Goal: Task Accomplishment & Management: Use online tool/utility

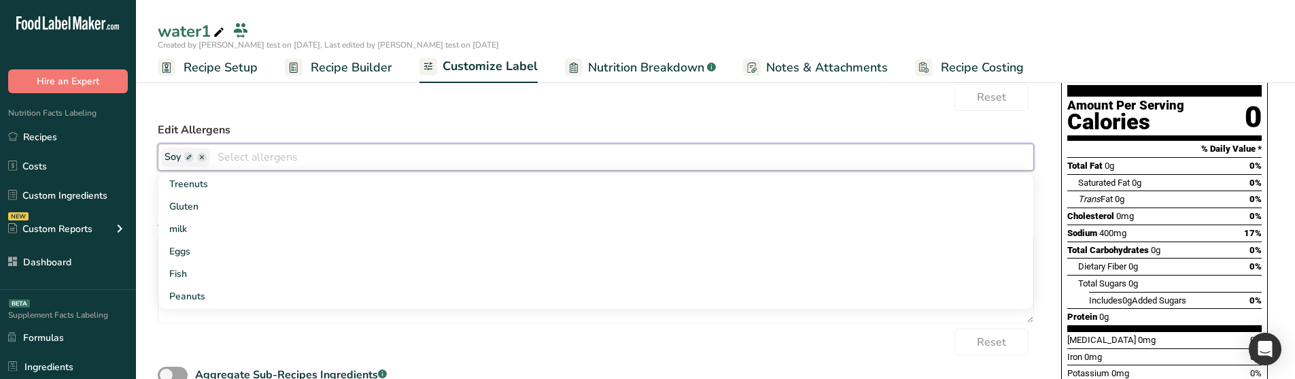
click at [188, 153] on span at bounding box center [189, 157] width 10 height 10
click at [283, 157] on span at bounding box center [288, 157] width 10 height 10
click at [296, 157] on span at bounding box center [301, 157] width 10 height 10
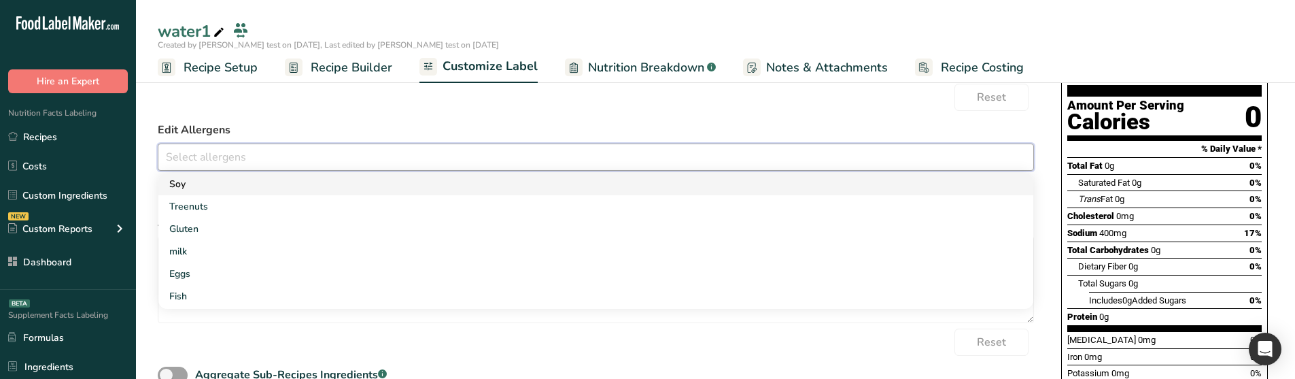
click at [235, 177] on link "Soy" at bounding box center [595, 184] width 875 height 22
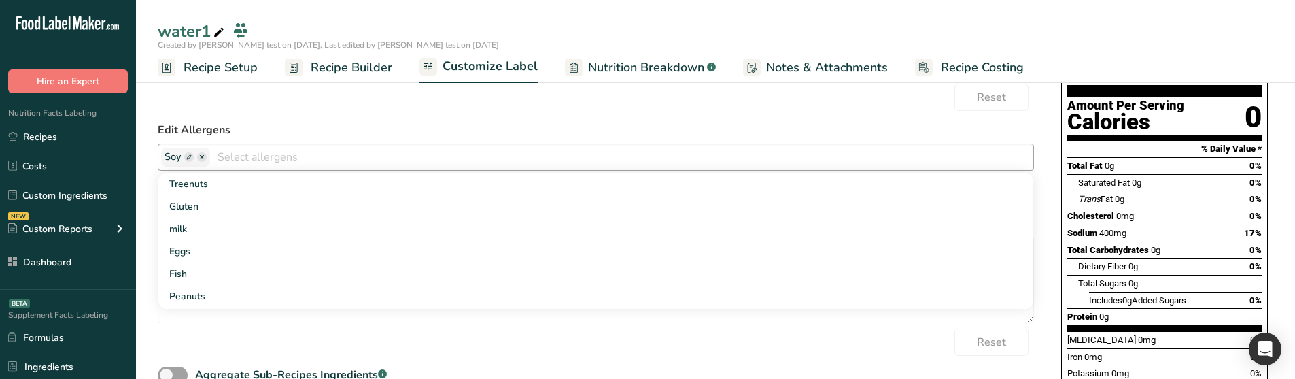
click at [187, 155] on span at bounding box center [189, 157] width 10 height 10
click at [302, 110] on div "Reset" at bounding box center [596, 97] width 876 height 27
click at [536, 151] on input "text" at bounding box center [671, 156] width 724 height 21
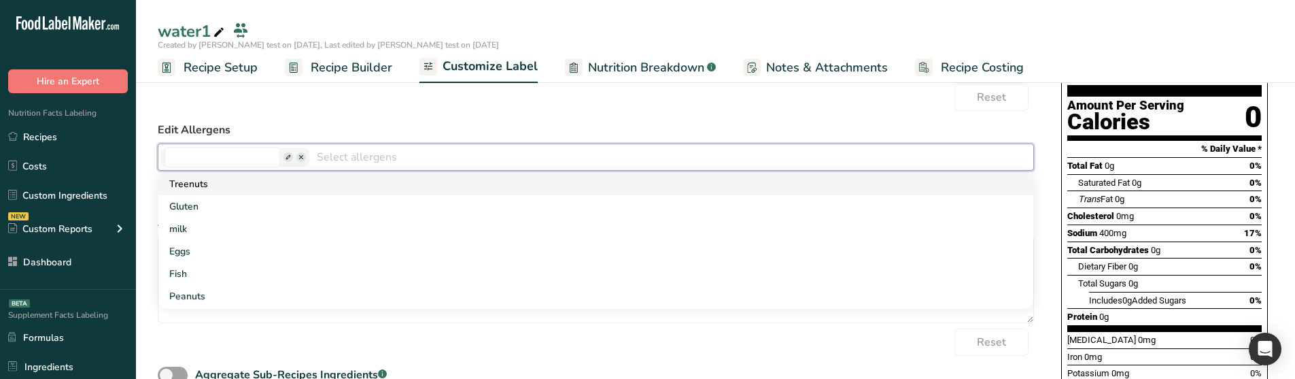
click at [305, 181] on link "Treenuts" at bounding box center [595, 184] width 875 height 22
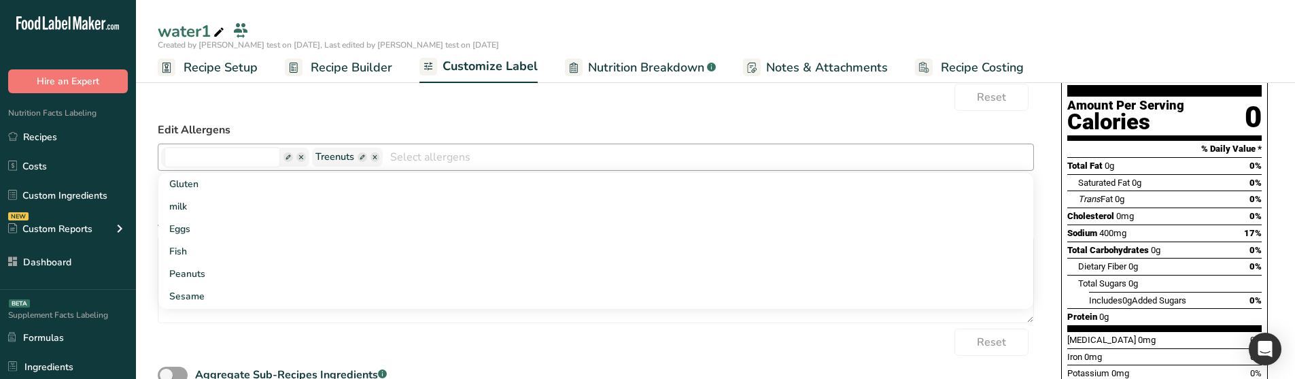
click at [358, 157] on span at bounding box center [363, 157] width 10 height 10
click at [300, 116] on form "Edit Ingredients List Water Reset Edit Allergens Gluten milk Eggs Fish Peanuts …" at bounding box center [596, 186] width 876 height 434
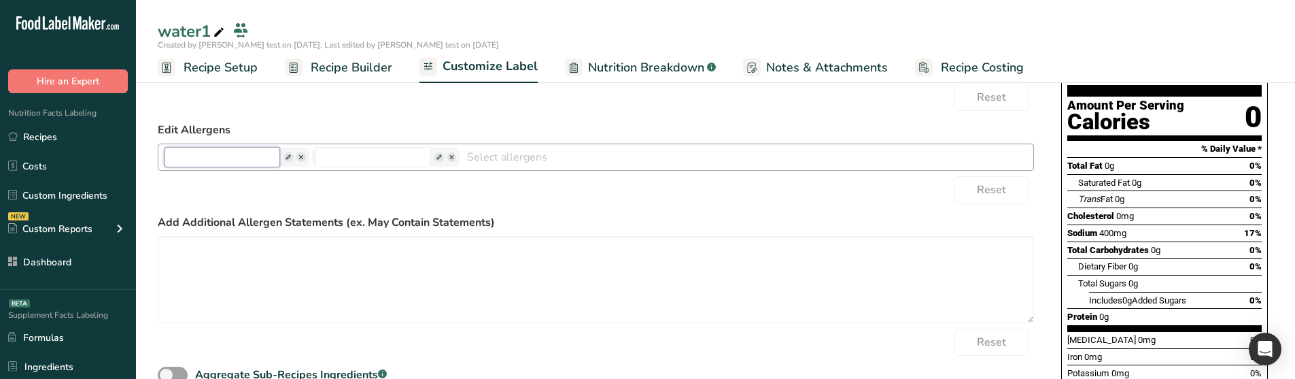
click at [217, 151] on input "text" at bounding box center [222, 157] width 116 height 20
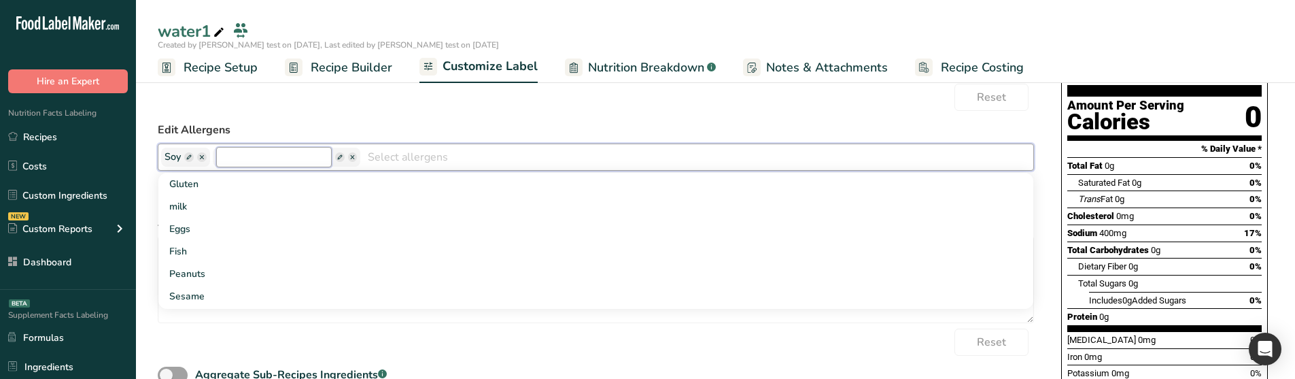
click at [245, 156] on input "text" at bounding box center [274, 157] width 116 height 20
click at [262, 156] on span at bounding box center [263, 157] width 10 height 10
click at [257, 156] on input "text" at bounding box center [274, 157] width 116 height 20
click at [189, 155] on span at bounding box center [189, 157] width 10 height 10
click at [226, 156] on input "text" at bounding box center [222, 157] width 116 height 20
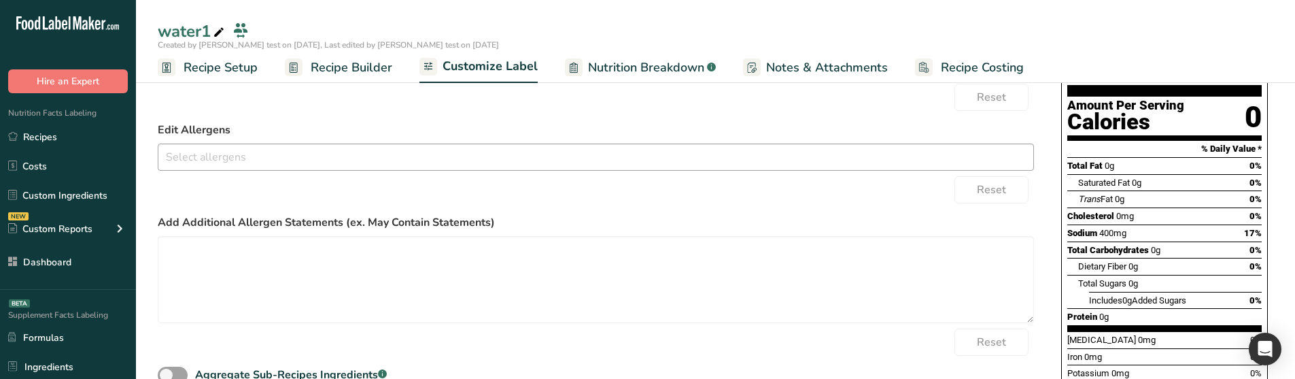
click at [239, 153] on input "text" at bounding box center [595, 156] width 875 height 21
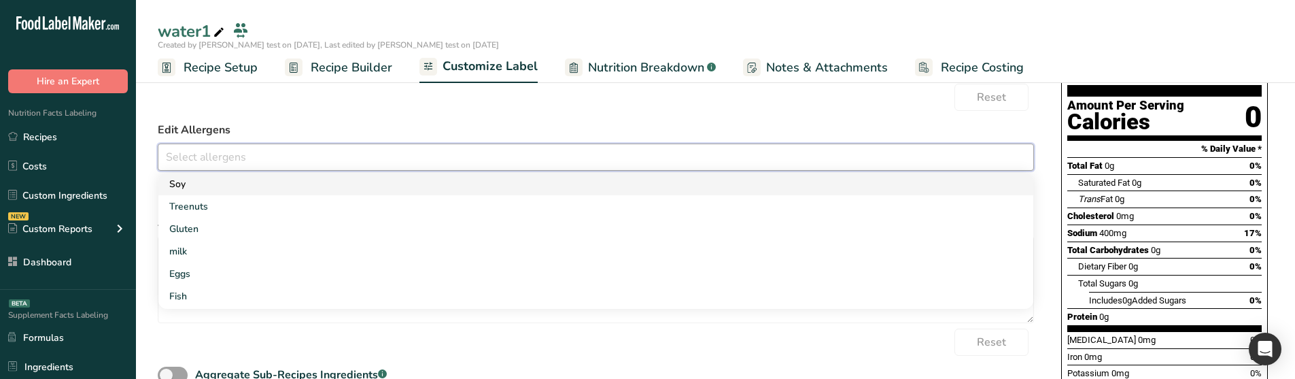
click at [224, 183] on link "Soy" at bounding box center [595, 184] width 875 height 22
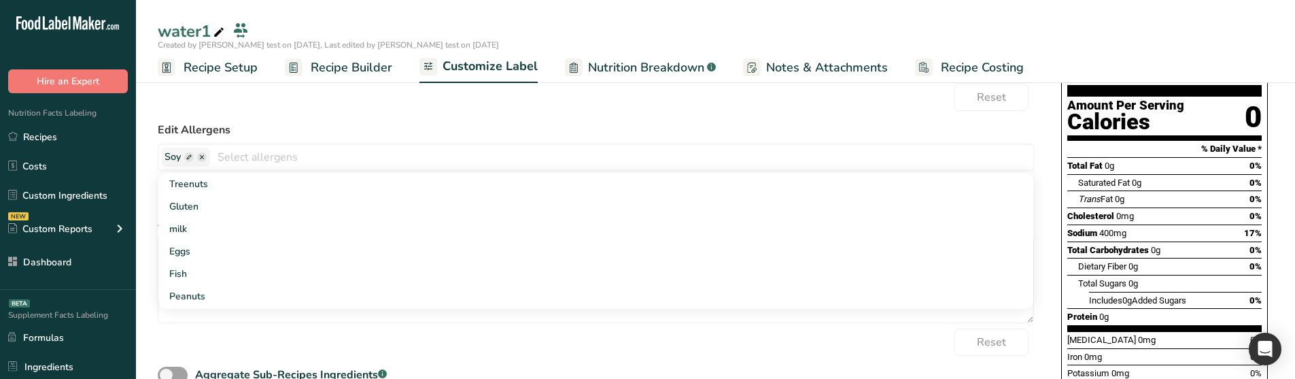
click at [260, 131] on label "Edit Allergens" at bounding box center [596, 130] width 876 height 16
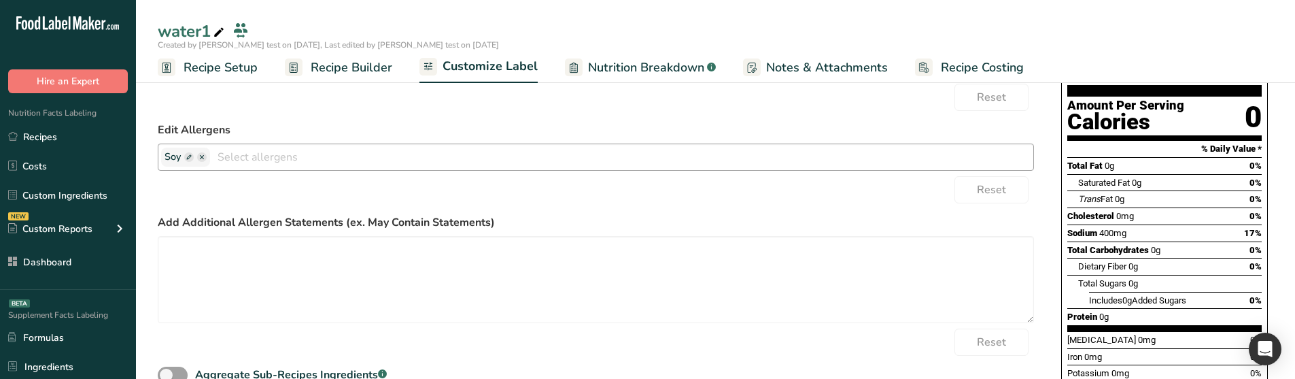
click at [189, 155] on span at bounding box center [189, 157] width 10 height 10
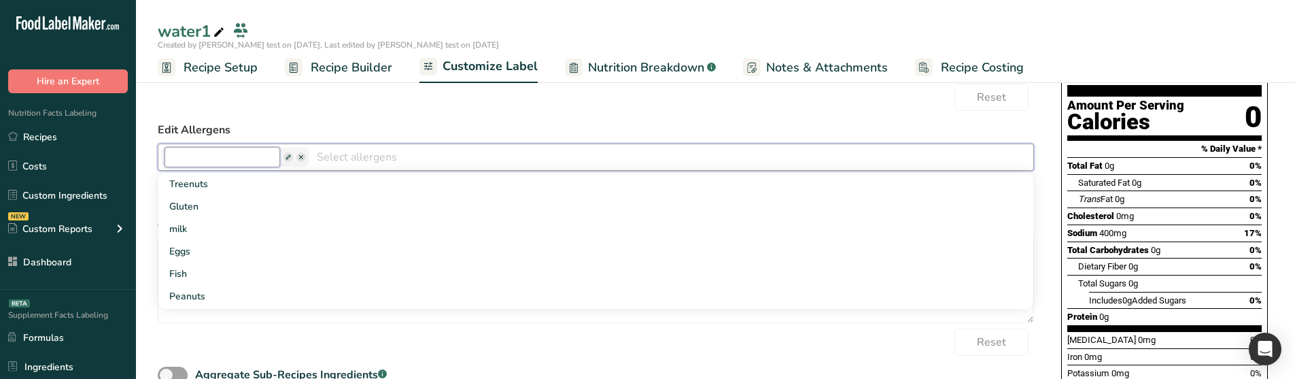
click at [189, 155] on input "text" at bounding box center [222, 157] width 116 height 20
type input "g"
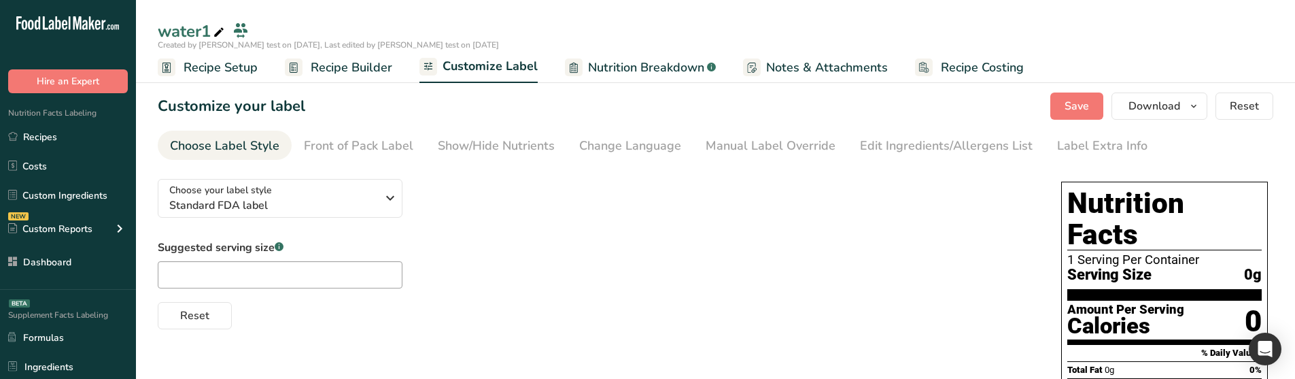
type textarea "Water"
drag, startPoint x: 884, startPoint y: 143, endPoint x: 863, endPoint y: 141, distance: 20.6
click at [884, 143] on div "Edit Ingredients/Allergens List" at bounding box center [946, 146] width 173 height 18
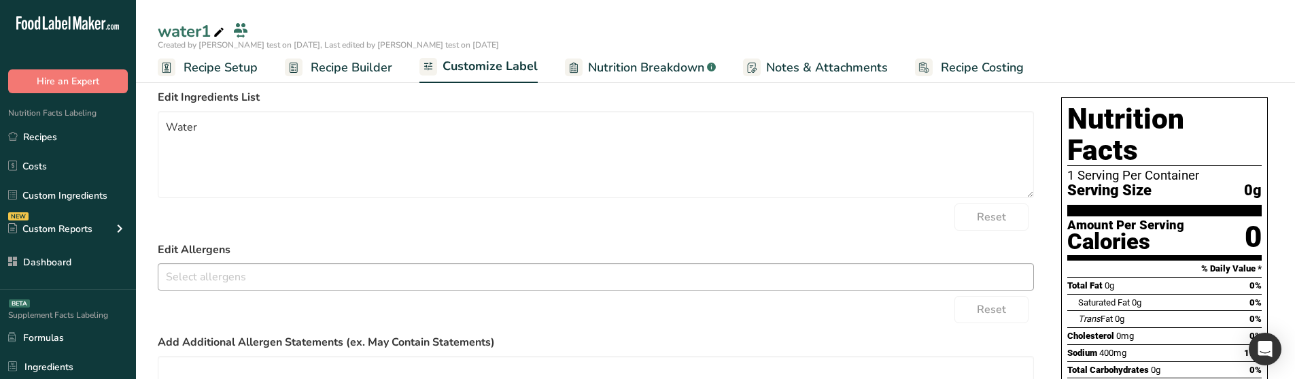
scroll to position [136, 0]
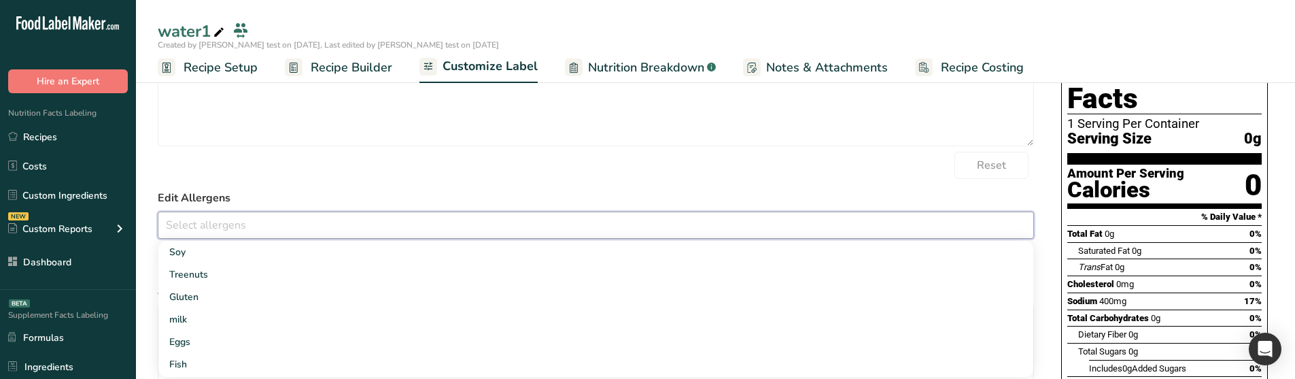
click at [266, 219] on input "text" at bounding box center [595, 224] width 875 height 21
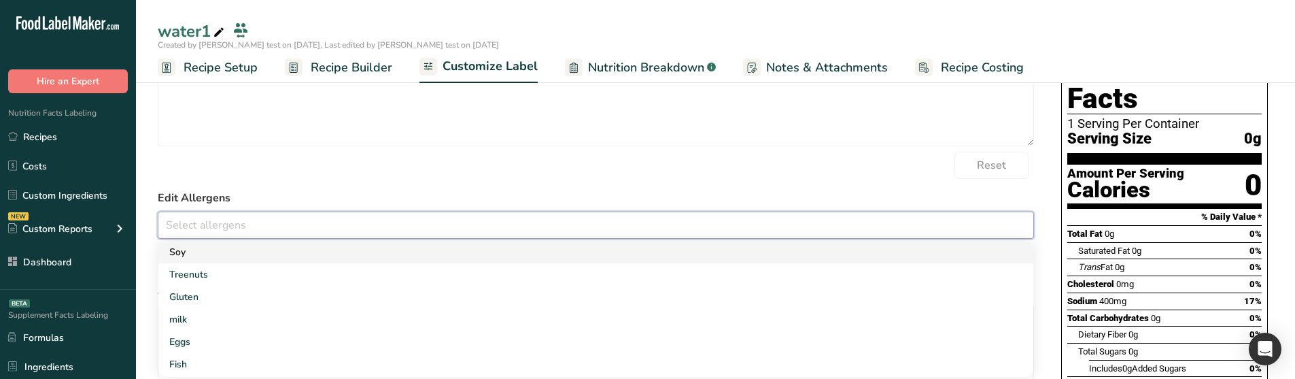
click at [232, 248] on link "Soy" at bounding box center [595, 252] width 875 height 22
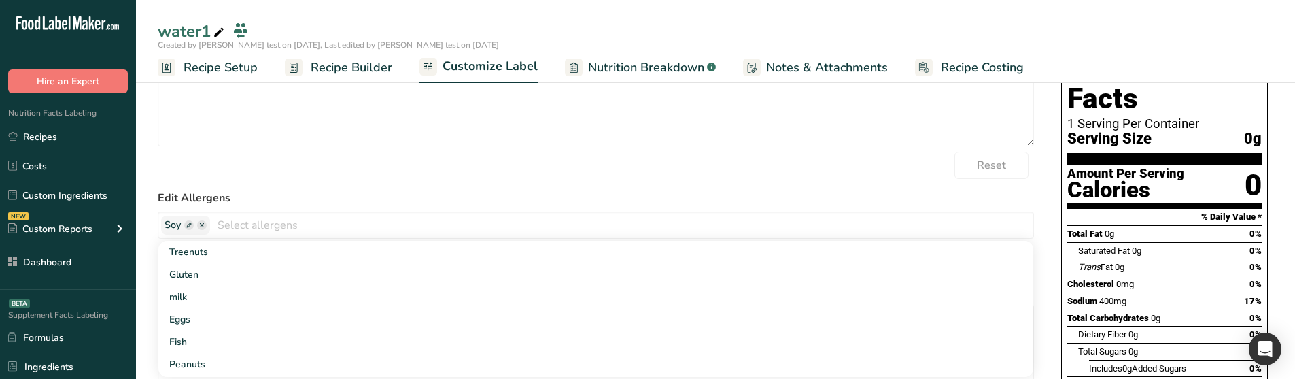
click at [258, 186] on form "Edit Ingredients List Water Reset Edit Allergens Soy Treenuts [GEOGRAPHIC_DATA]…" at bounding box center [596, 254] width 876 height 434
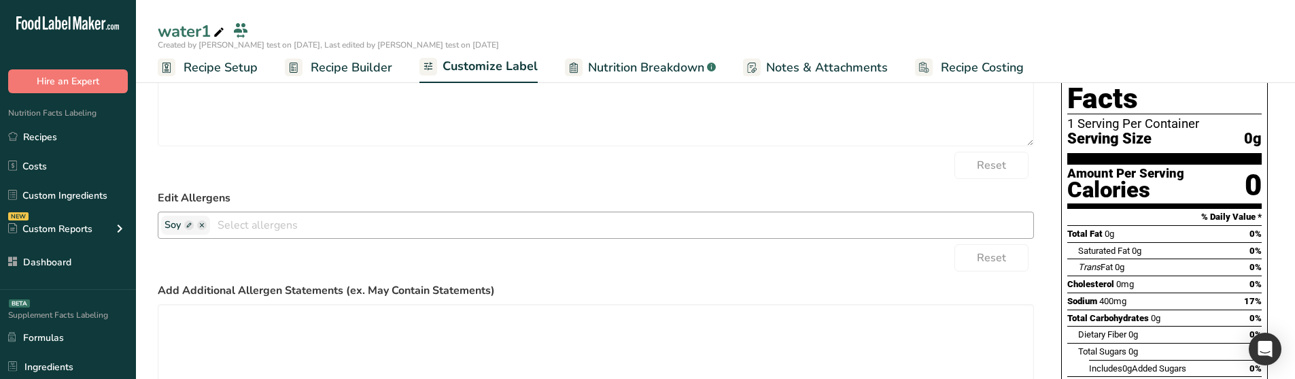
click at [188, 224] on span at bounding box center [189, 225] width 10 height 10
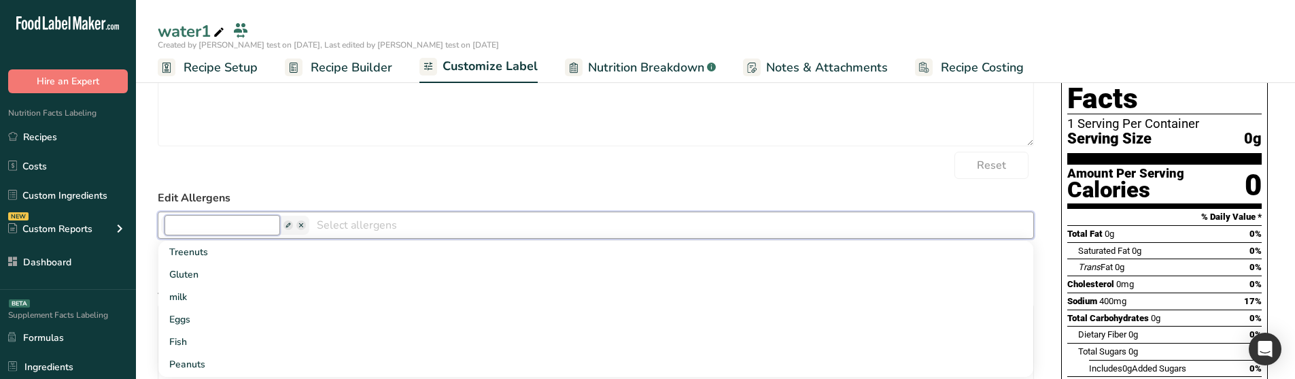
click at [188, 224] on input "text" at bounding box center [222, 225] width 116 height 20
click at [256, 230] on input "text" at bounding box center [595, 224] width 875 height 21
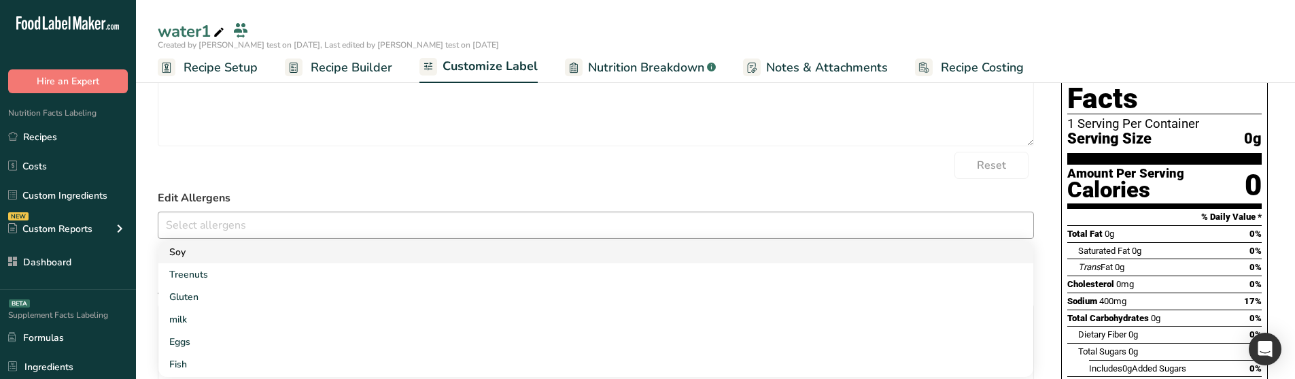
click at [240, 250] on link "Soy" at bounding box center [595, 252] width 875 height 22
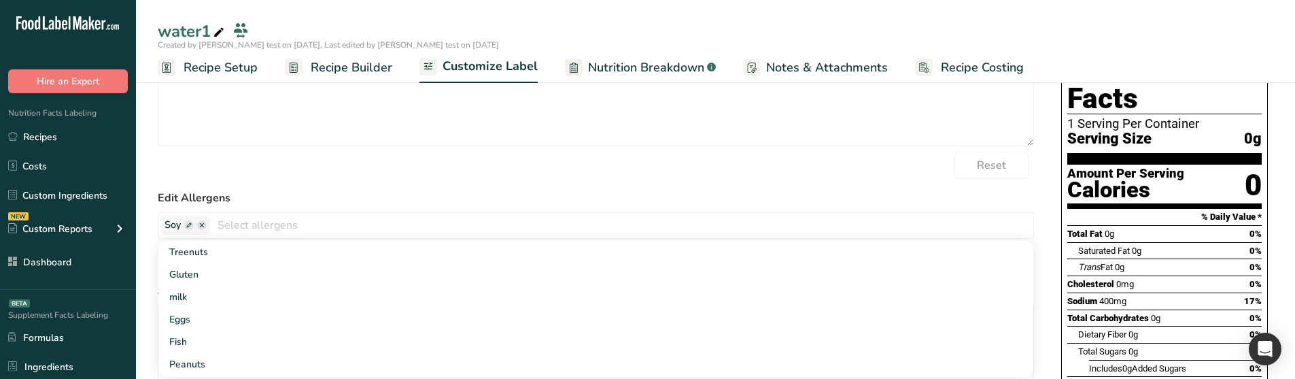
click at [237, 177] on div "Reset" at bounding box center [596, 165] width 876 height 27
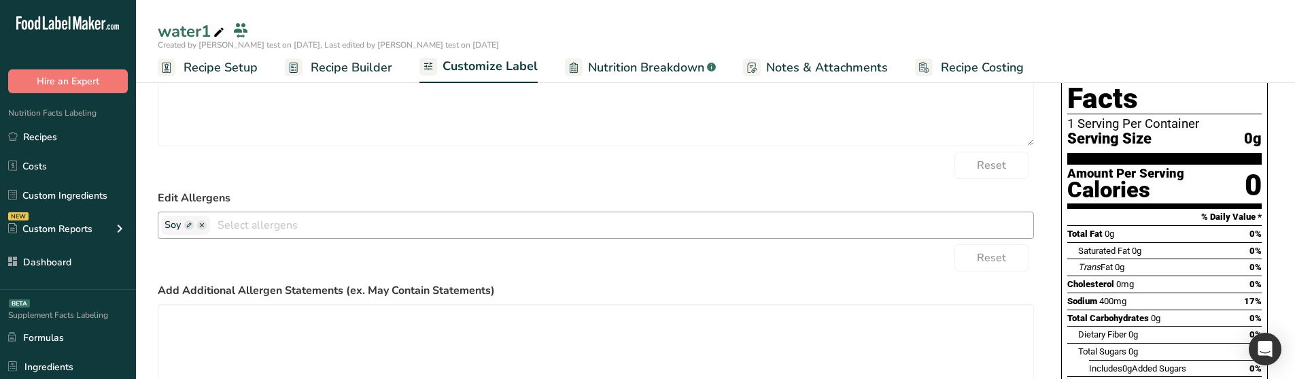
click at [188, 224] on span at bounding box center [189, 225] width 10 height 10
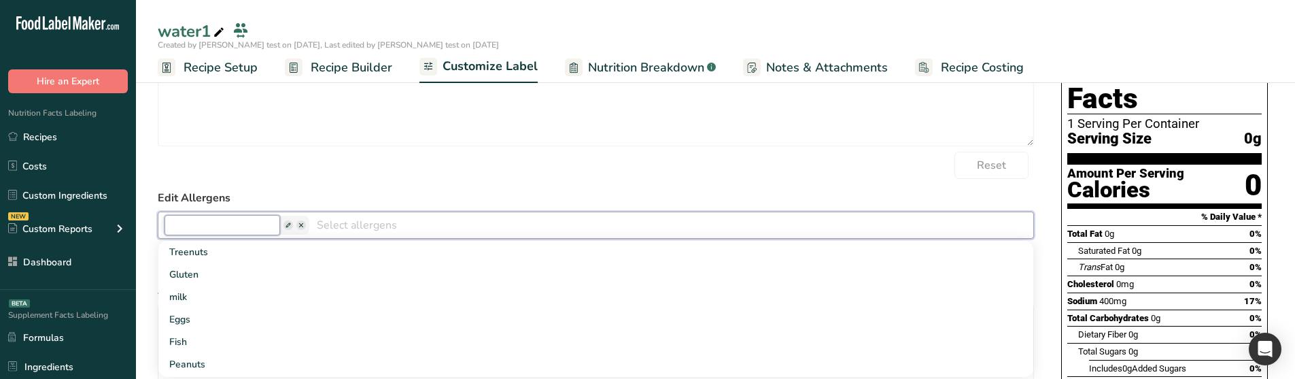
click at [188, 224] on input "text" at bounding box center [222, 225] width 116 height 20
click at [241, 226] on input "text" at bounding box center [222, 225] width 116 height 20
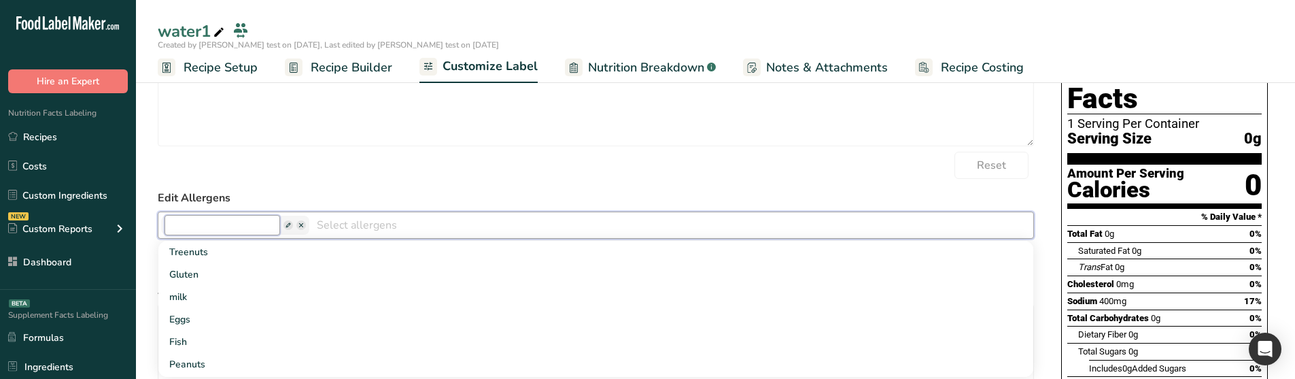
click at [241, 226] on input "text" at bounding box center [222, 225] width 116 height 20
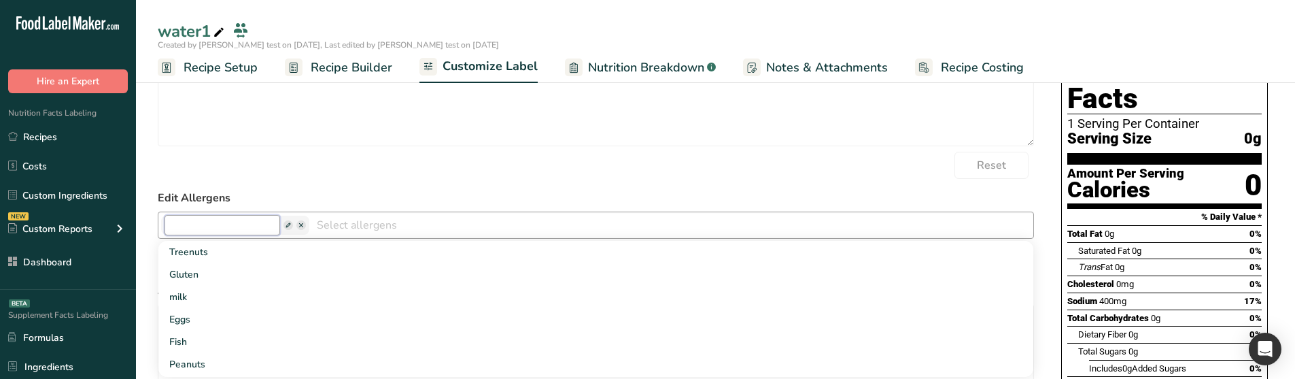
click at [241, 226] on input "text" at bounding box center [222, 225] width 116 height 20
click at [237, 233] on input "text" at bounding box center [222, 225] width 116 height 20
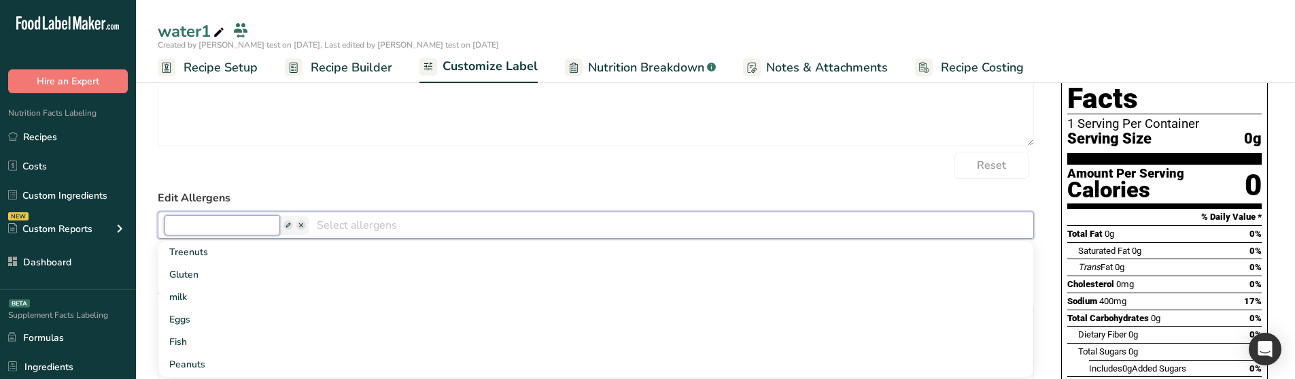
click at [222, 224] on input "text" at bounding box center [222, 225] width 116 height 20
click at [283, 224] on span at bounding box center [288, 225] width 10 height 10
click at [296, 226] on span at bounding box center [301, 225] width 10 height 10
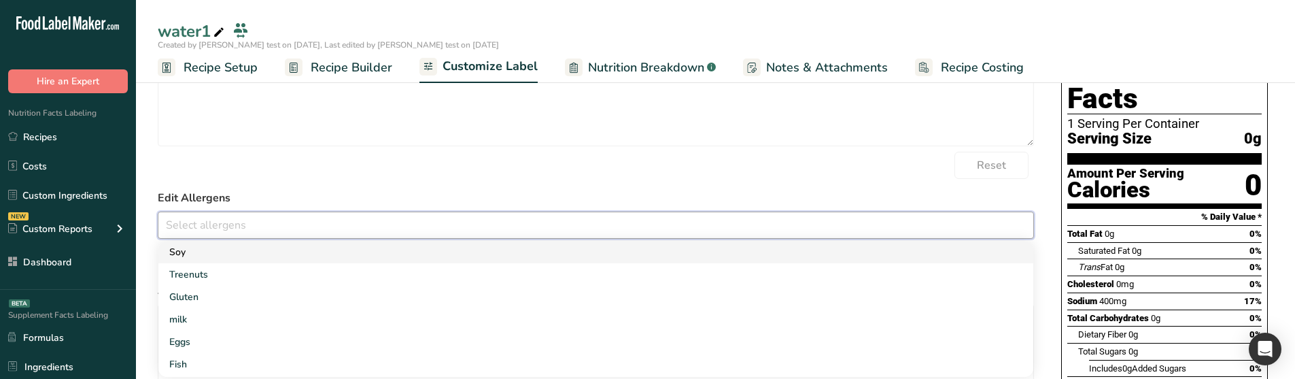
click at [167, 248] on link "Soy" at bounding box center [595, 252] width 875 height 22
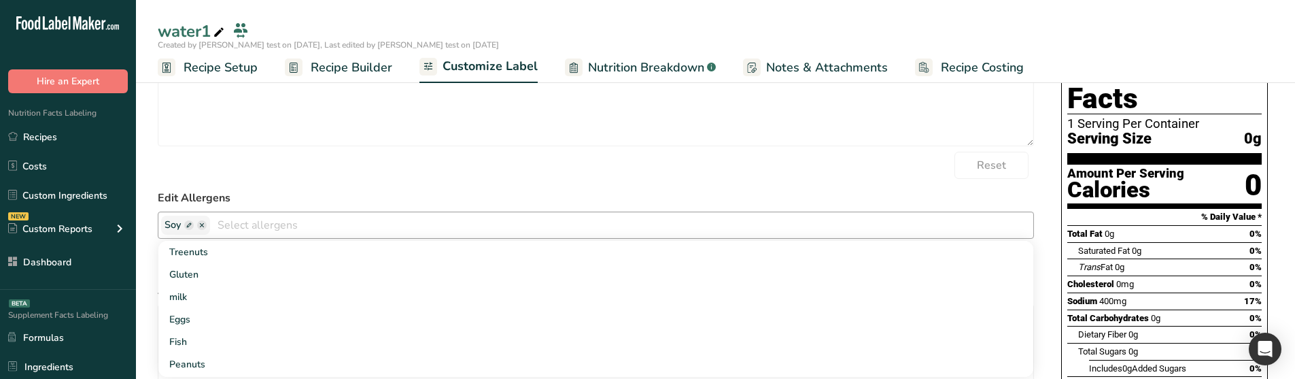
click at [190, 223] on span at bounding box center [189, 225] width 10 height 10
click at [296, 225] on span at bounding box center [301, 225] width 10 height 10
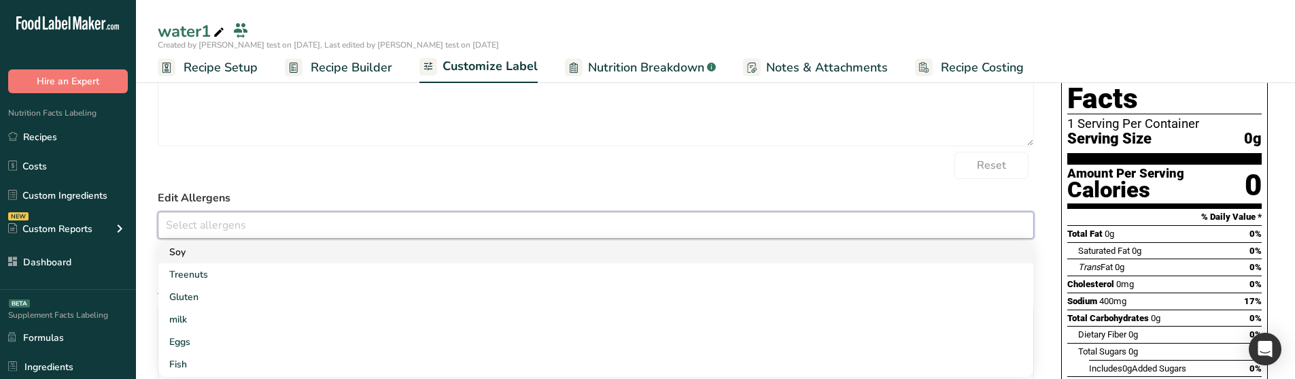
click at [207, 244] on link "Soy" at bounding box center [595, 252] width 875 height 22
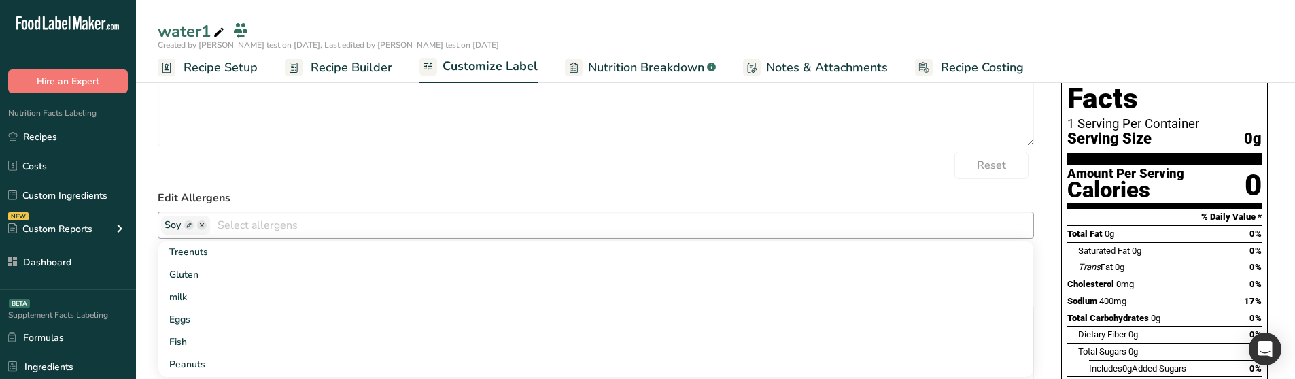
click at [188, 224] on span at bounding box center [189, 225] width 10 height 10
click at [201, 226] on input "text" at bounding box center [222, 225] width 116 height 20
click at [203, 226] on input "text" at bounding box center [222, 225] width 116 height 20
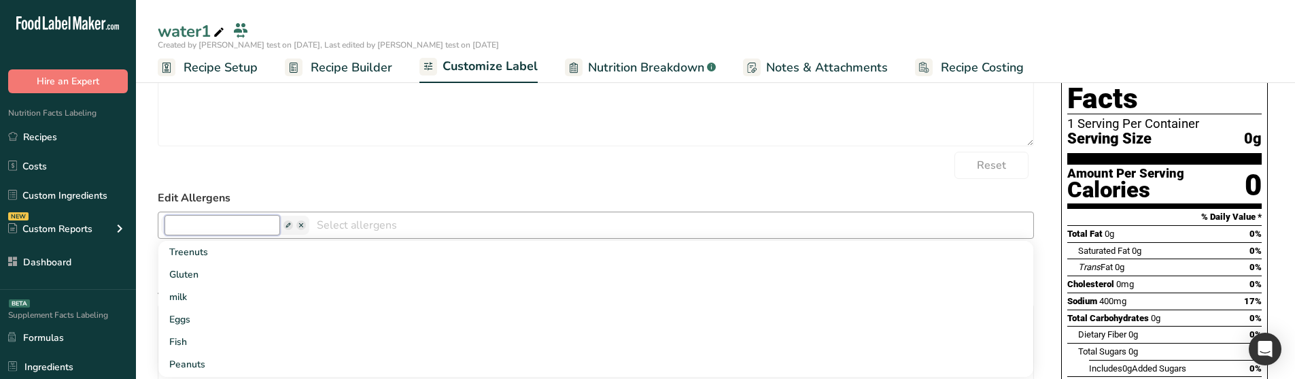
click at [203, 226] on input "text" at bounding box center [222, 225] width 116 height 20
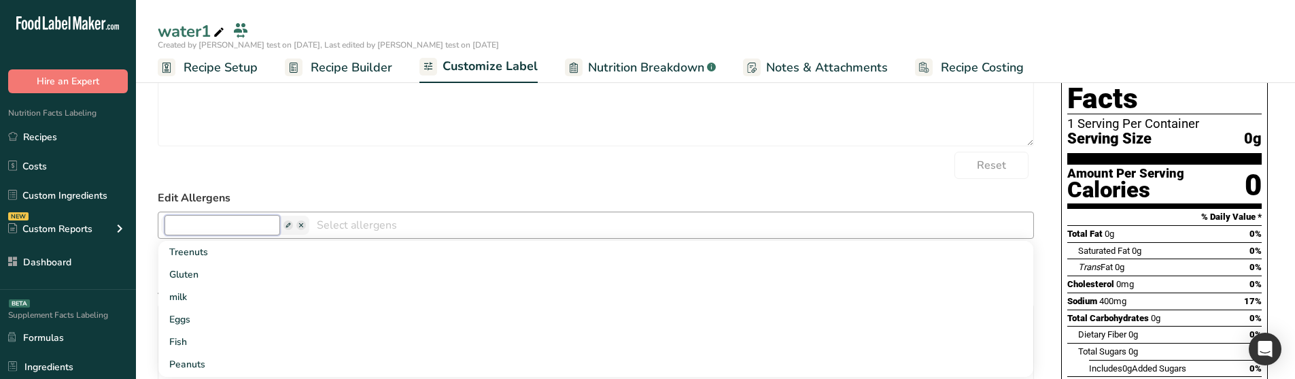
click at [203, 226] on input "text" at bounding box center [222, 225] width 116 height 20
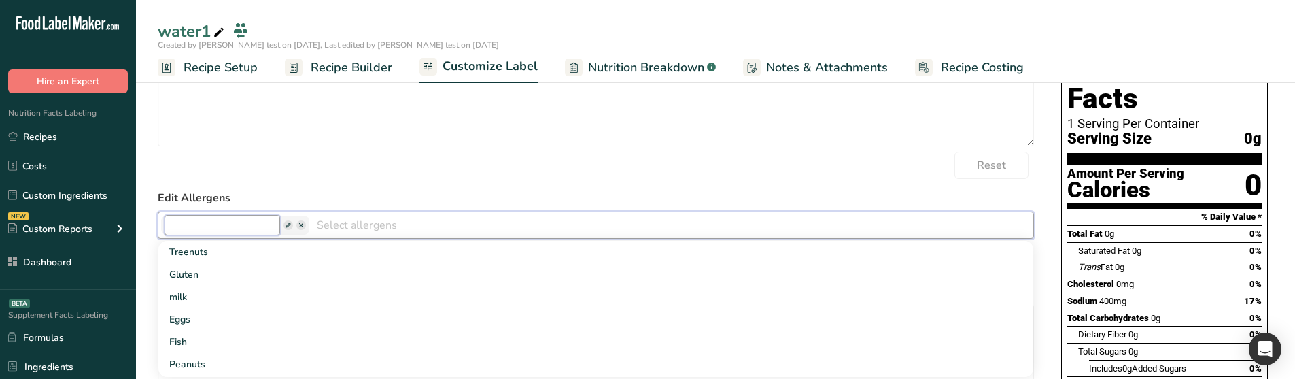
click at [203, 226] on input "text" at bounding box center [222, 225] width 116 height 20
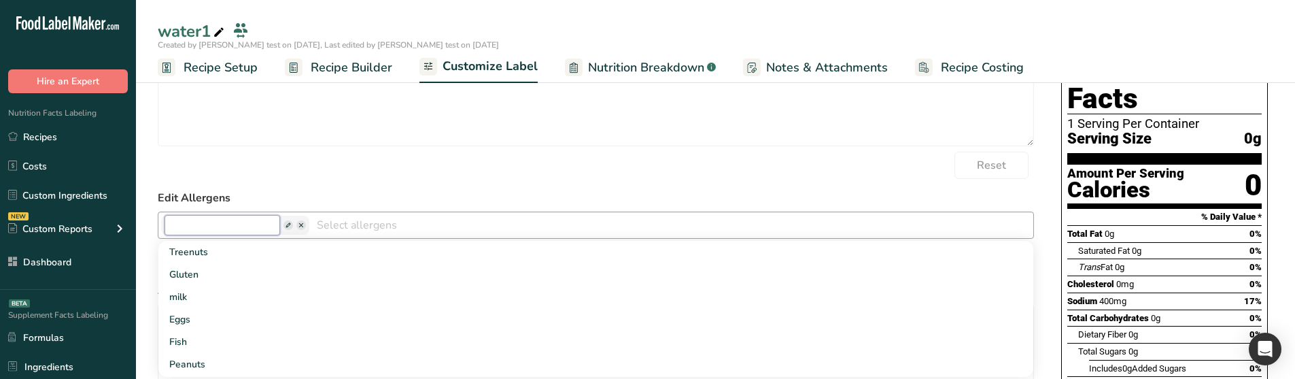
click at [203, 226] on input "text" at bounding box center [222, 225] width 116 height 20
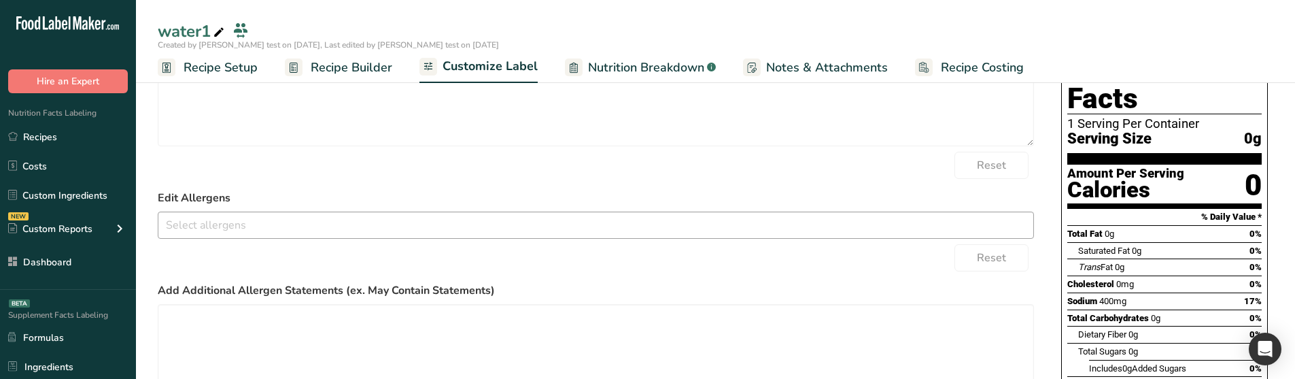
click at [230, 220] on input "text" at bounding box center [595, 224] width 875 height 21
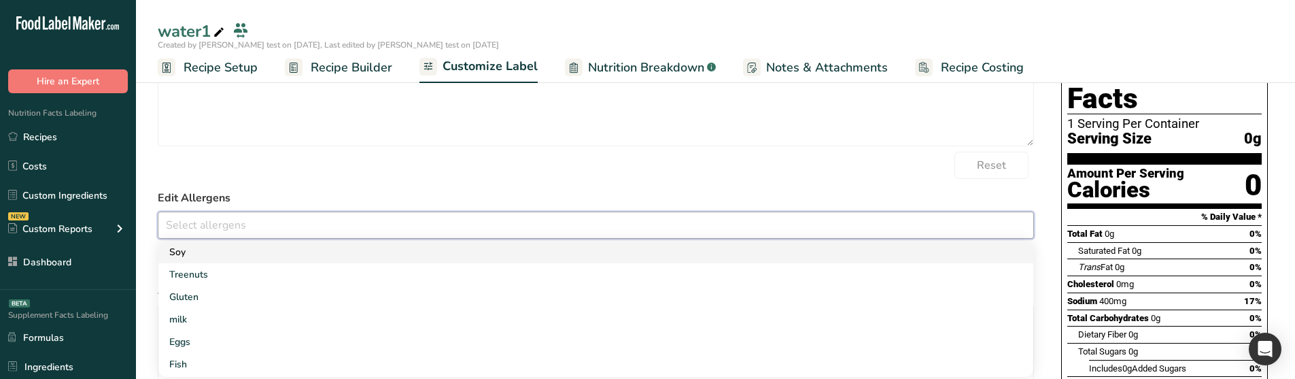
click at [207, 245] on link "Soy" at bounding box center [595, 252] width 875 height 22
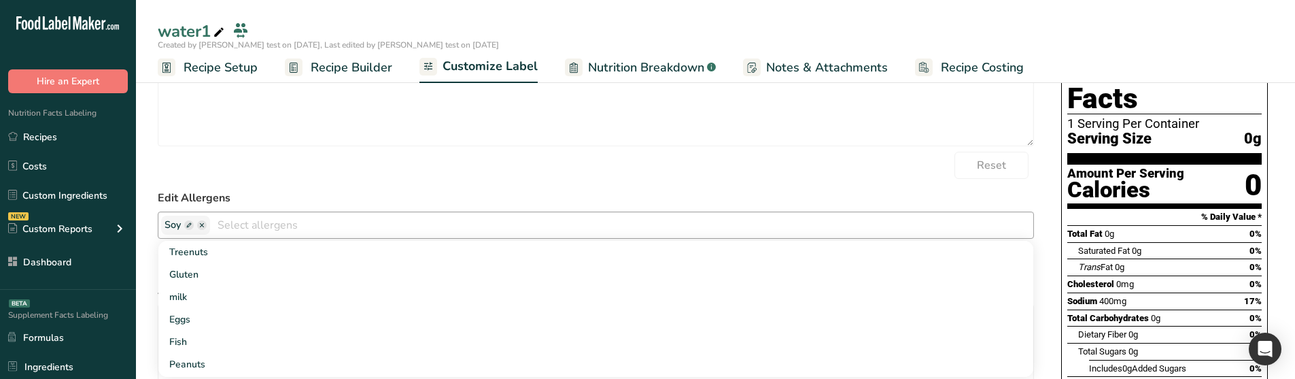
click at [190, 223] on span at bounding box center [189, 225] width 10 height 10
click at [190, 223] on input "text" at bounding box center [222, 225] width 116 height 20
click at [227, 220] on input "text" at bounding box center [222, 225] width 116 height 20
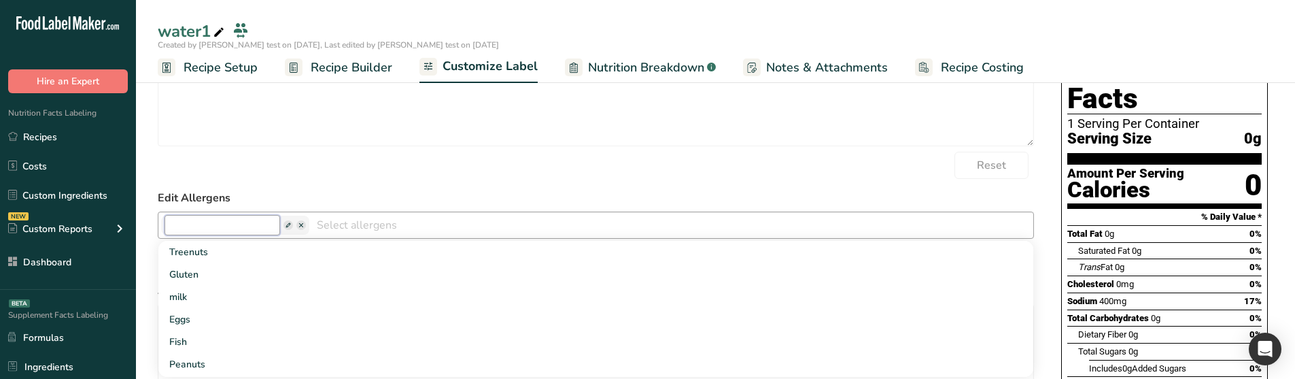
click at [227, 220] on input "text" at bounding box center [222, 225] width 116 height 20
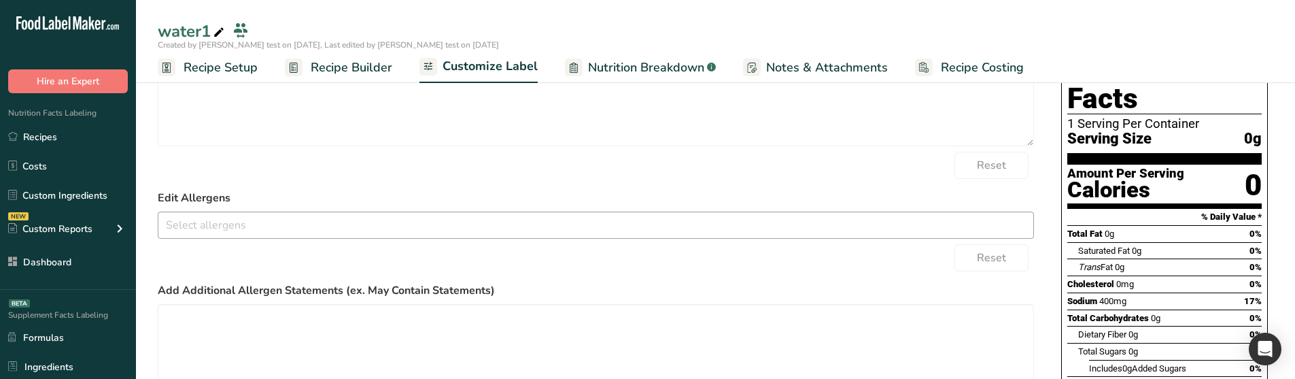
click at [338, 228] on input "text" at bounding box center [595, 224] width 875 height 21
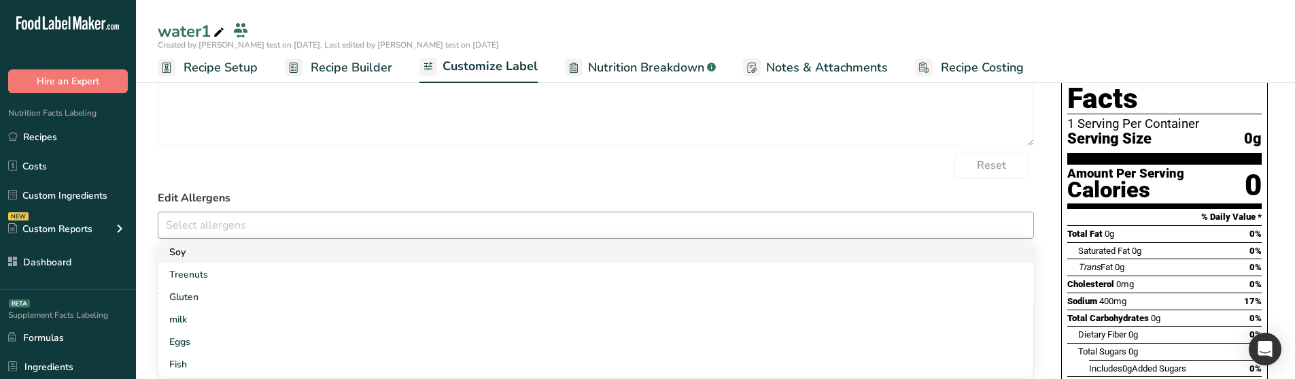
click at [283, 260] on link "Soy" at bounding box center [595, 252] width 875 height 22
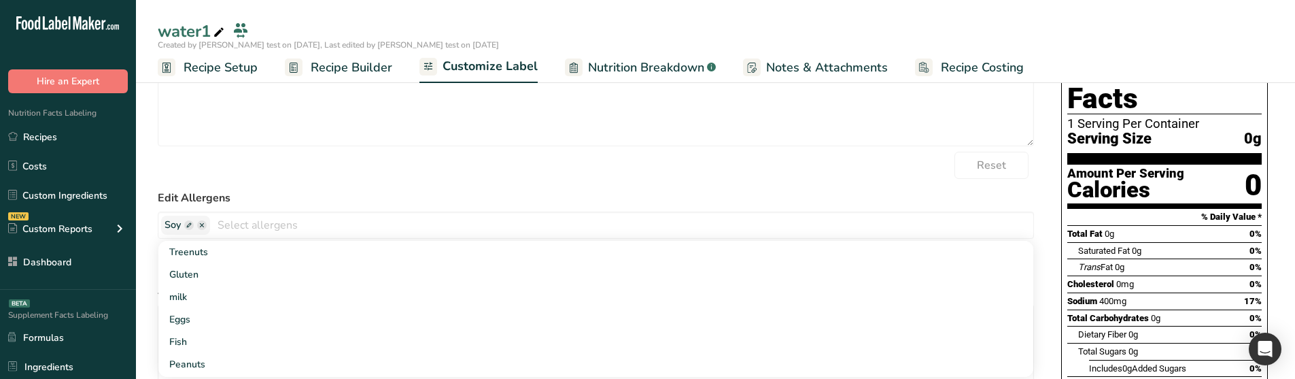
click at [273, 199] on label "Edit Allergens" at bounding box center [596, 198] width 876 height 16
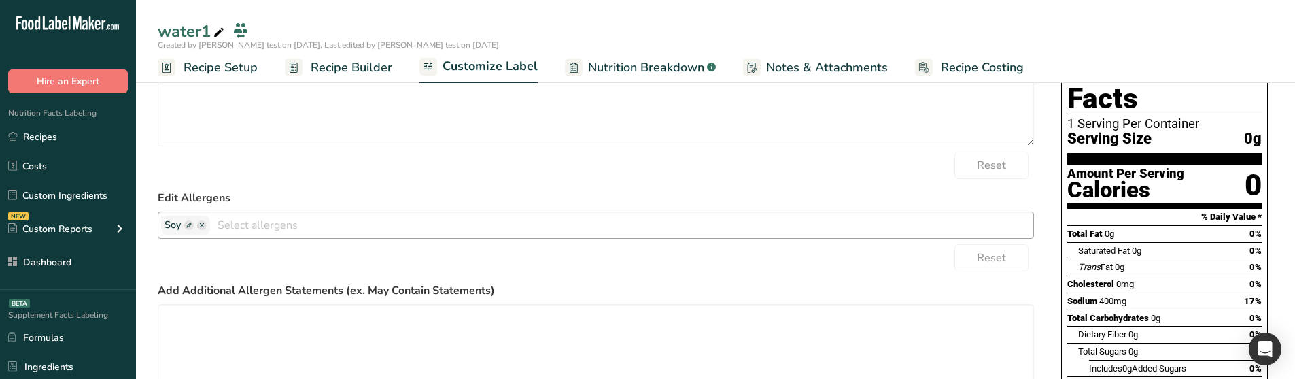
click at [189, 223] on span at bounding box center [189, 225] width 10 height 10
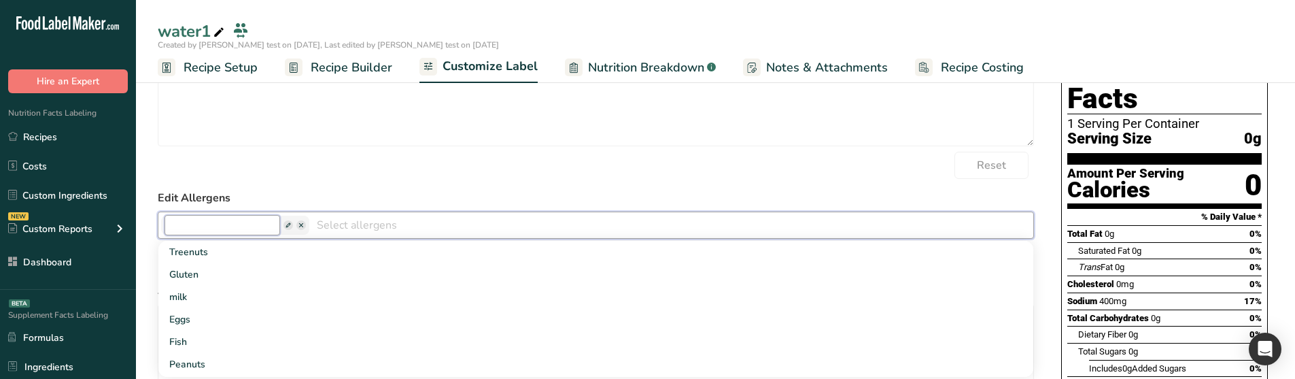
click at [195, 229] on input "text" at bounding box center [222, 225] width 116 height 20
click at [307, 186] on form "Edit Ingredients List Water Reset Edit Allergens Treenuts Gluten milk Eggs Fish…" at bounding box center [596, 254] width 876 height 434
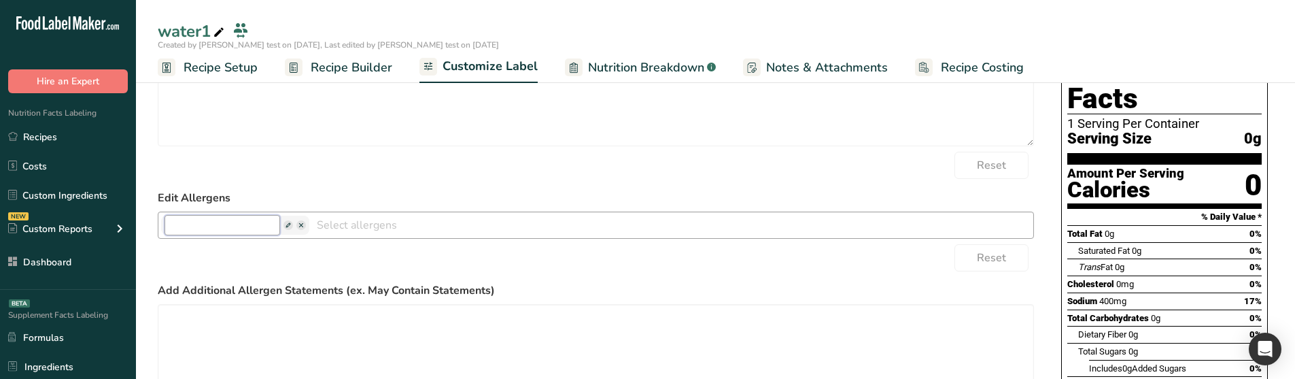
click at [264, 224] on input "text" at bounding box center [222, 225] width 116 height 20
click at [254, 225] on input "text" at bounding box center [222, 225] width 116 height 20
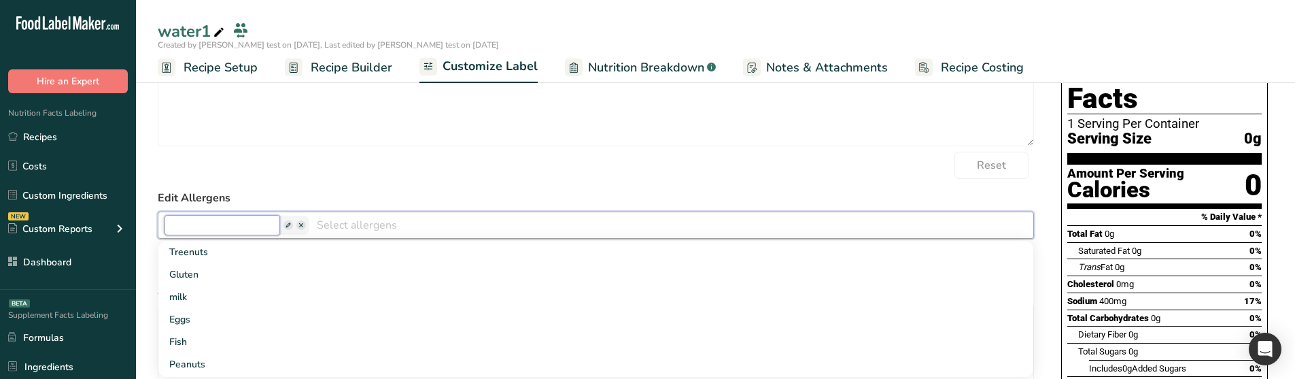
click at [237, 228] on input "text" at bounding box center [222, 225] width 116 height 20
click at [310, 226] on input "text" at bounding box center [595, 224] width 875 height 21
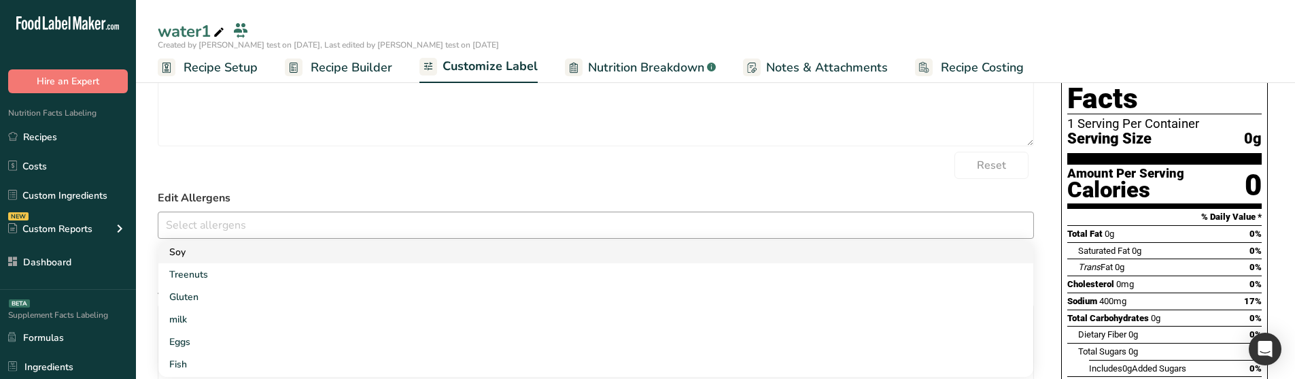
click at [255, 249] on link "Soy" at bounding box center [595, 252] width 875 height 22
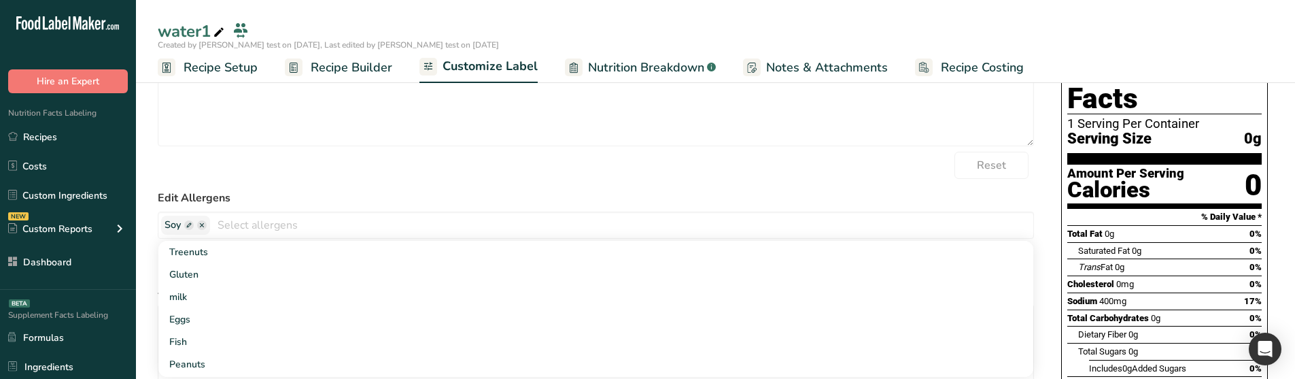
click at [283, 191] on label "Edit Allergens" at bounding box center [596, 198] width 876 height 16
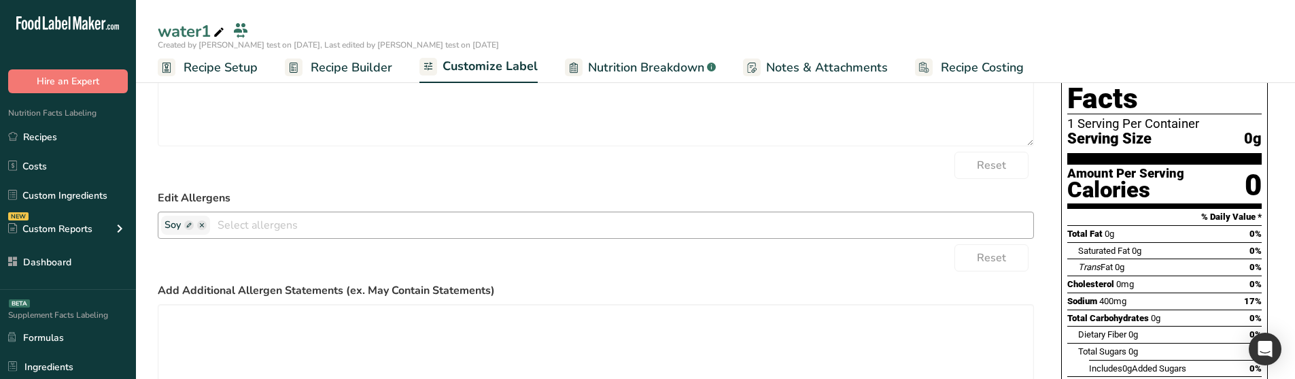
click at [186, 221] on span at bounding box center [189, 225] width 10 height 10
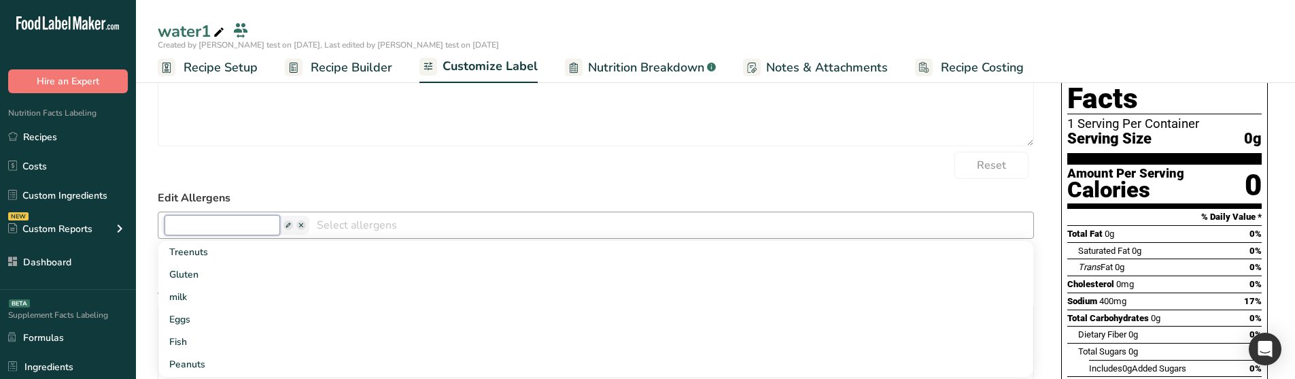
click at [203, 226] on input "text" at bounding box center [222, 225] width 116 height 20
type input "xxx"
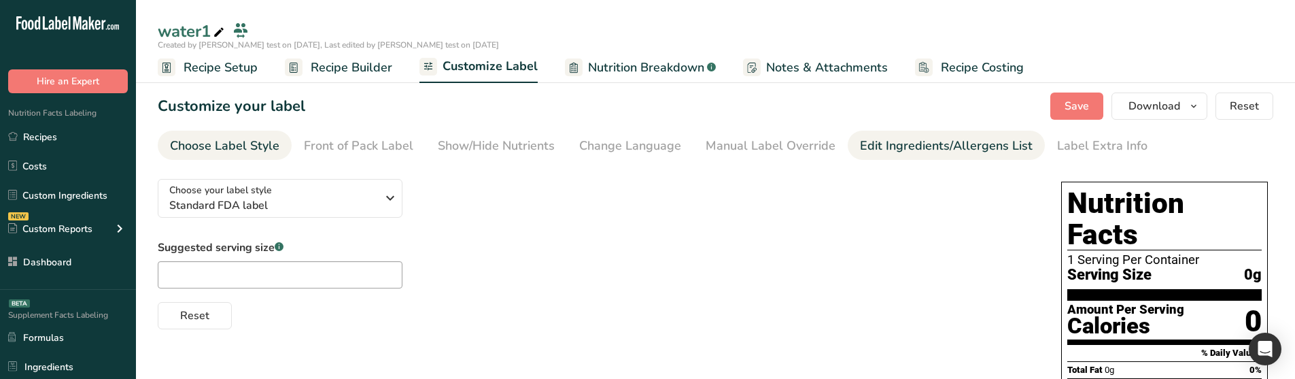
click at [886, 135] on link "Edit Ingredients/Allergens List" at bounding box center [946, 146] width 173 height 31
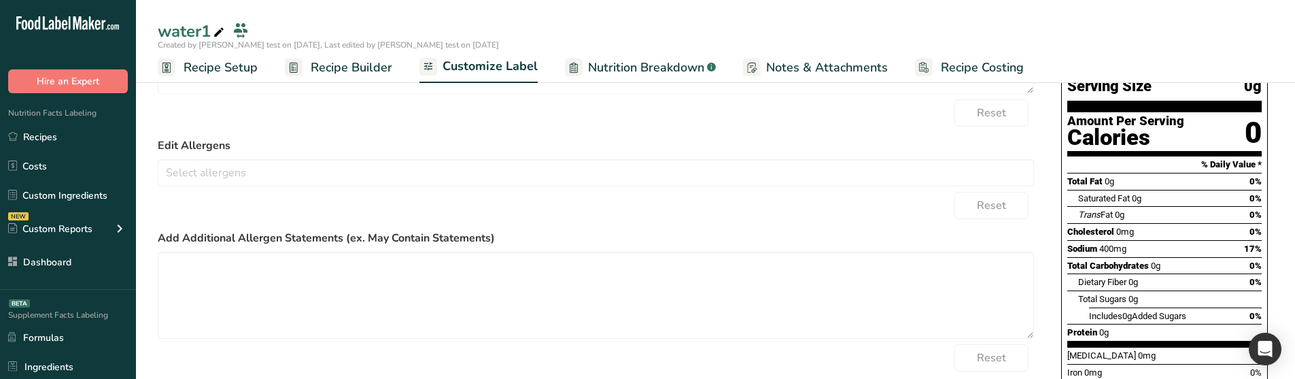
scroll to position [269, 0]
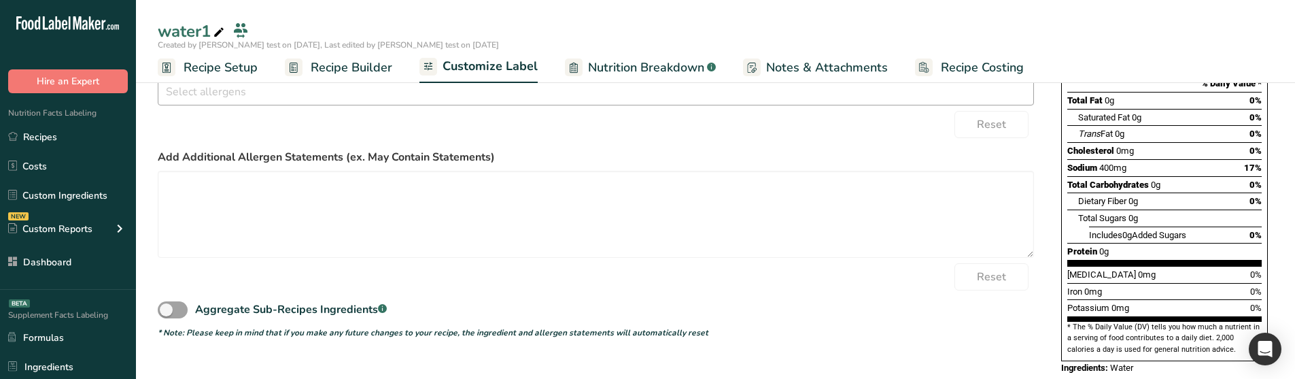
click at [211, 104] on div at bounding box center [595, 92] width 875 height 23
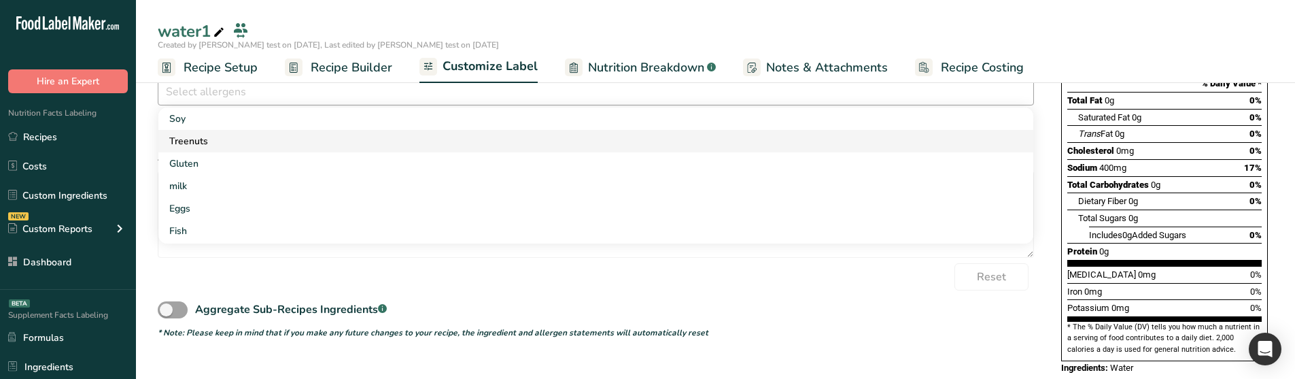
click at [225, 134] on link "Treenuts" at bounding box center [595, 141] width 875 height 22
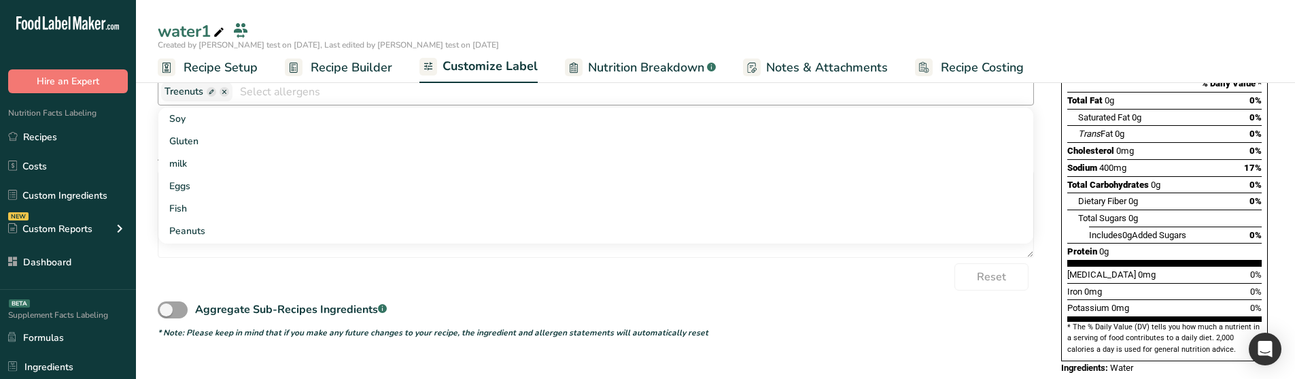
click at [207, 94] on span at bounding box center [212, 92] width 10 height 10
click at [205, 94] on input "text" at bounding box center [222, 92] width 116 height 20
click at [220, 89] on input "fd" at bounding box center [222, 92] width 116 height 20
type input "fd"
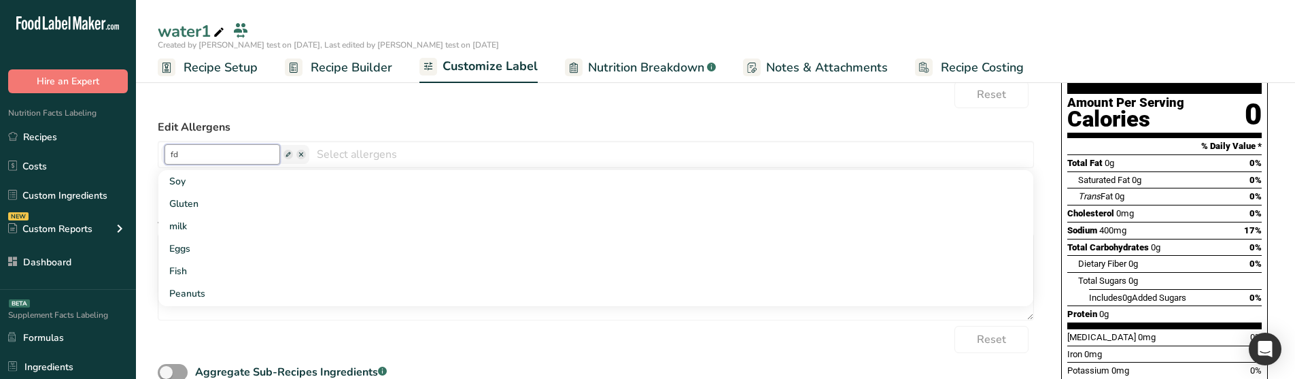
scroll to position [201, 0]
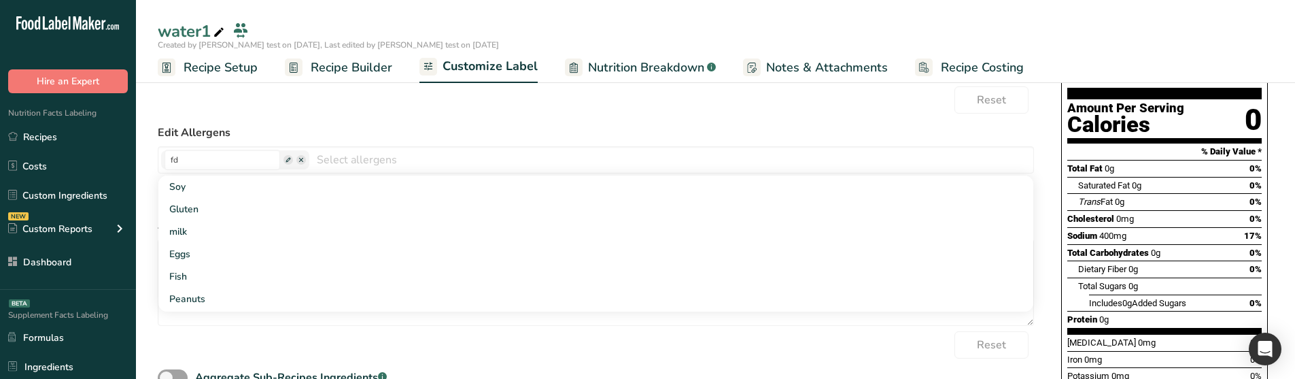
click at [271, 124] on form "Edit Ingredients List Water Reset Edit Allergens fd Soy Gluten milk Eggs Fish P…" at bounding box center [596, 189] width 876 height 434
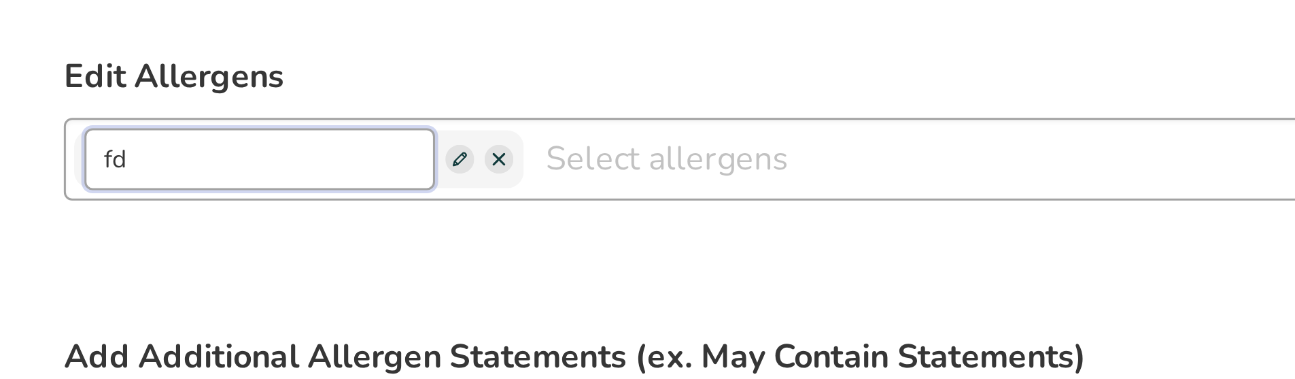
click at [234, 160] on input "fd" at bounding box center [222, 160] width 116 height 20
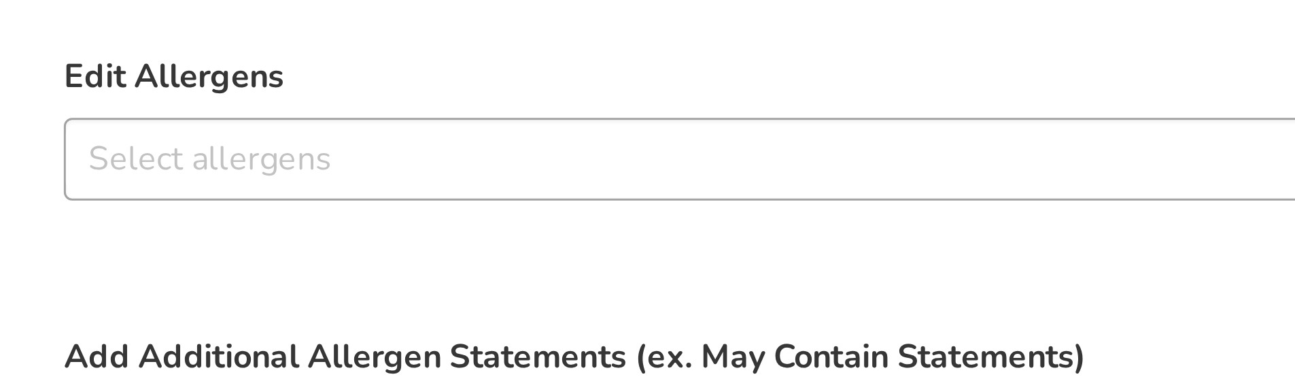
click at [226, 156] on input "text" at bounding box center [595, 159] width 875 height 21
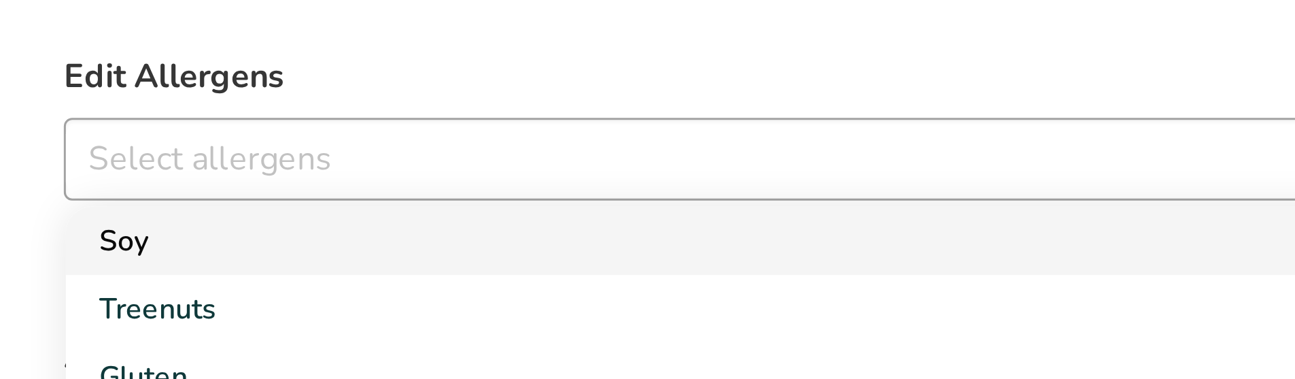
click at [196, 179] on link "Soy" at bounding box center [595, 186] width 875 height 22
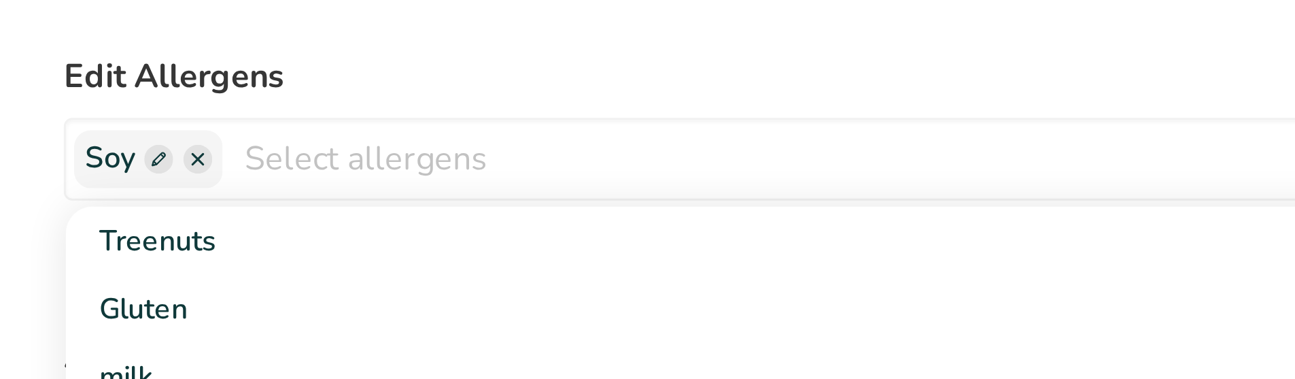
click at [264, 127] on label "Edit Allergens" at bounding box center [596, 132] width 876 height 16
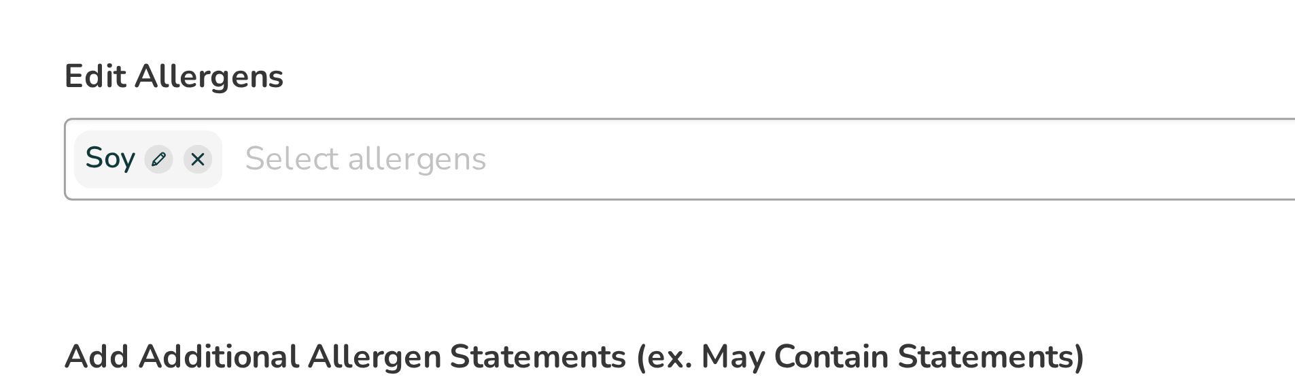
click at [192, 160] on span at bounding box center [189, 160] width 10 height 10
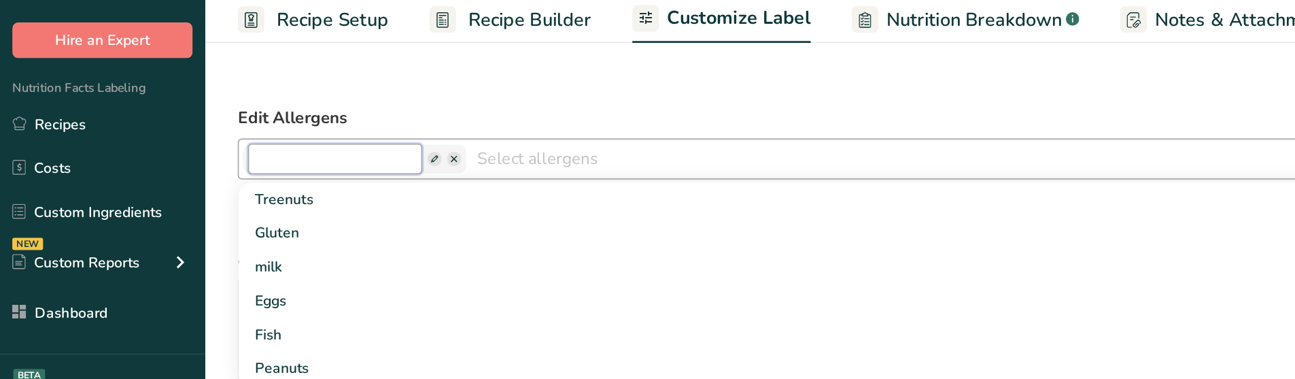
click at [190, 158] on input "text" at bounding box center [222, 160] width 116 height 20
type input "ffff"
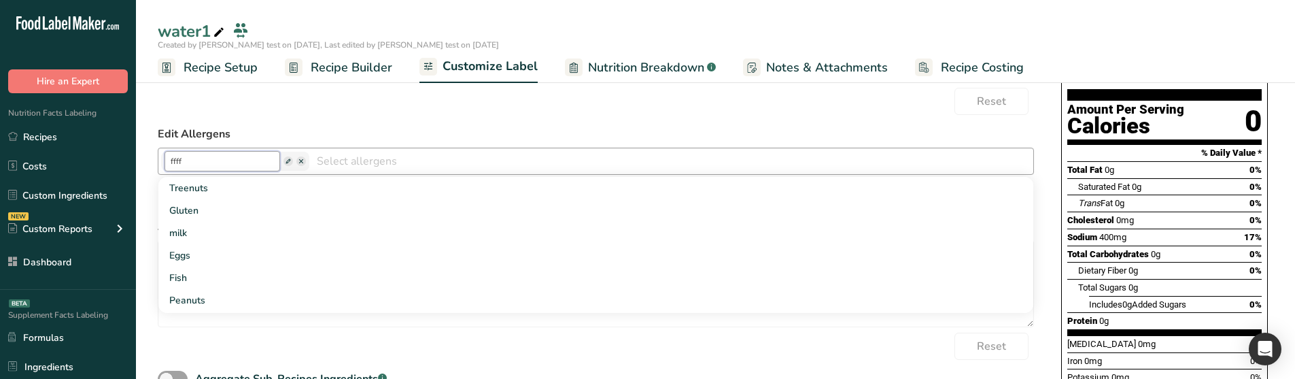
click at [239, 171] on input "ffff" at bounding box center [222, 161] width 116 height 20
click at [256, 111] on div "Reset" at bounding box center [596, 101] width 876 height 27
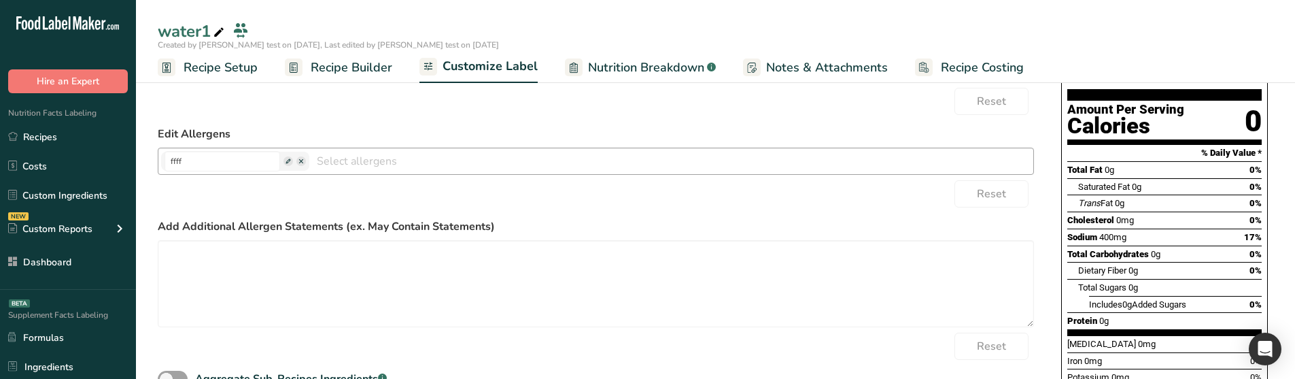
click at [296, 162] on span at bounding box center [301, 161] width 10 height 10
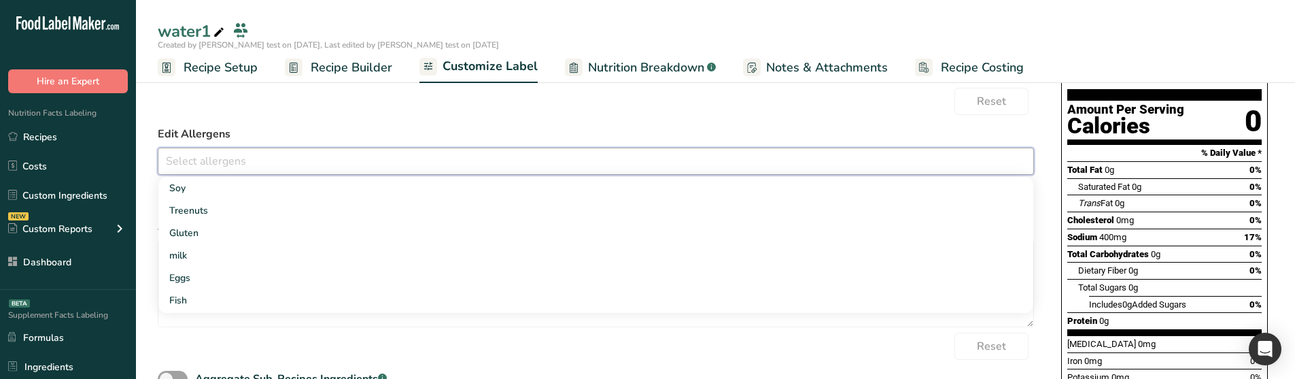
click at [292, 161] on input "text" at bounding box center [595, 160] width 875 height 21
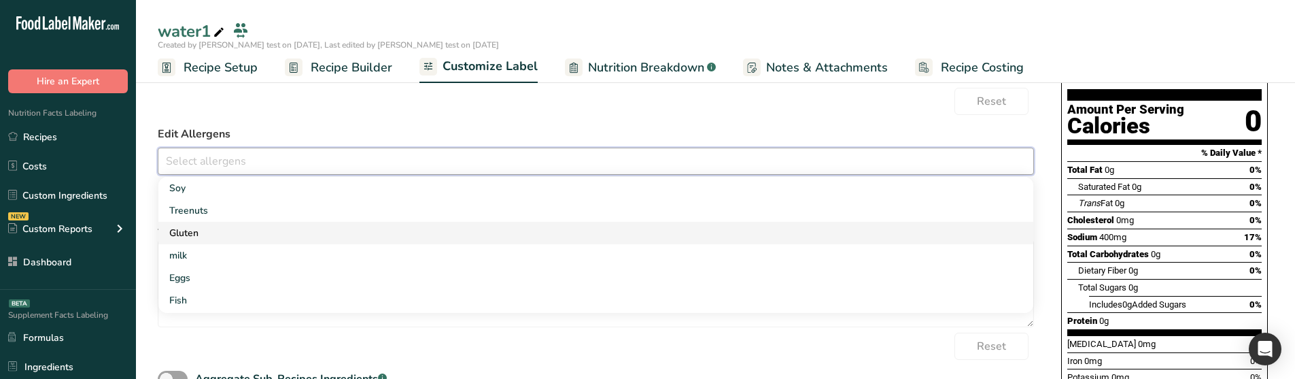
click at [226, 222] on link "Gluten" at bounding box center [595, 233] width 875 height 22
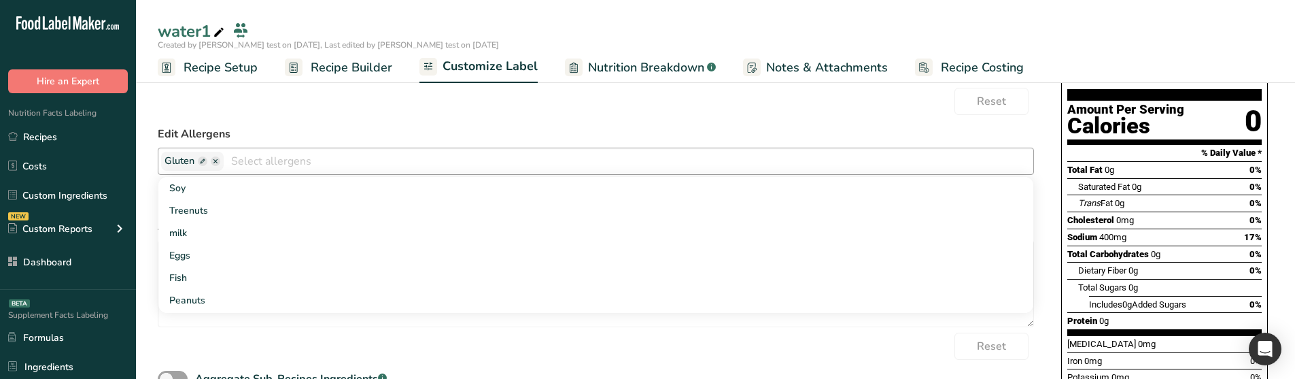
click at [203, 158] on span at bounding box center [203, 161] width 10 height 10
click at [203, 158] on input "text" at bounding box center [222, 161] width 116 height 20
type input "vdvd"
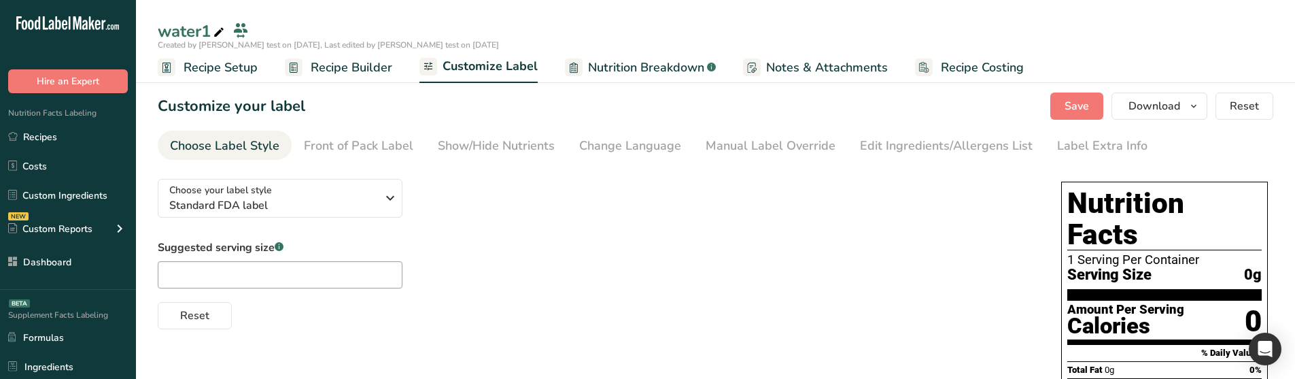
click at [873, 138] on div "Edit Ingredients/Allergens List" at bounding box center [946, 146] width 173 height 18
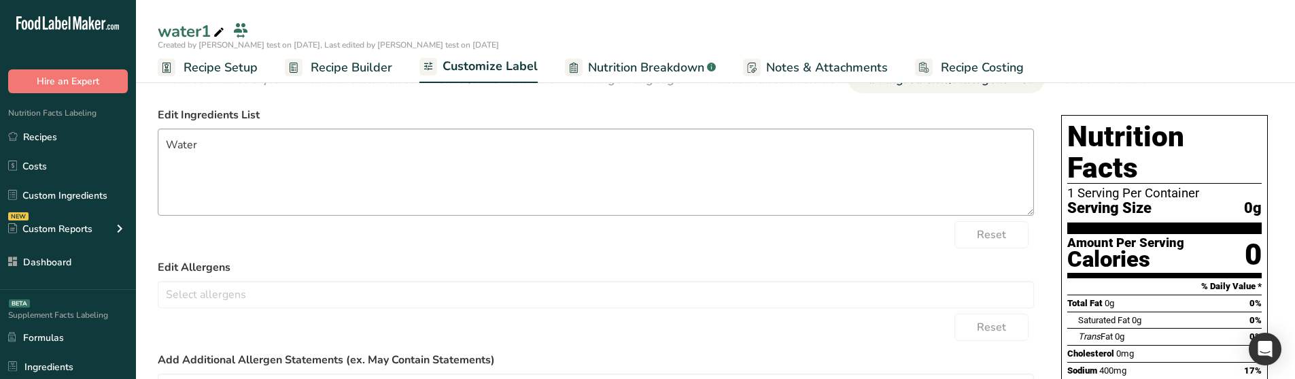
scroll to position [68, 0]
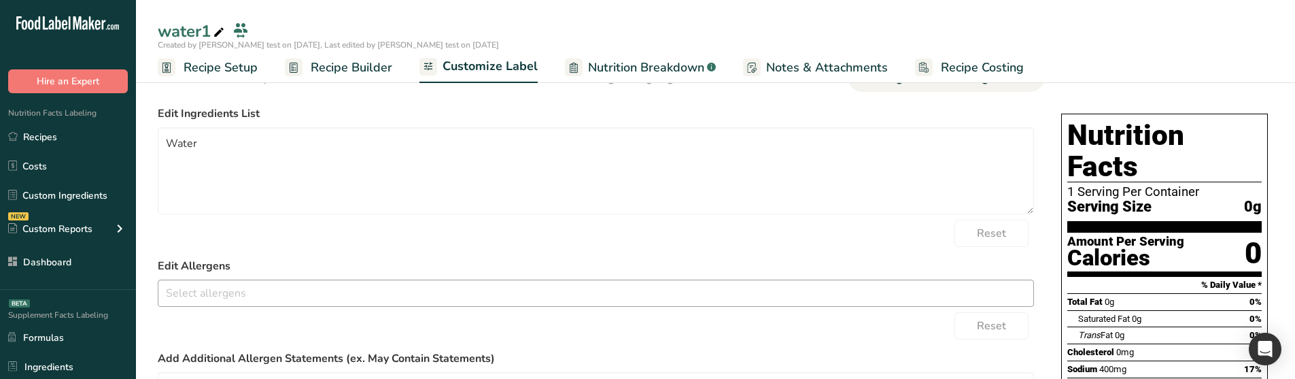
click at [249, 284] on input "text" at bounding box center [595, 292] width 875 height 21
click at [222, 239] on link "Eggs" at bounding box center [595, 245] width 875 height 22
click at [205, 321] on div "Reset" at bounding box center [596, 325] width 876 height 27
click at [195, 290] on span at bounding box center [195, 293] width 10 height 10
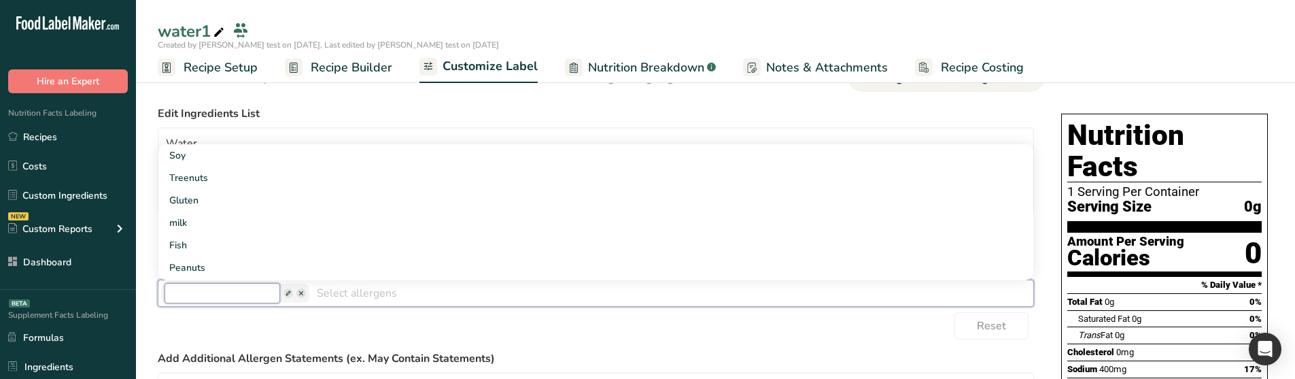
click at [201, 296] on input "text" at bounding box center [222, 293] width 116 height 20
type input "fdfd"
click at [188, 320] on div "Reset" at bounding box center [596, 325] width 876 height 27
click at [188, 296] on span at bounding box center [192, 293] width 10 height 10
click at [239, 329] on div "Reset" at bounding box center [596, 325] width 876 height 27
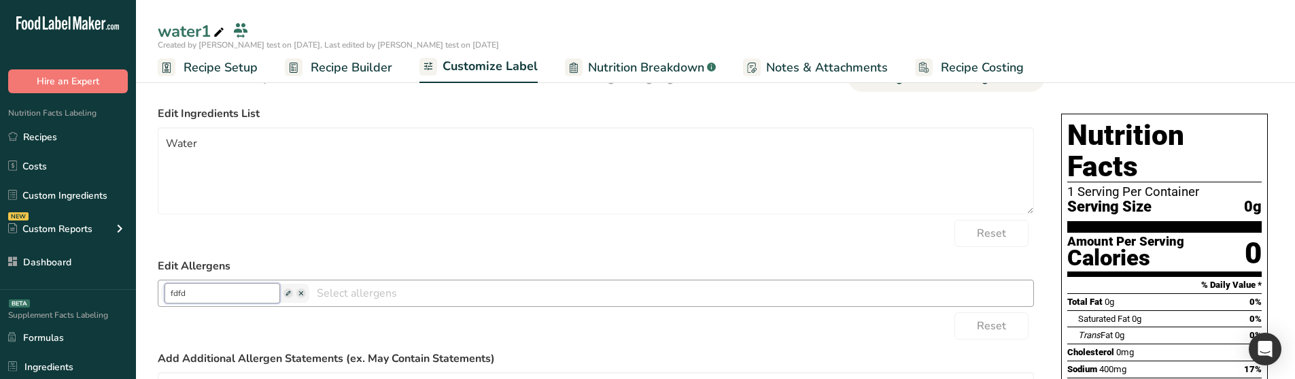
click at [226, 293] on input "fdfd" at bounding box center [222, 293] width 116 height 20
type input "fdfdfdfdf"
click at [294, 289] on input "text" at bounding box center [634, 292] width 798 height 21
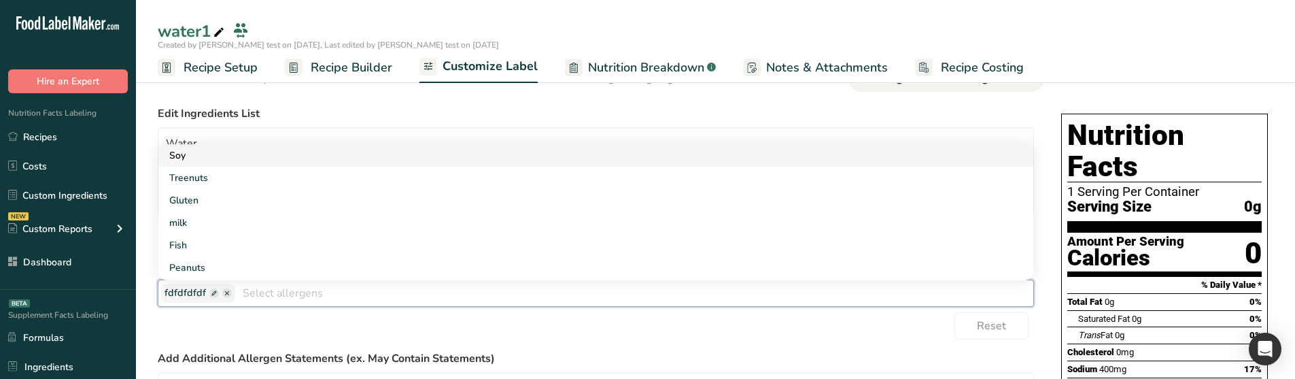
click at [234, 158] on link "Soy" at bounding box center [595, 155] width 875 height 22
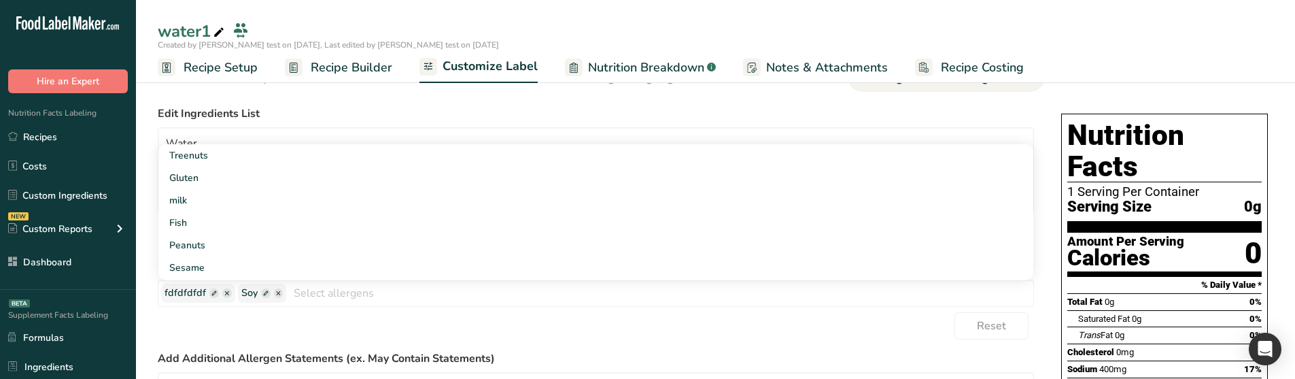
click at [256, 330] on div "Reset" at bounding box center [596, 325] width 876 height 27
click at [261, 293] on span at bounding box center [266, 293] width 10 height 10
click at [261, 298] on input "text" at bounding box center [299, 293] width 116 height 20
type input "fdfdfdfddv"
drag, startPoint x: 258, startPoint y: 324, endPoint x: 336, endPoint y: 281, distance: 89.1
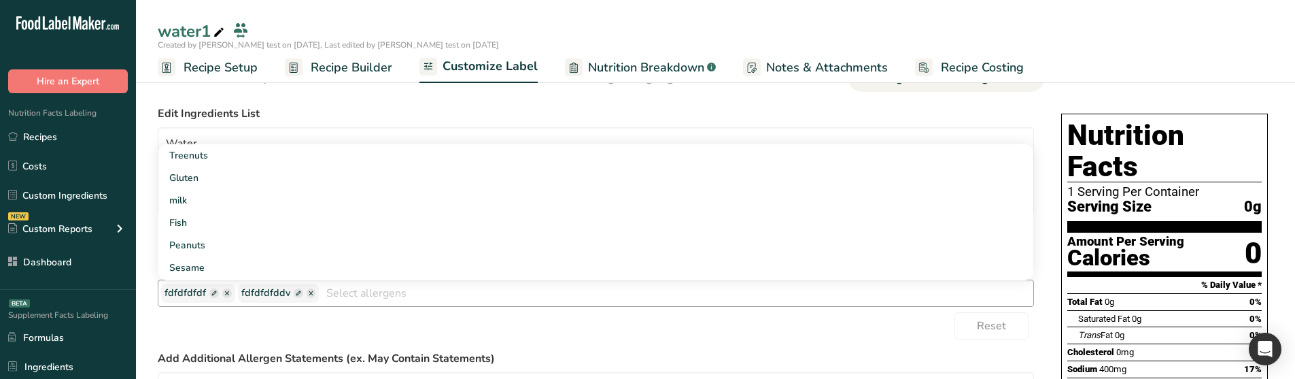
click at [258, 323] on div "Reset" at bounding box center [596, 325] width 876 height 27
click at [340, 280] on div "fdfdfdfdf fdfdfdfddv Treenuts [GEOGRAPHIC_DATA] milk Fish Peanuts Sesame Crusta…" at bounding box center [596, 292] width 876 height 27
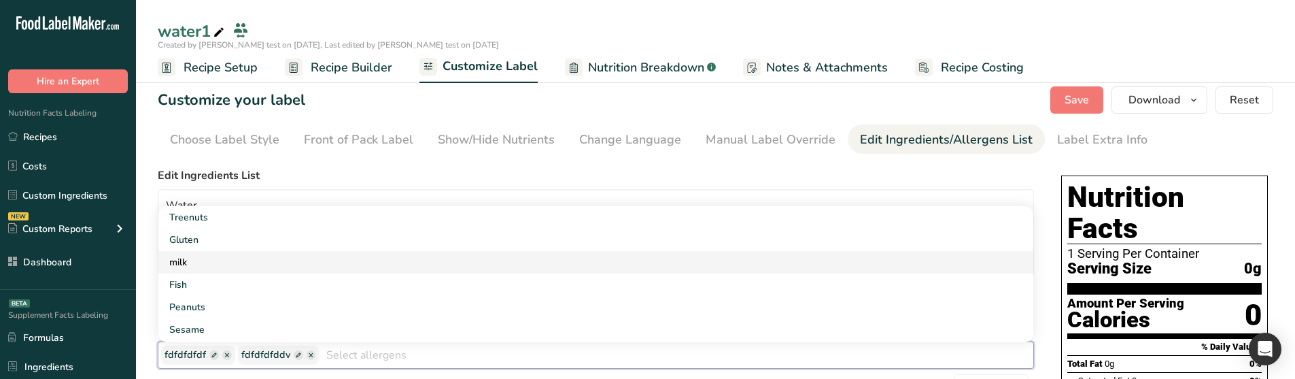
scroll to position [0, 0]
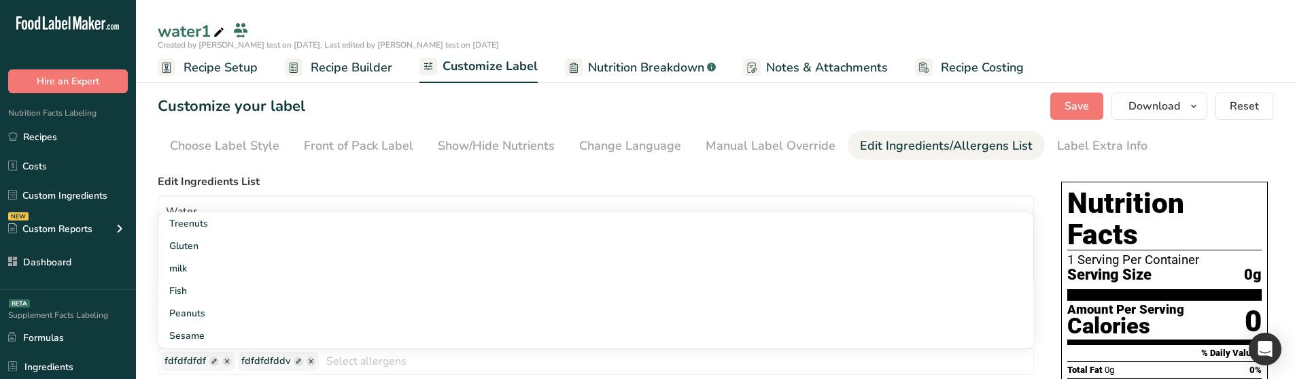
click at [341, 173] on label "Edit Ingredients List" at bounding box center [596, 181] width 876 height 16
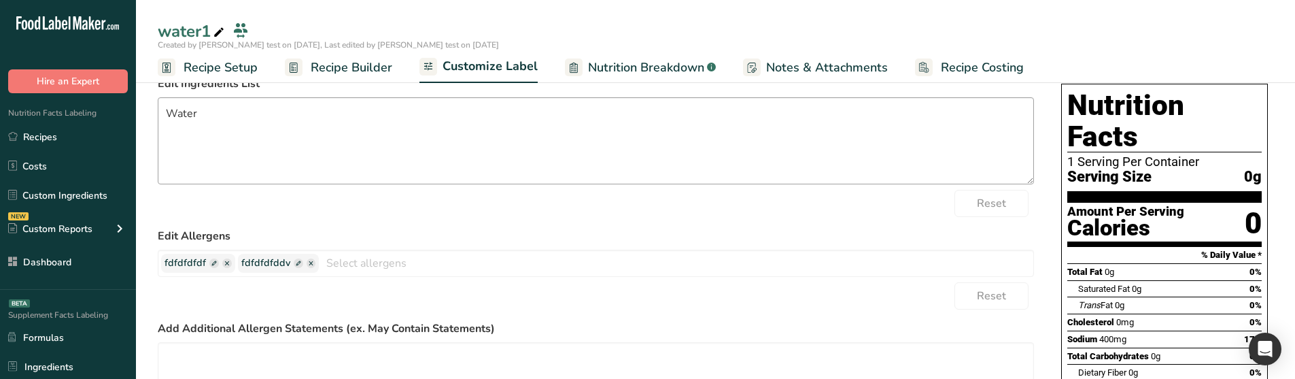
scroll to position [136, 0]
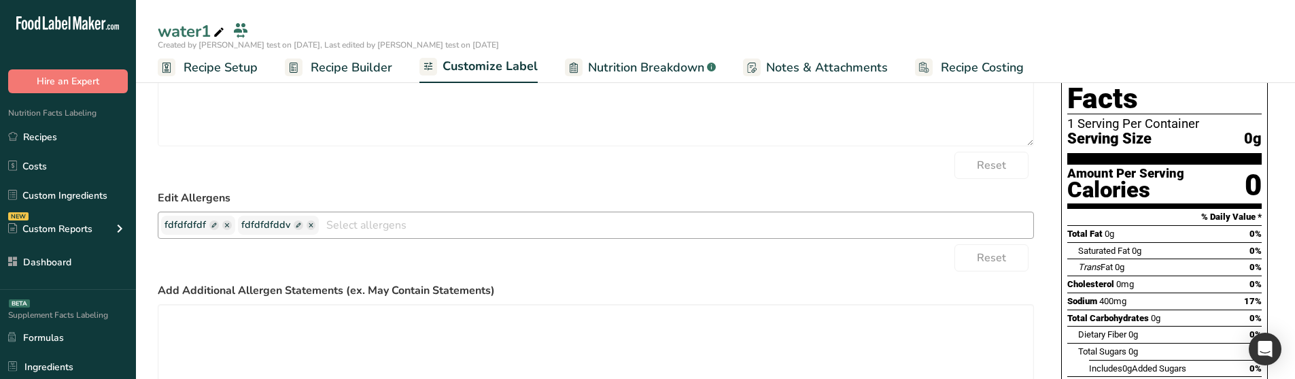
click at [369, 221] on input "text" at bounding box center [676, 224] width 714 height 21
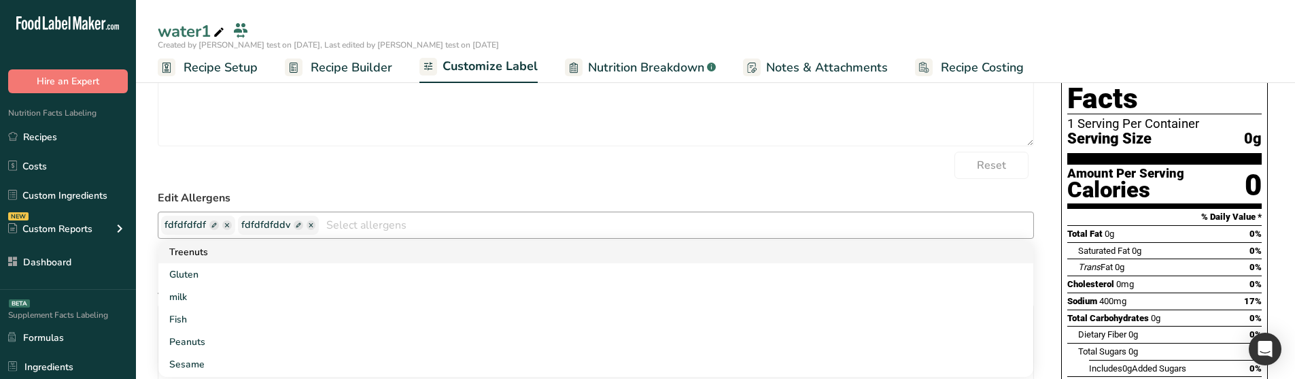
click at [328, 247] on link "Treenuts" at bounding box center [595, 252] width 875 height 22
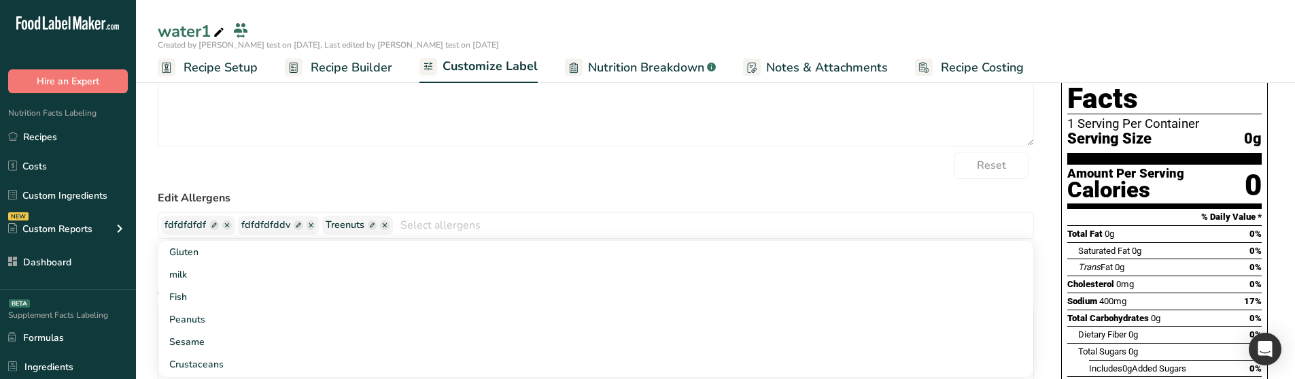
click at [368, 191] on label "Edit Allergens" at bounding box center [596, 198] width 876 height 16
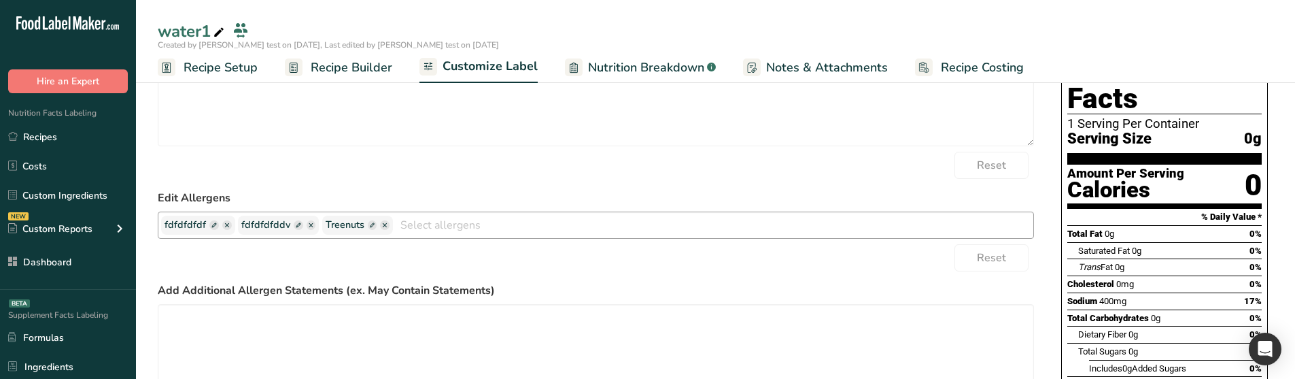
click at [368, 222] on span at bounding box center [373, 225] width 10 height 10
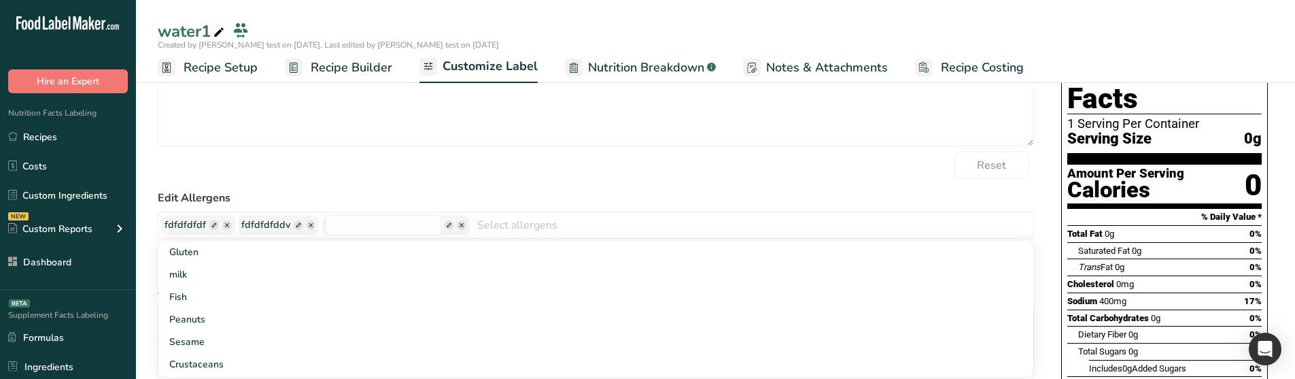
click at [364, 181] on form "Edit Ingredients List Water Reset Edit Allergens fdfdfdfdf fdfdfdfddv Gluten mi…" at bounding box center [596, 254] width 876 height 434
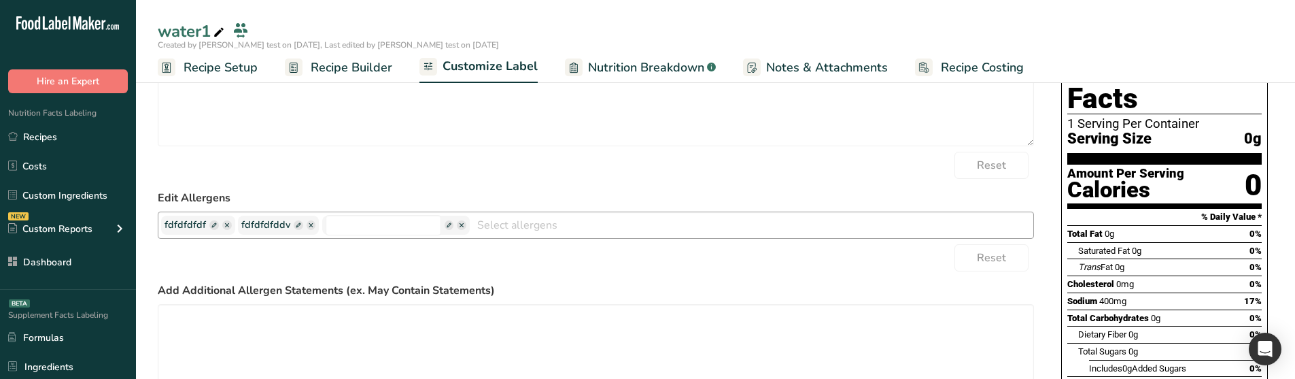
click at [457, 222] on span at bounding box center [462, 225] width 10 height 10
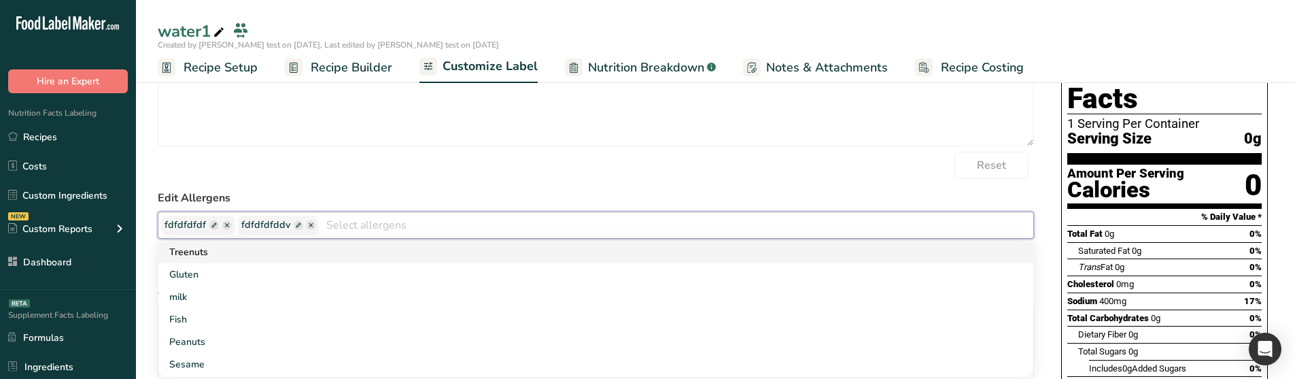
click at [343, 246] on link "Treenuts" at bounding box center [595, 252] width 875 height 22
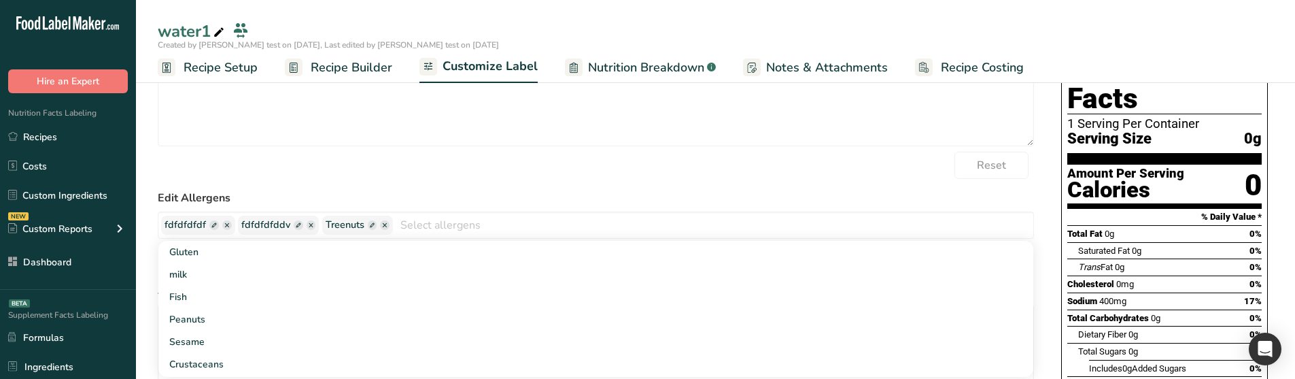
click at [387, 180] on form "Edit Ingredients List Water Reset Edit Allergens fdfdfdfdf fdfdfdfddv Treenuts …" at bounding box center [596, 254] width 876 height 434
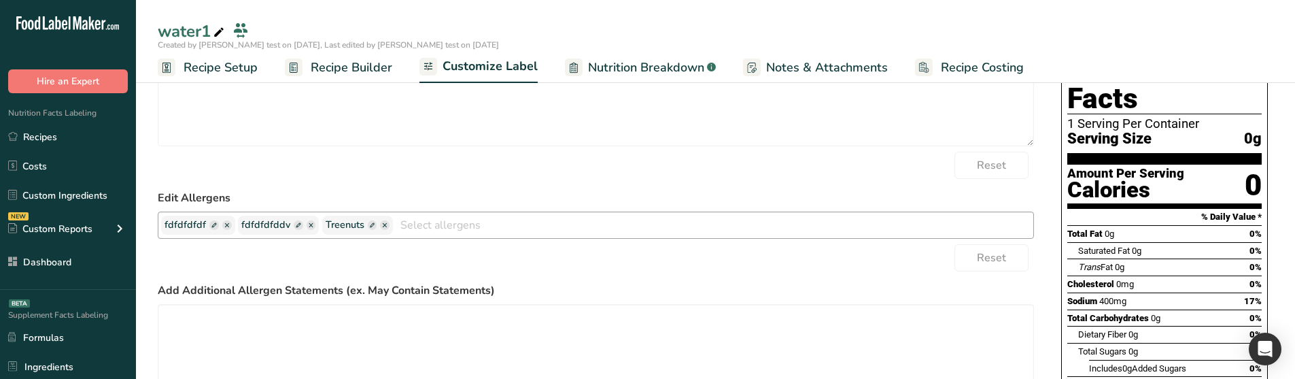
click at [370, 225] on span at bounding box center [373, 225] width 10 height 10
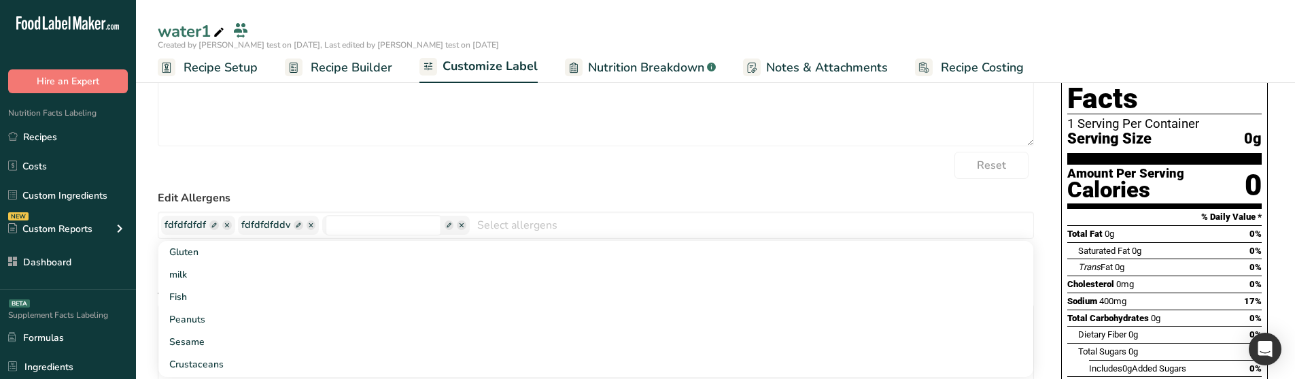
click at [415, 182] on form "Edit Ingredients List Water Reset Edit Allergens fdfdfdfdf fdfdfdfddv Gluten mi…" at bounding box center [596, 254] width 876 height 434
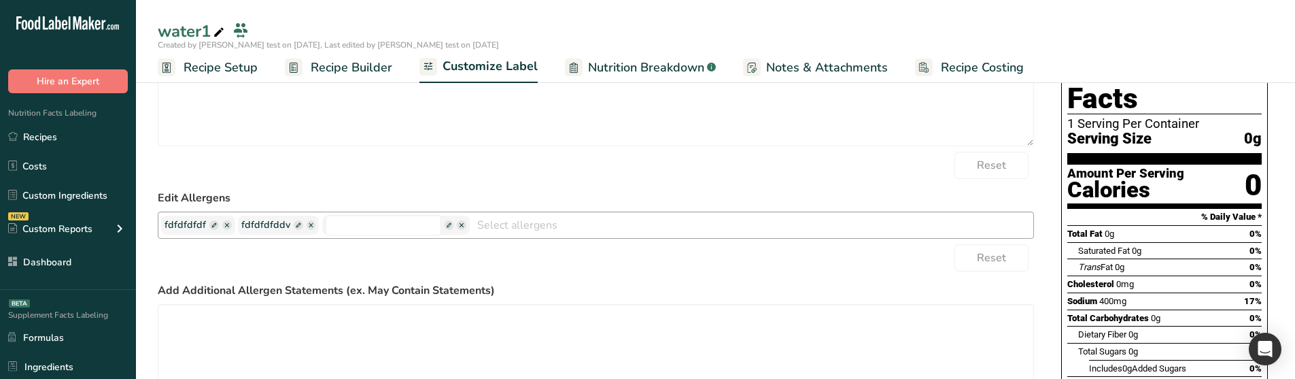
click at [457, 226] on span at bounding box center [462, 225] width 10 height 10
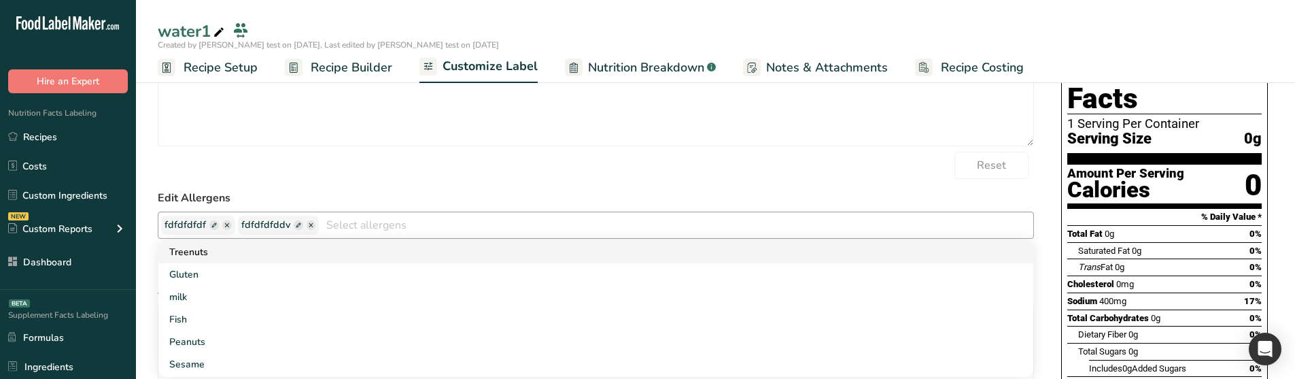
click at [241, 250] on link "Treenuts" at bounding box center [595, 252] width 875 height 22
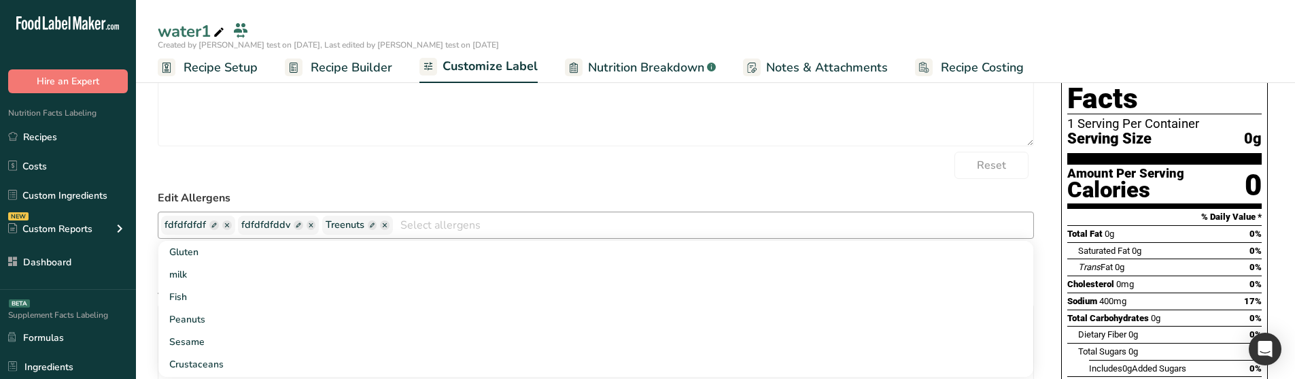
click at [368, 224] on span at bounding box center [373, 225] width 10 height 10
click at [387, 175] on div "Reset" at bounding box center [596, 165] width 876 height 27
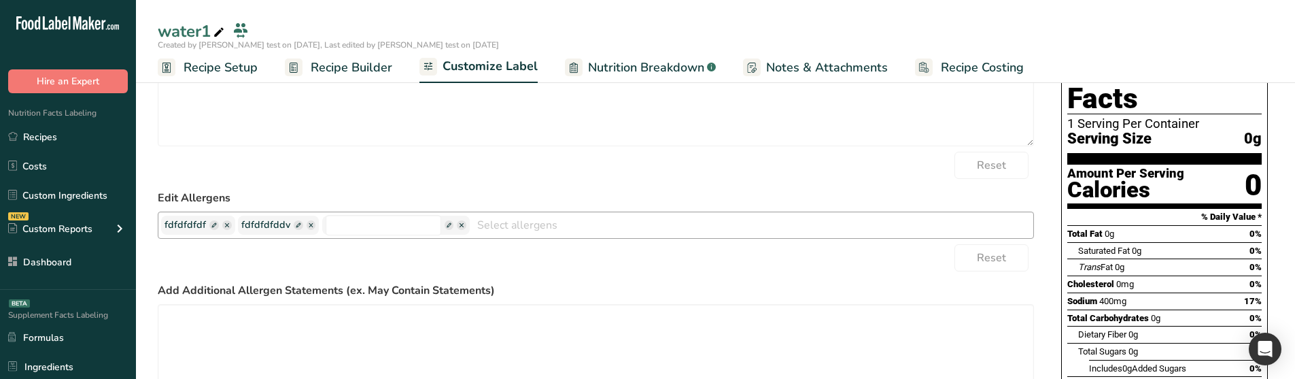
click at [457, 226] on span at bounding box center [462, 225] width 10 height 10
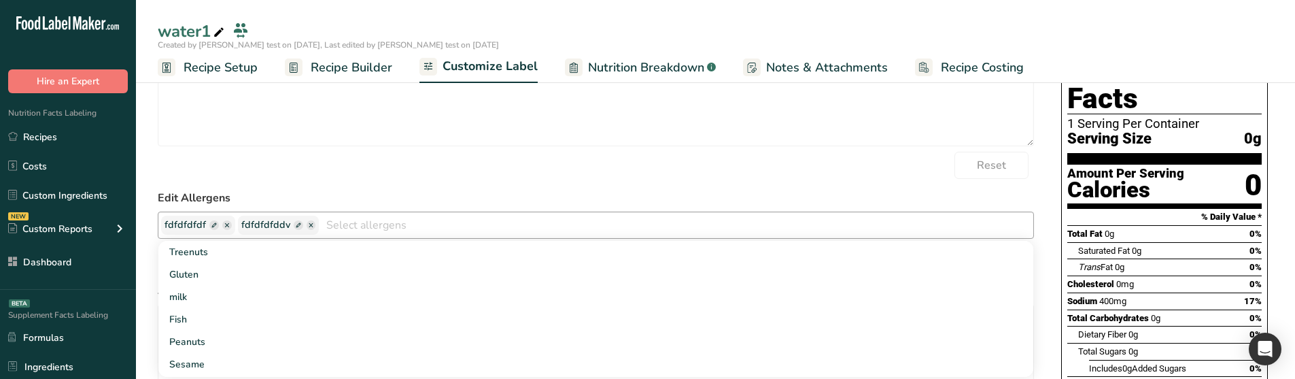
click at [396, 186] on form "Edit Ingredients List Water Reset Edit Allergens fdfdfdfdf fdfdfdfddv Treenuts …" at bounding box center [596, 254] width 876 height 434
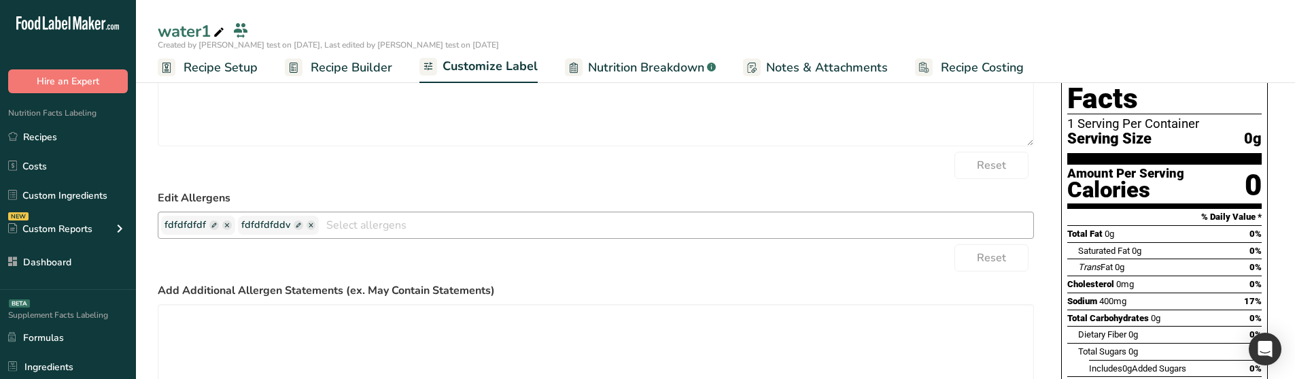
click at [295, 224] on span at bounding box center [299, 225] width 10 height 10
click at [373, 224] on span at bounding box center [378, 225] width 10 height 10
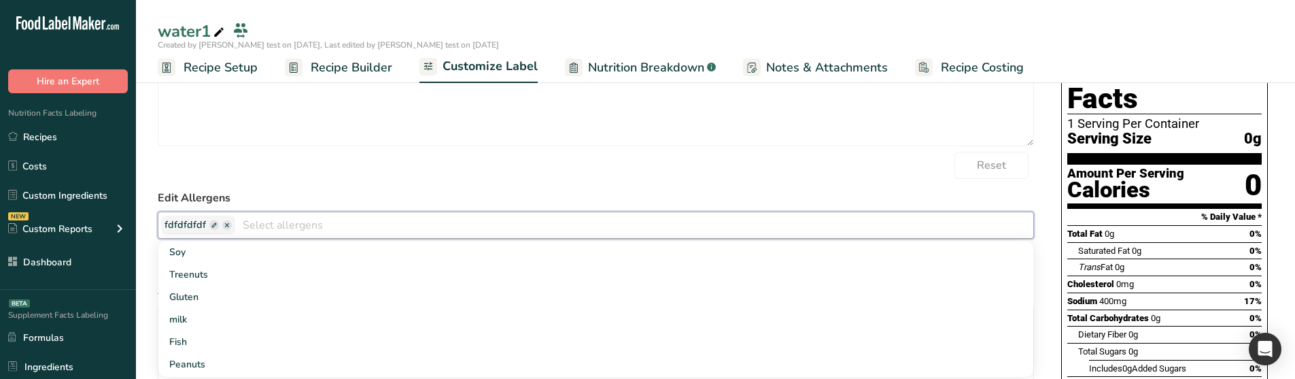
click at [390, 191] on label "Edit Allergens" at bounding box center [596, 198] width 876 height 16
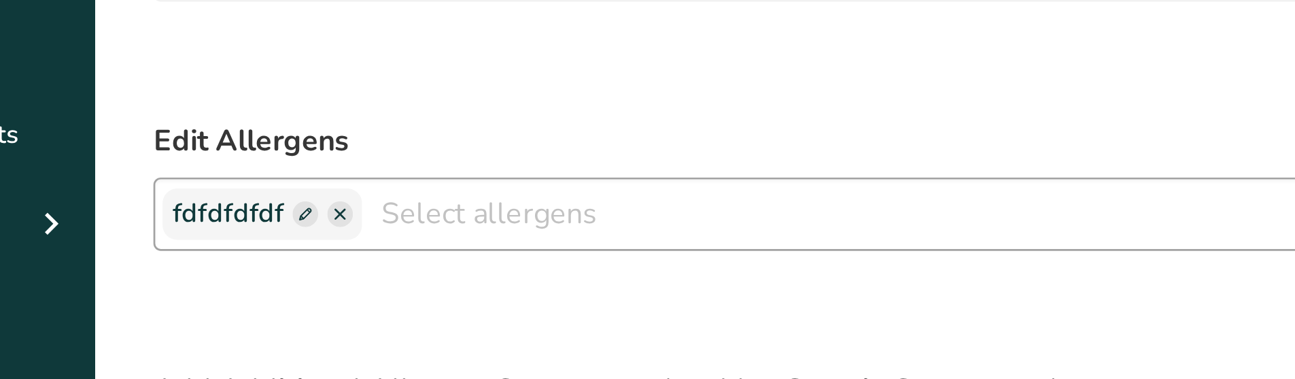
click at [209, 226] on span at bounding box center [214, 225] width 10 height 10
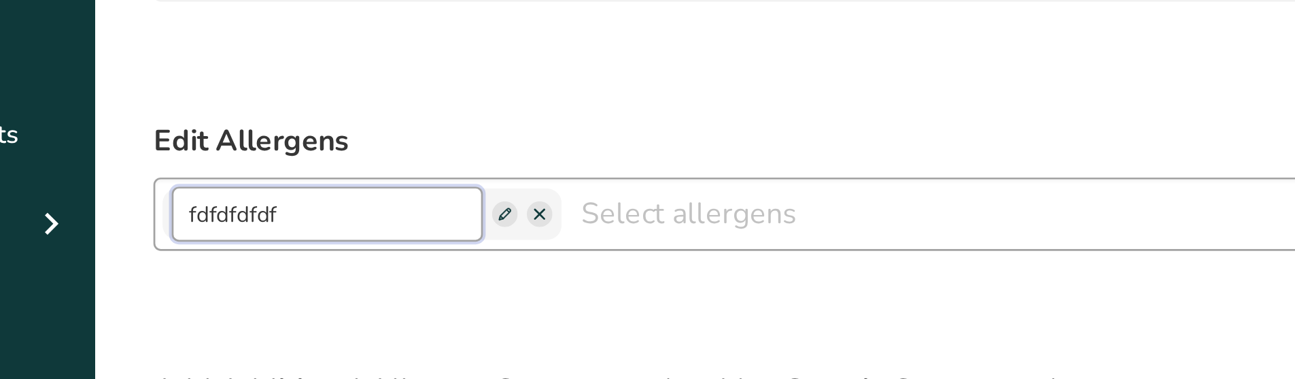
click at [214, 220] on input "fdfdfdfdf" at bounding box center [222, 225] width 116 height 20
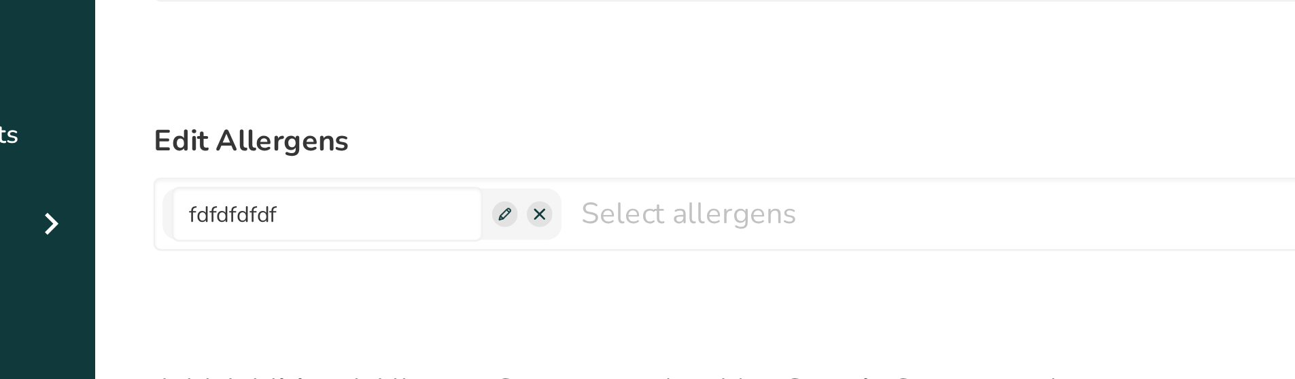
click at [269, 179] on form "Edit Ingredients List Water Reset Edit Allergens fdfdfdfdf Soy Treenuts Gluten …" at bounding box center [596, 254] width 876 height 434
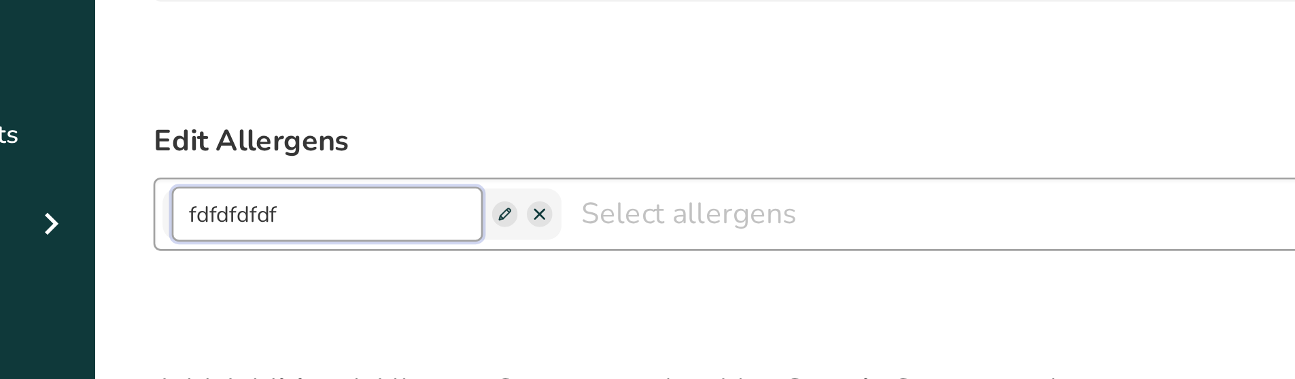
click at [251, 221] on input "fdfdfdfdf" at bounding box center [222, 225] width 116 height 20
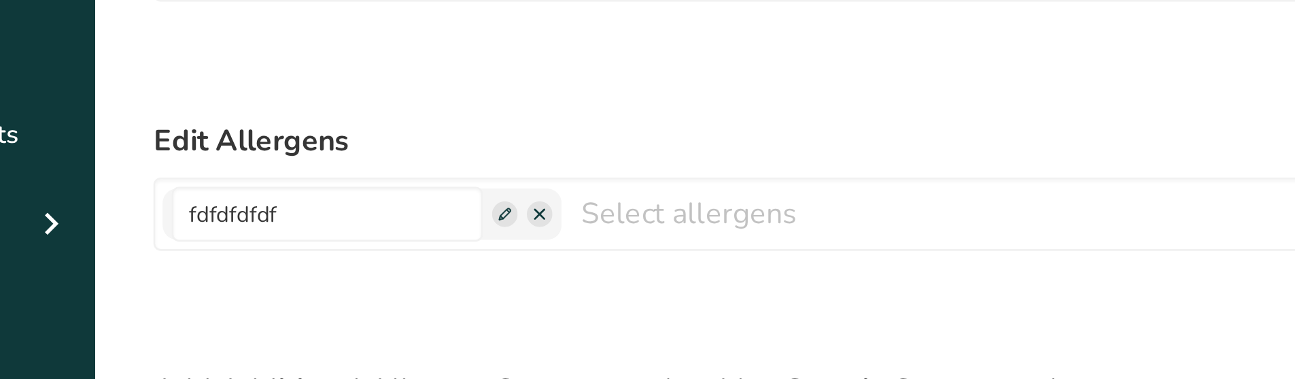
click at [389, 252] on div "Reset" at bounding box center [596, 257] width 876 height 27
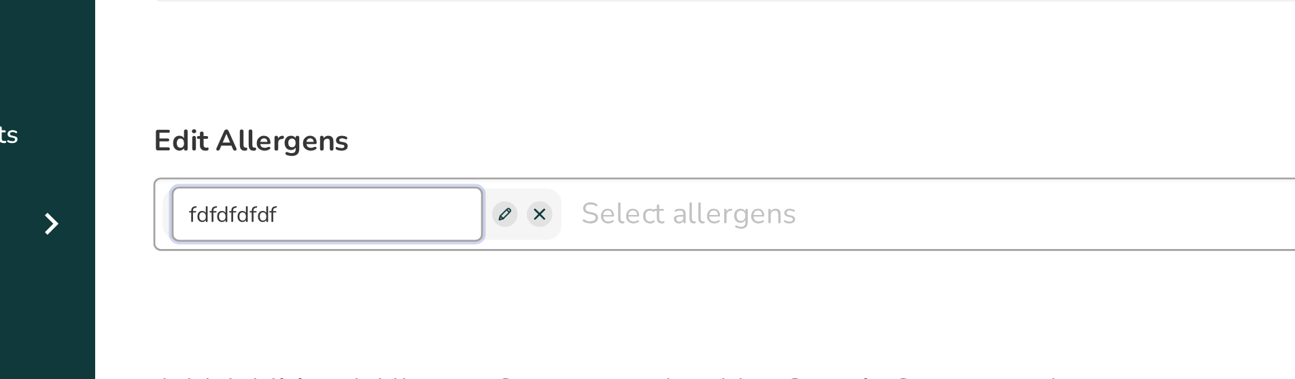
click at [267, 222] on input "fdfdfdfdf" at bounding box center [222, 225] width 116 height 20
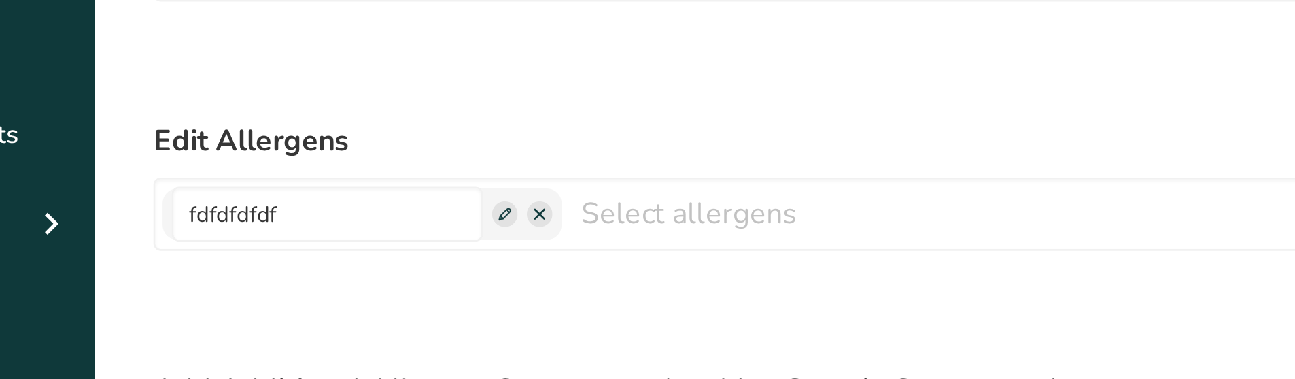
click at [292, 192] on label "Edit Allergens" at bounding box center [596, 198] width 876 height 16
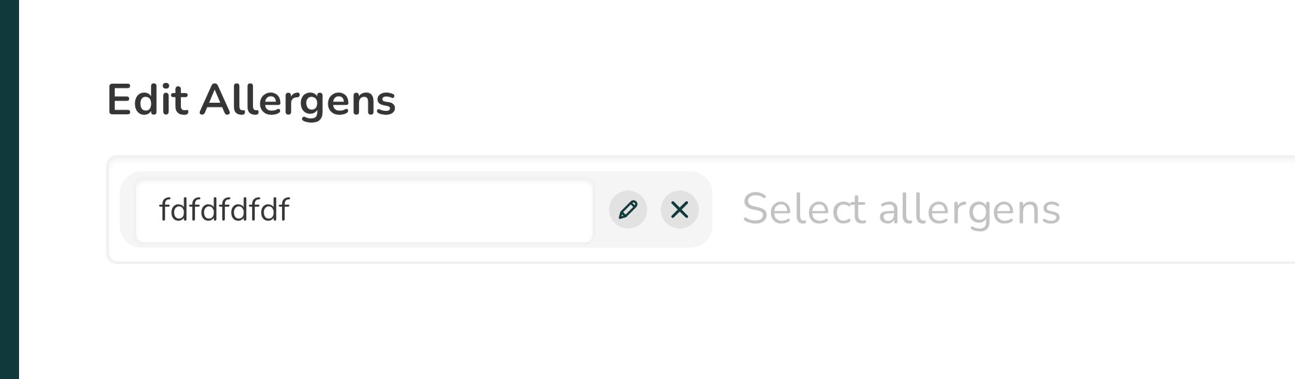
click at [372, 244] on div "Reset" at bounding box center [596, 257] width 876 height 27
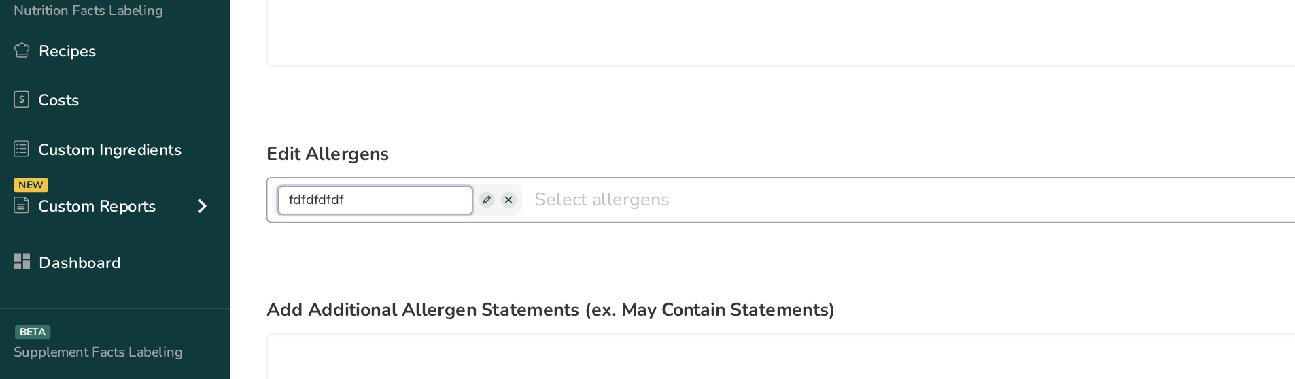
click at [219, 224] on input "fdfdfdfdf" at bounding box center [222, 225] width 116 height 17
click at [209, 230] on input "fdfdfdfdf" at bounding box center [222, 225] width 116 height 17
type input "fdfdfdfdfddd"
click at [294, 181] on form "Edit Ingredients List Water Reset Edit Allergens fdfdfdfdfddd Soy Treenuts Glut…" at bounding box center [596, 254] width 876 height 434
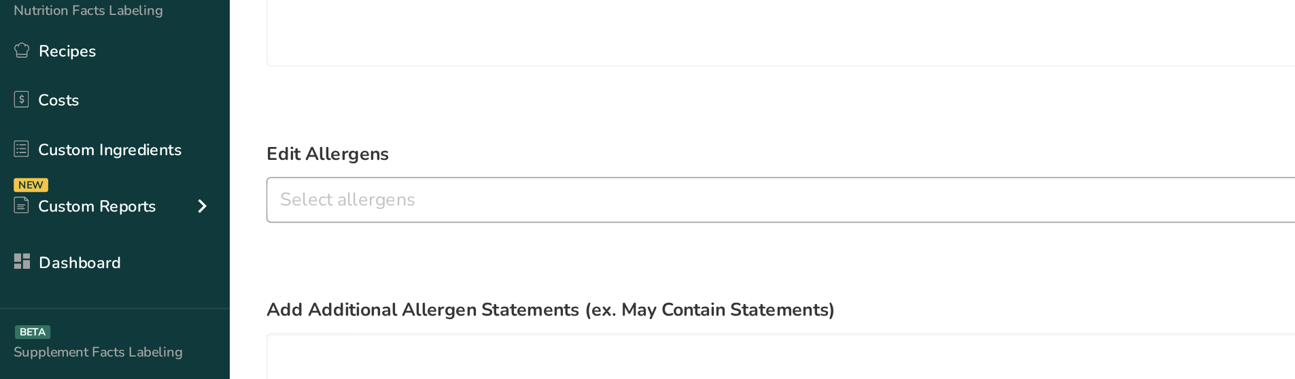
click at [241, 220] on input "text" at bounding box center [595, 224] width 875 height 21
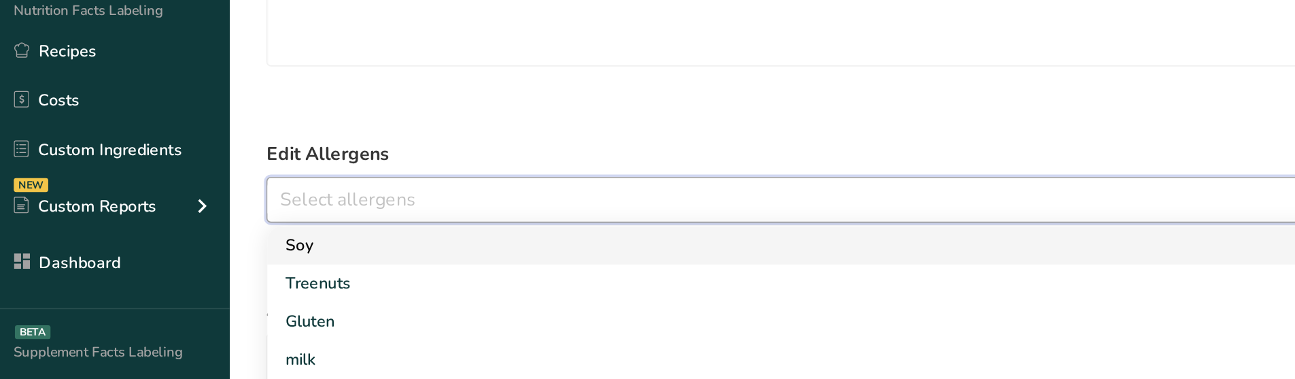
click at [205, 254] on link "Soy" at bounding box center [595, 252] width 875 height 22
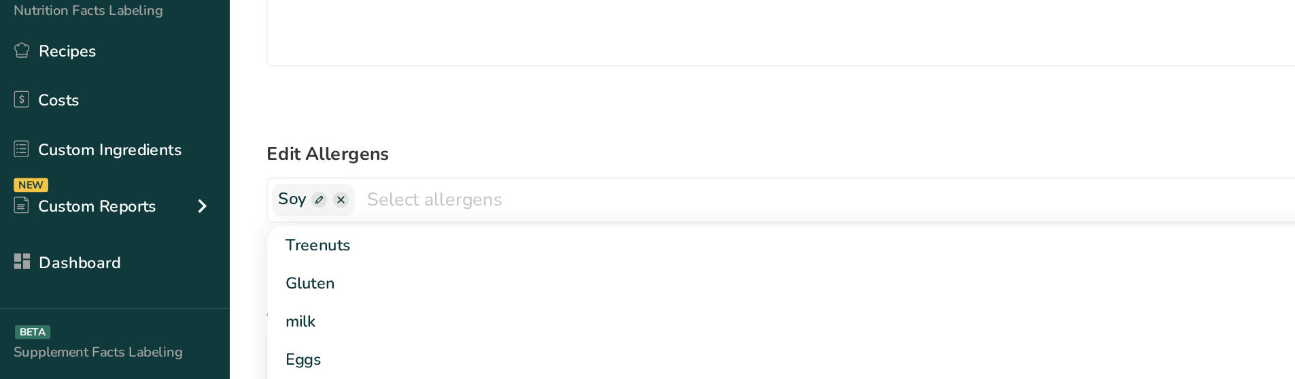
click at [241, 188] on form "Edit Ingredients List Water Reset Edit Allergens Soy Treenuts Gluten milk Eggs …" at bounding box center [596, 254] width 876 height 434
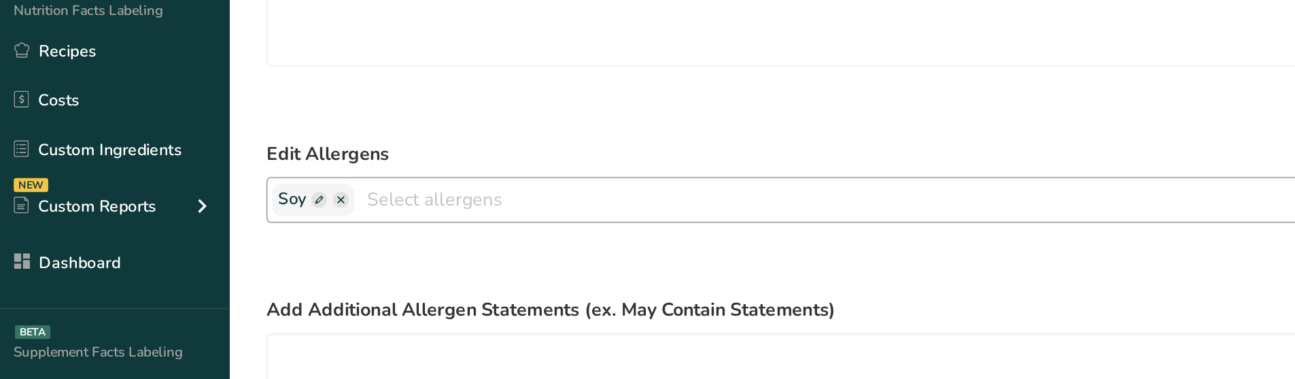
click at [186, 226] on span at bounding box center [189, 225] width 10 height 10
click at [217, 222] on input "text" at bounding box center [222, 225] width 116 height 20
type input "hi"
click at [181, 223] on span at bounding box center [181, 225] width 10 height 10
click at [196, 223] on input "hi" at bounding box center [222, 225] width 116 height 20
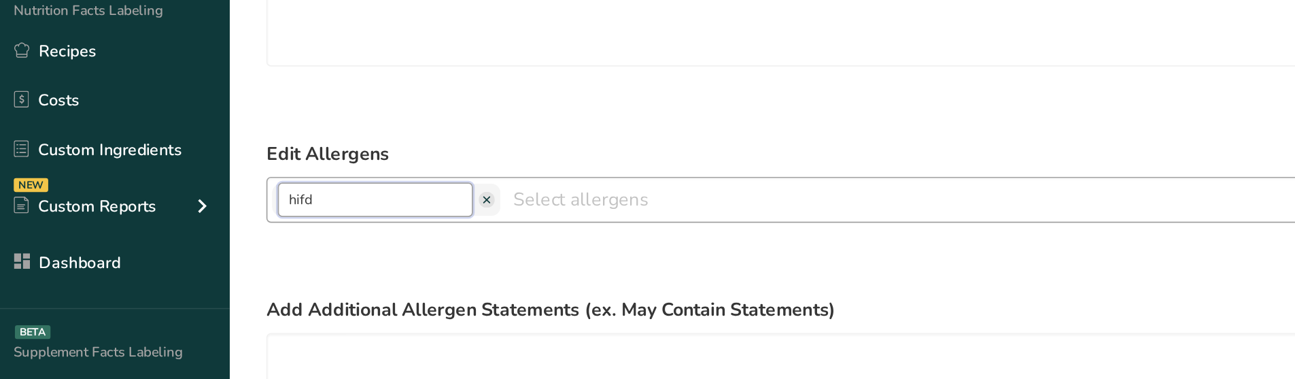
type input "hifd"
click at [283, 226] on span at bounding box center [288, 225] width 10 height 10
click at [201, 225] on span at bounding box center [203, 225] width 10 height 10
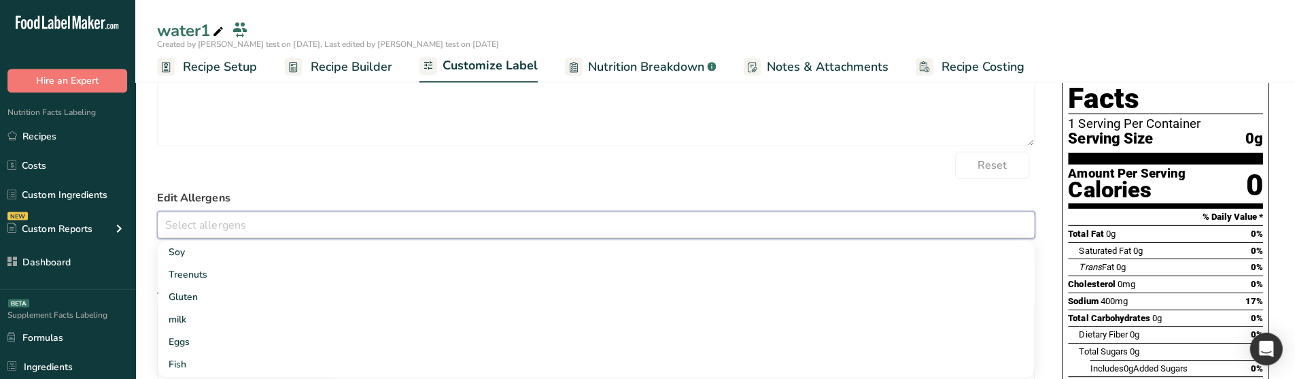
scroll to position [135, 0]
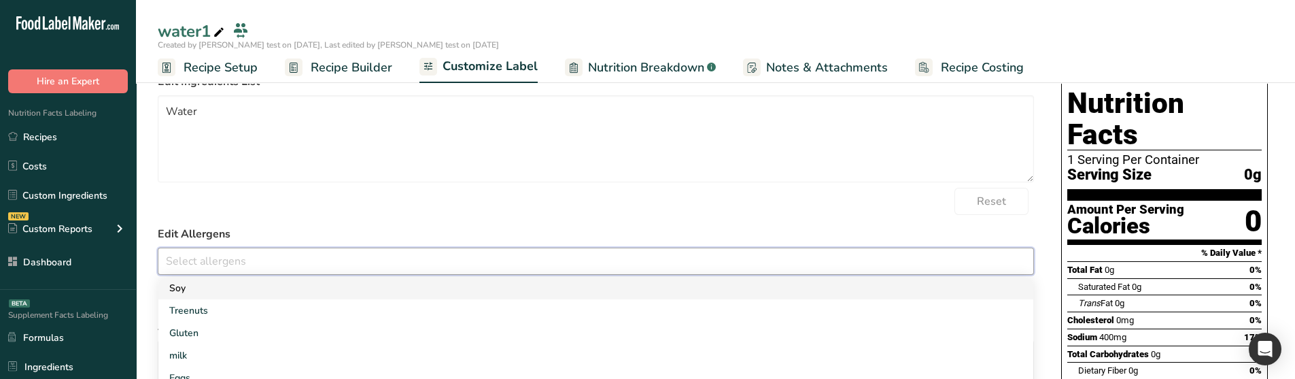
click at [286, 247] on div "Edit Allergens Soy Treenuts Gluten milk Eggs Fish Peanuts Sesame Crustaceans Su…" at bounding box center [596, 250] width 876 height 49
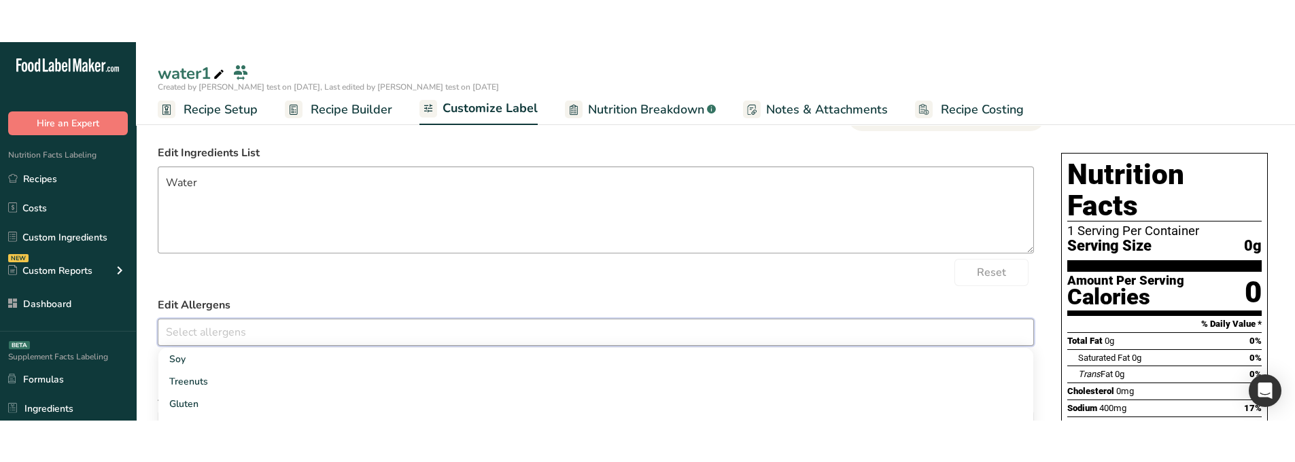
scroll to position [67, 0]
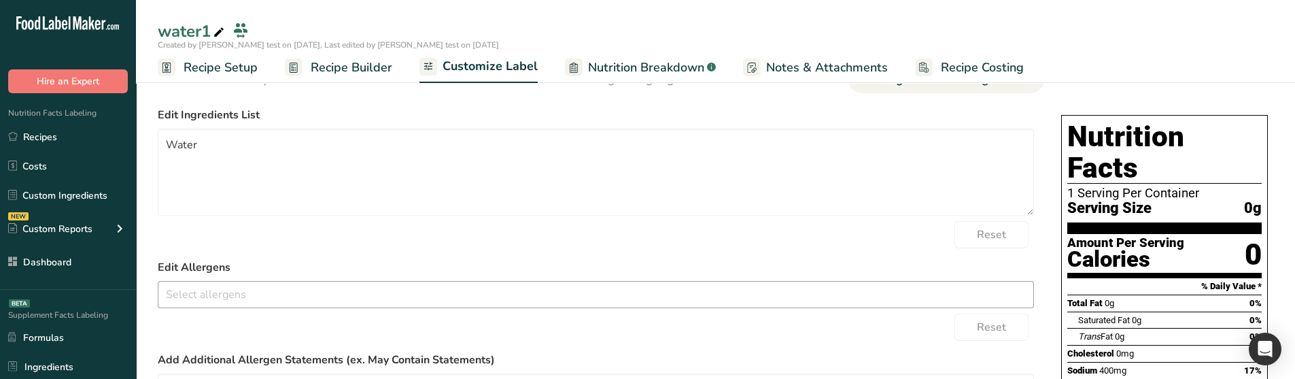
click at [218, 294] on input "text" at bounding box center [595, 293] width 875 height 21
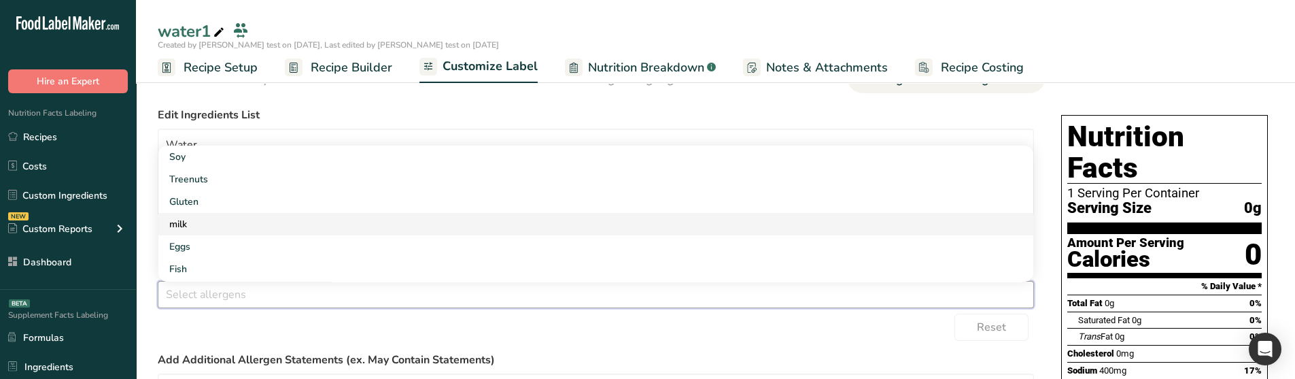
click at [222, 213] on link "milk" at bounding box center [595, 224] width 875 height 22
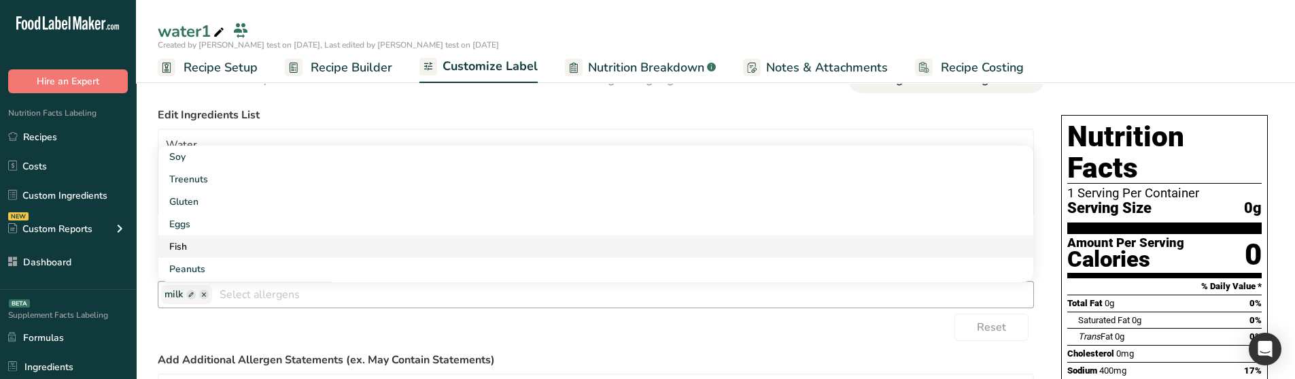
click at [203, 243] on link "Fish" at bounding box center [595, 246] width 875 height 22
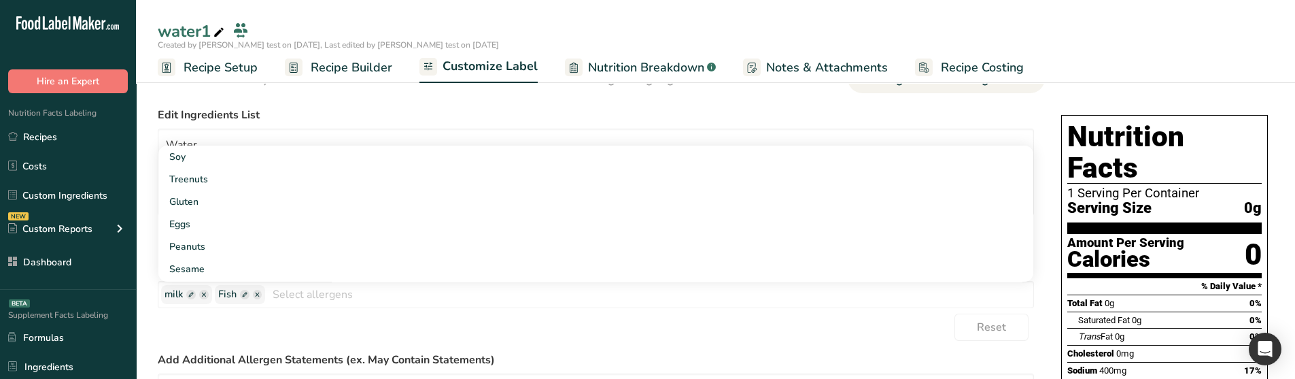
click at [187, 317] on div "Reset" at bounding box center [596, 326] width 876 height 27
click at [191, 292] on span at bounding box center [191, 295] width 10 height 10
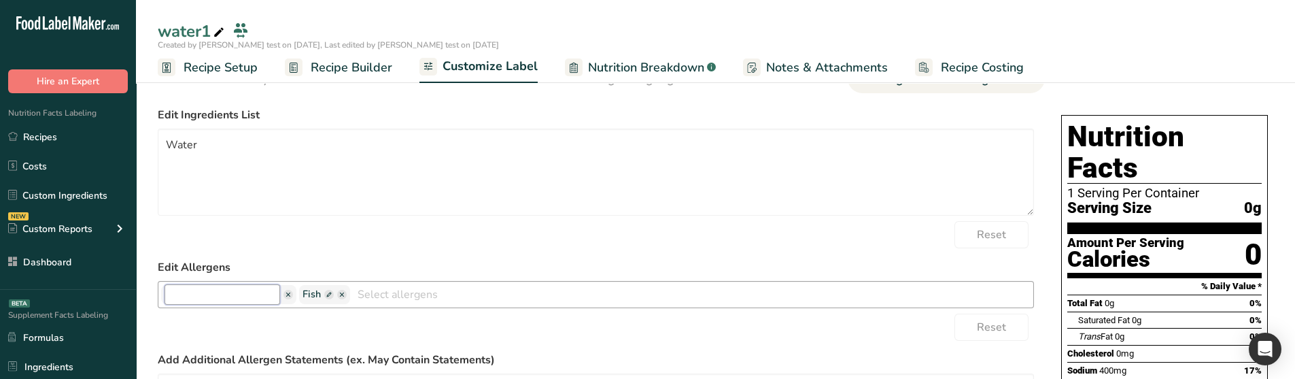
click at [215, 292] on input "text" at bounding box center [222, 294] width 116 height 20
type input "hi"
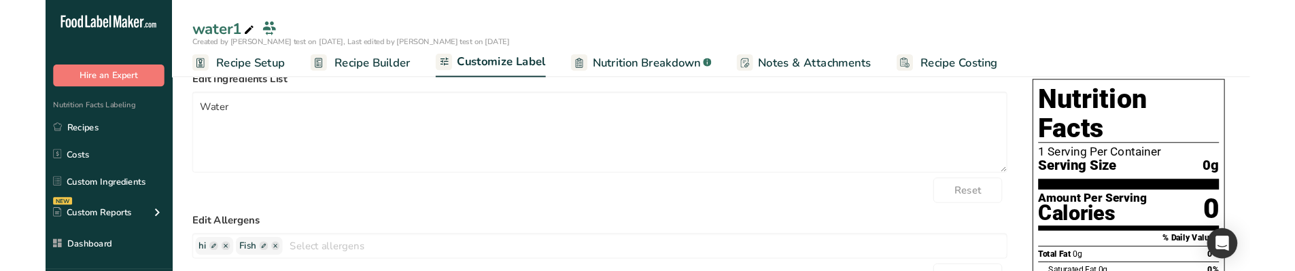
scroll to position [0, 0]
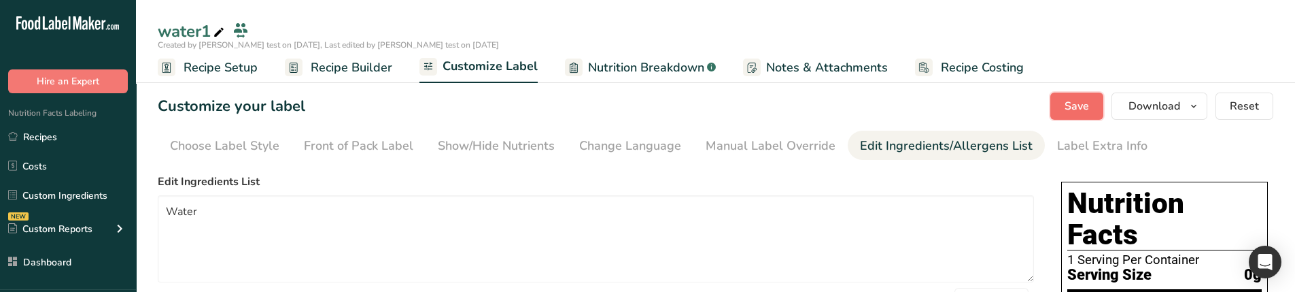
click at [1064, 104] on button "Save" at bounding box center [1076, 105] width 53 height 27
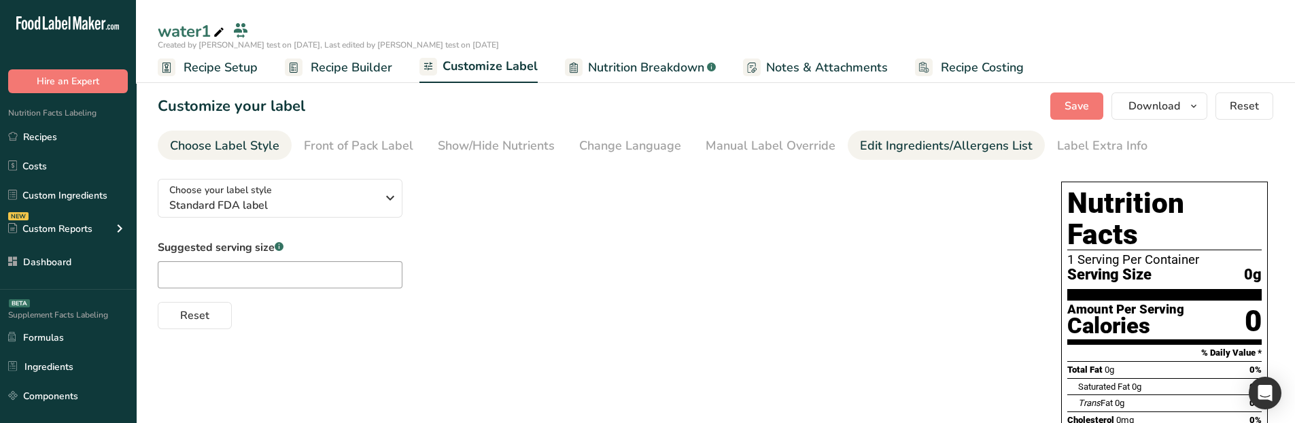
click at [888, 154] on link "Edit Ingredients/Allergens List" at bounding box center [946, 146] width 173 height 31
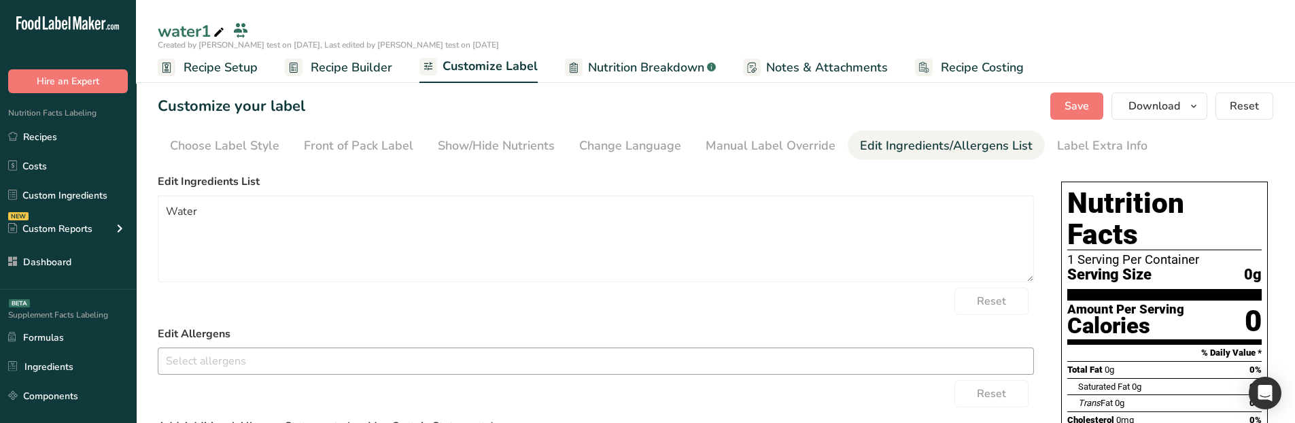
click at [336, 370] on input "text" at bounding box center [595, 360] width 875 height 21
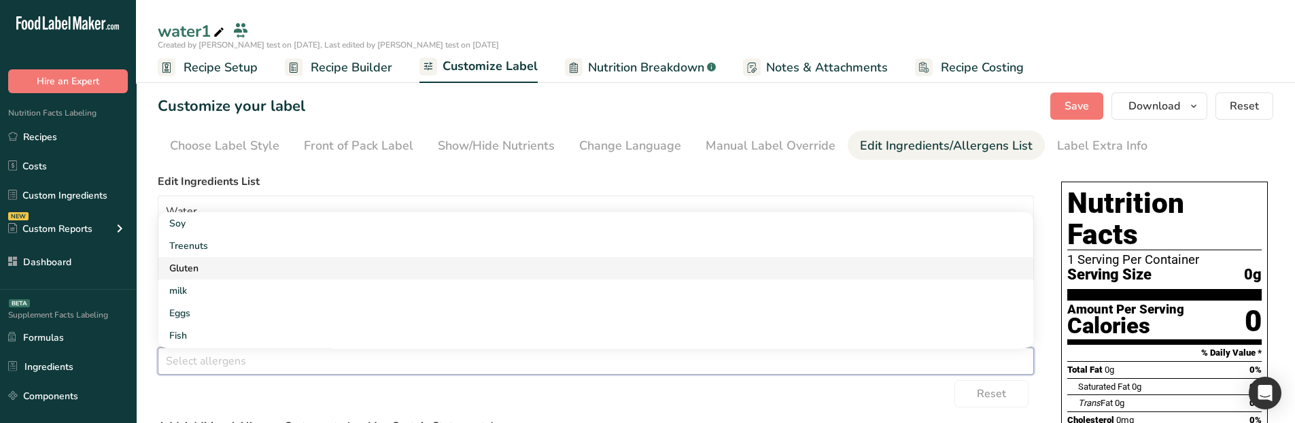
click at [270, 274] on link "Gluten" at bounding box center [595, 268] width 875 height 22
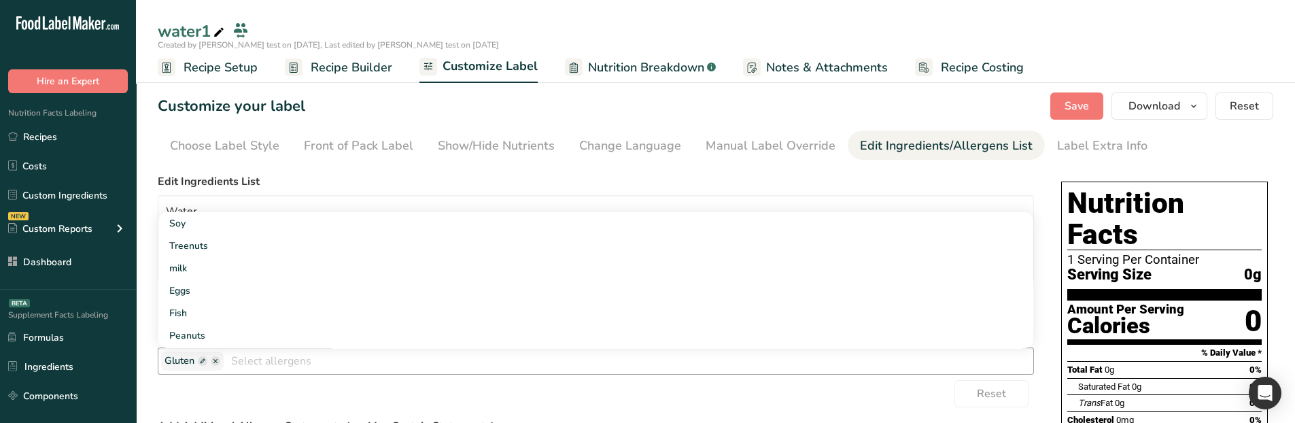
drag, startPoint x: 225, startPoint y: 381, endPoint x: 214, endPoint y: 362, distance: 21.9
click at [224, 378] on div "Reset" at bounding box center [596, 393] width 876 height 27
click at [202, 362] on span at bounding box center [203, 361] width 10 height 10
click at [216, 362] on input "text" at bounding box center [222, 361] width 116 height 20
type input "essam"
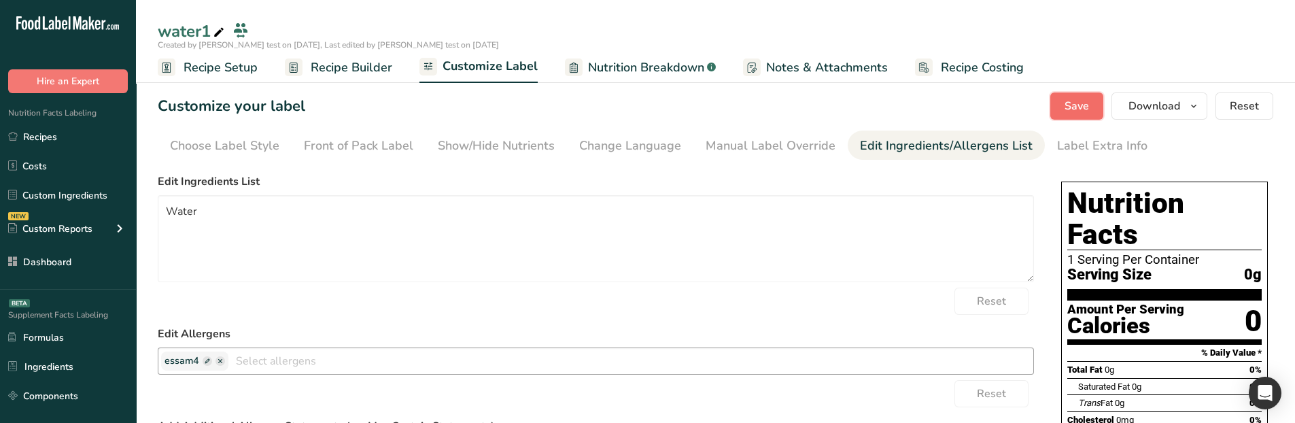
click at [1060, 109] on button "Save" at bounding box center [1076, 105] width 53 height 27
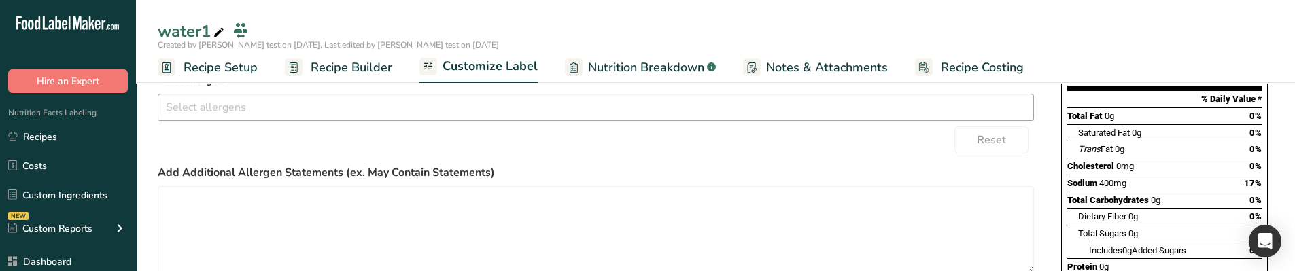
scroll to position [272, 0]
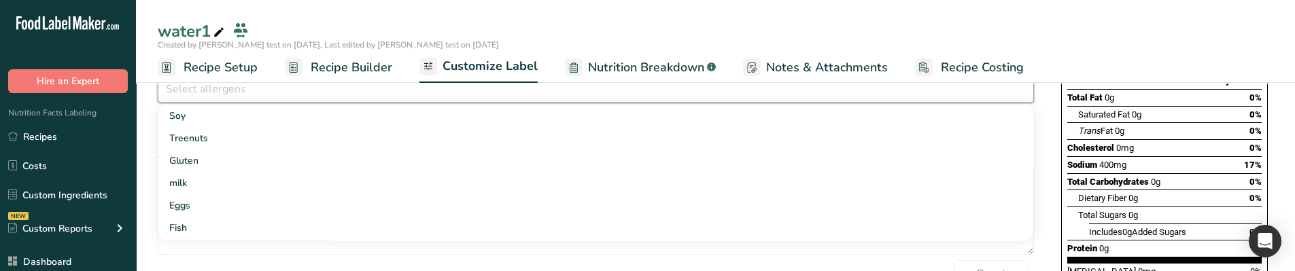
click at [296, 99] on div at bounding box center [595, 89] width 875 height 23
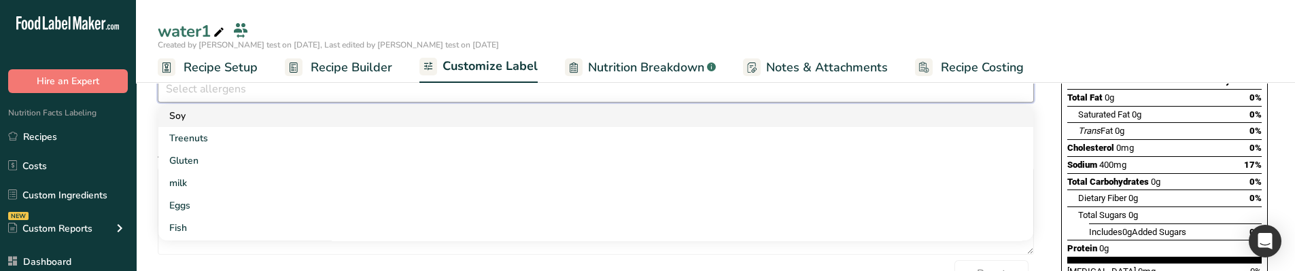
click at [275, 110] on link "Soy" at bounding box center [595, 116] width 875 height 22
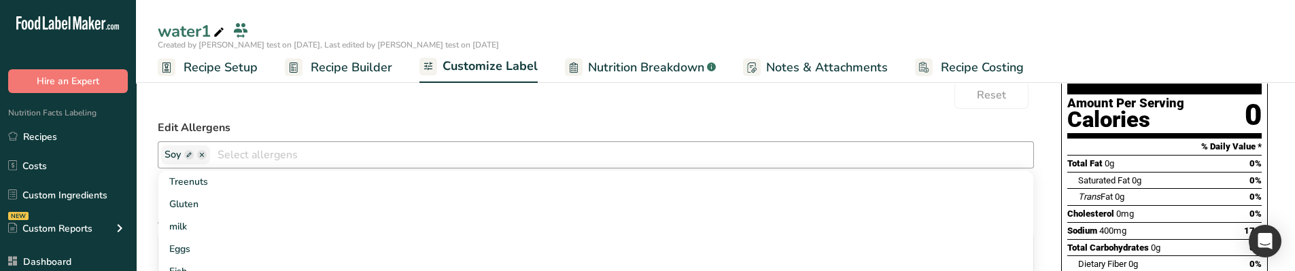
scroll to position [204, 0]
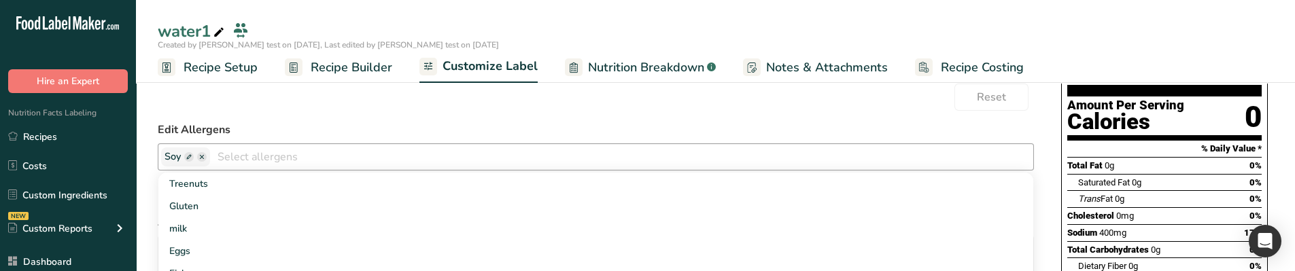
click at [197, 160] on span at bounding box center [202, 157] width 10 height 10
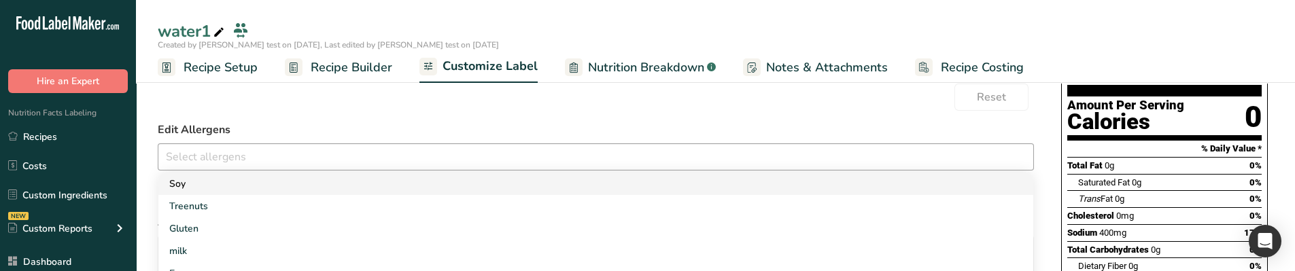
click at [206, 175] on link "Soy" at bounding box center [595, 184] width 875 height 22
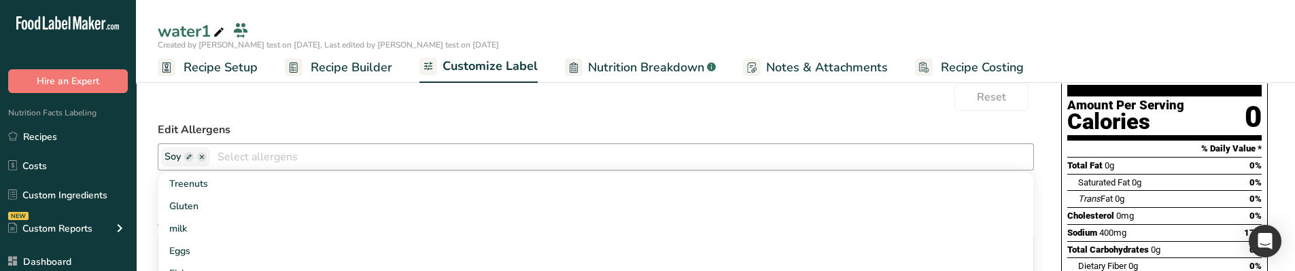
click at [191, 153] on span at bounding box center [189, 157] width 10 height 10
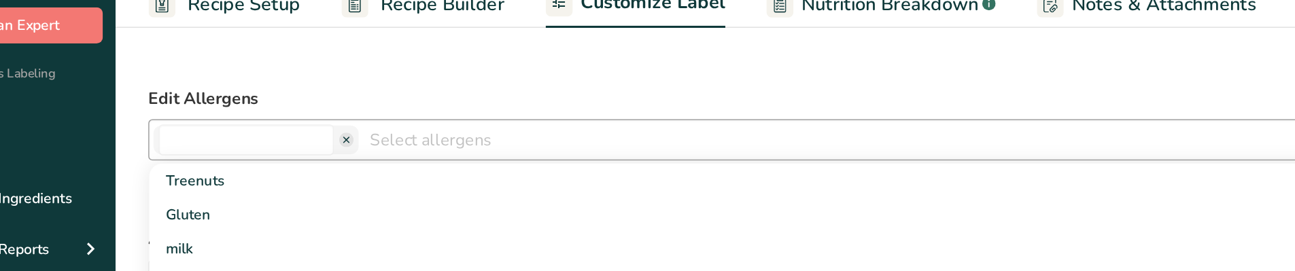
scroll to position [203, 0]
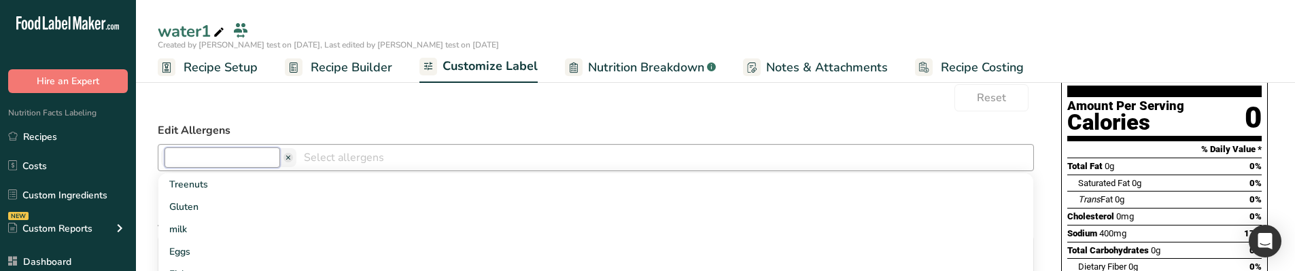
click at [241, 162] on input "text" at bounding box center [222, 158] width 116 height 20
type input "f"
click at [297, 119] on form "Edit Ingredients List Water Reset Edit Allergens f Treenuts Gluten milk Eggs Fi…" at bounding box center [596, 187] width 876 height 434
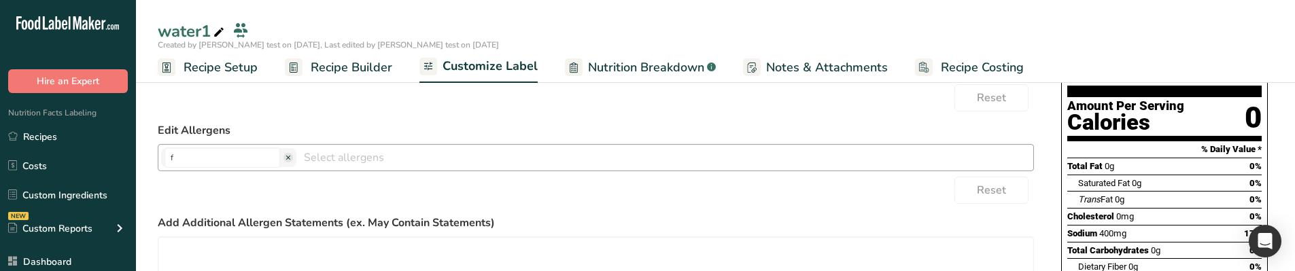
click at [283, 158] on span at bounding box center [288, 158] width 10 height 10
click at [275, 157] on input "text" at bounding box center [615, 157] width 836 height 21
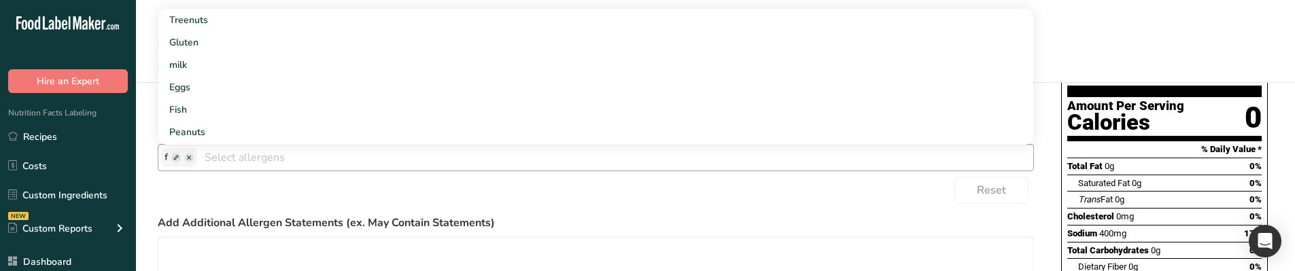
click at [179, 158] on span at bounding box center [176, 158] width 10 height 10
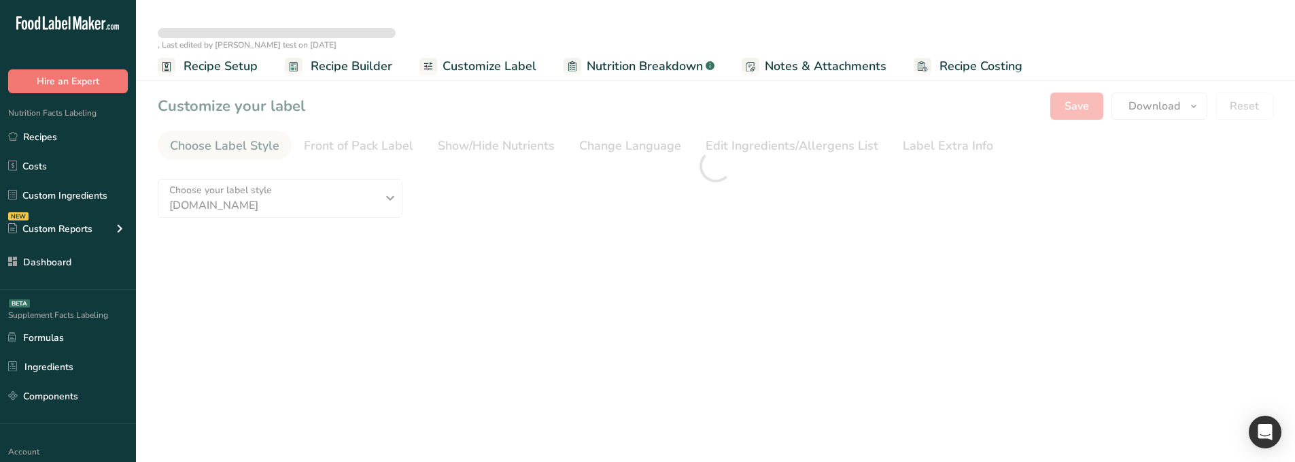
type textarea "Water"
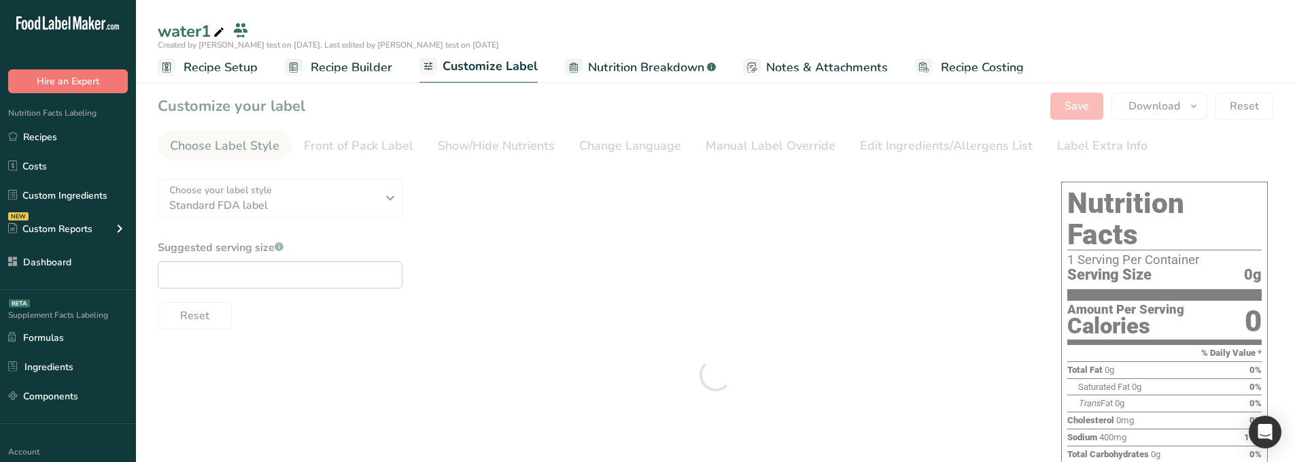
click at [763, 143] on div "Manual Label Override" at bounding box center [771, 146] width 130 height 18
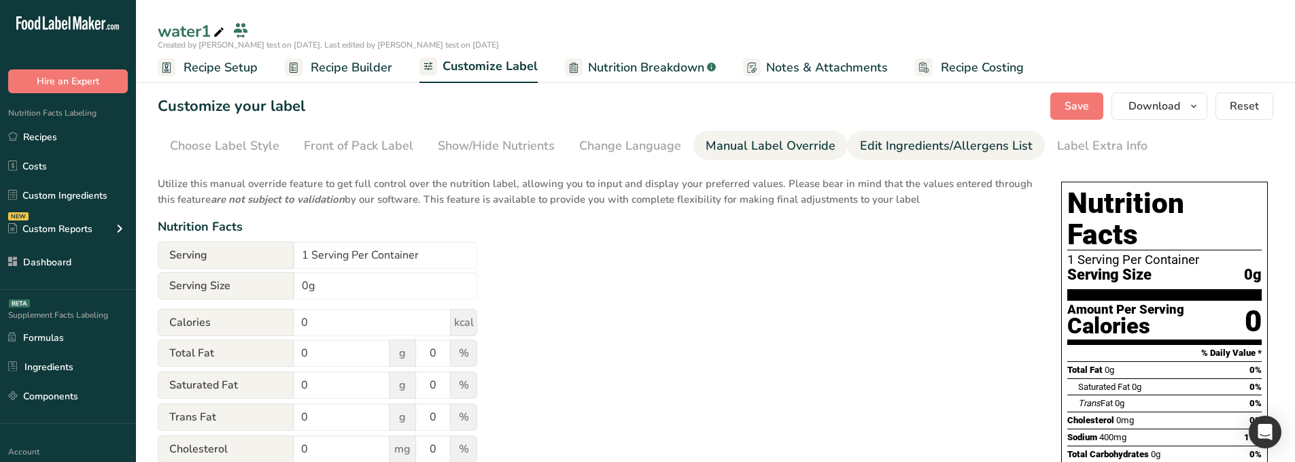
click at [937, 152] on div "Edit Ingredients/Allergens List" at bounding box center [946, 146] width 173 height 18
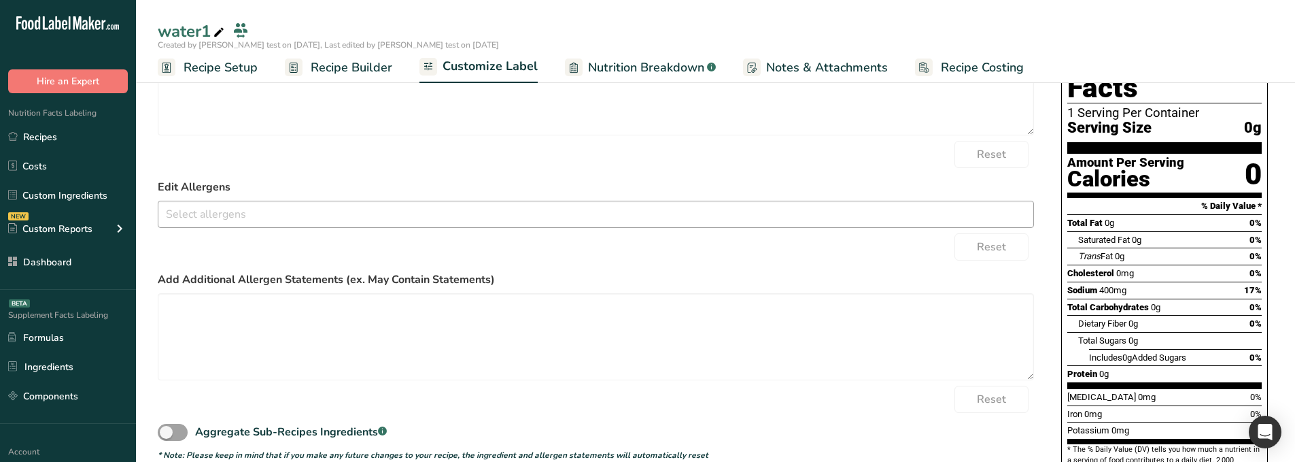
scroll to position [186, 0]
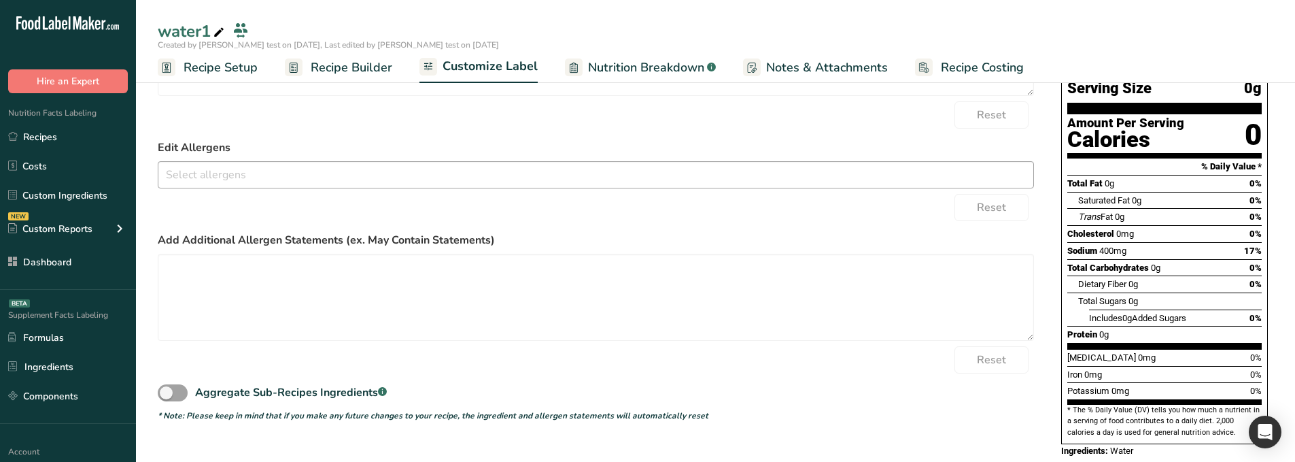
click at [250, 175] on input "text" at bounding box center [595, 174] width 875 height 21
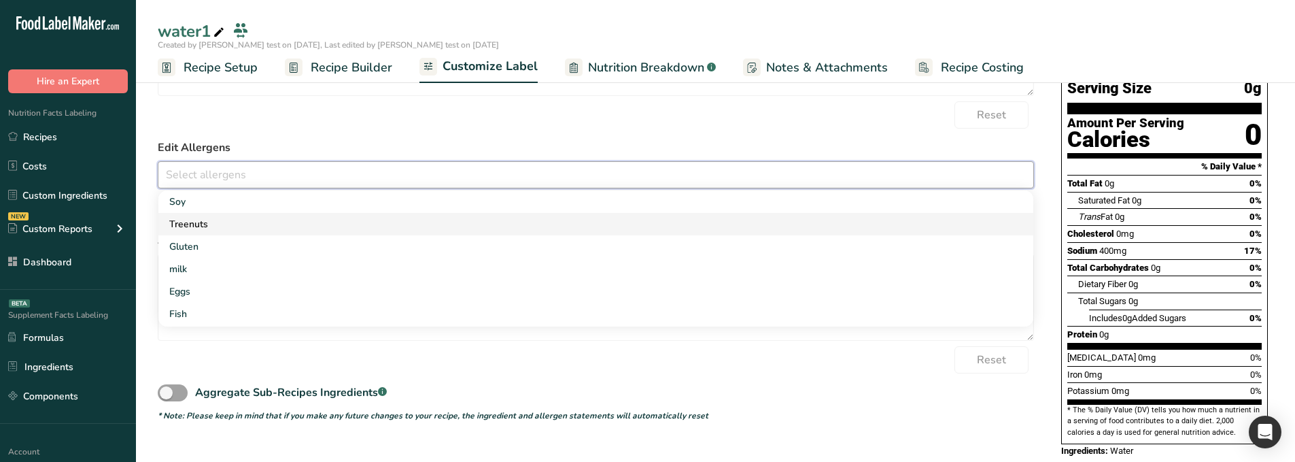
click at [184, 221] on link "Treenuts" at bounding box center [595, 224] width 875 height 22
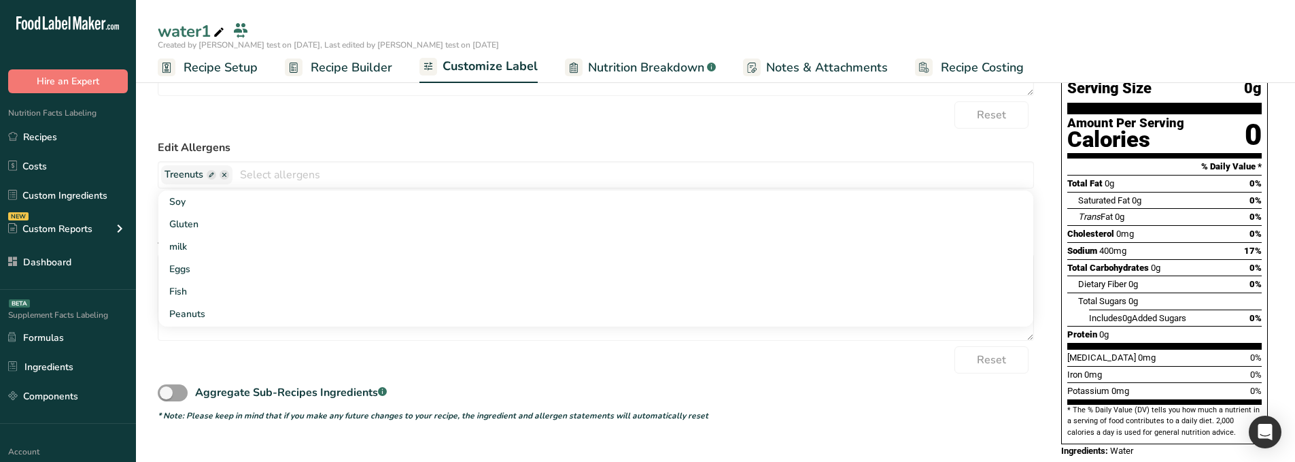
click at [243, 150] on label "Edit Allergens" at bounding box center [596, 147] width 876 height 16
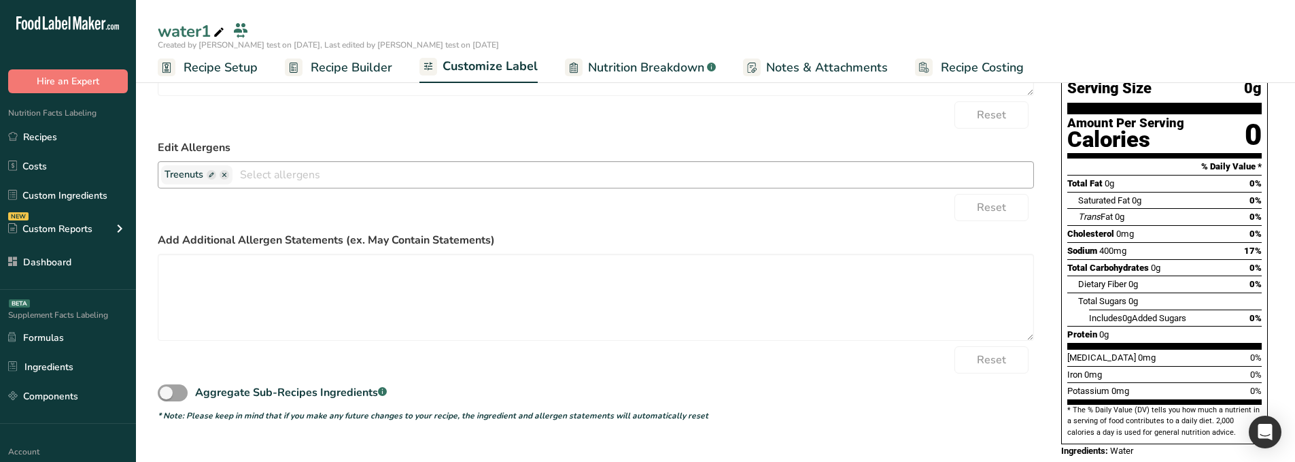
click at [213, 178] on span at bounding box center [212, 175] width 10 height 10
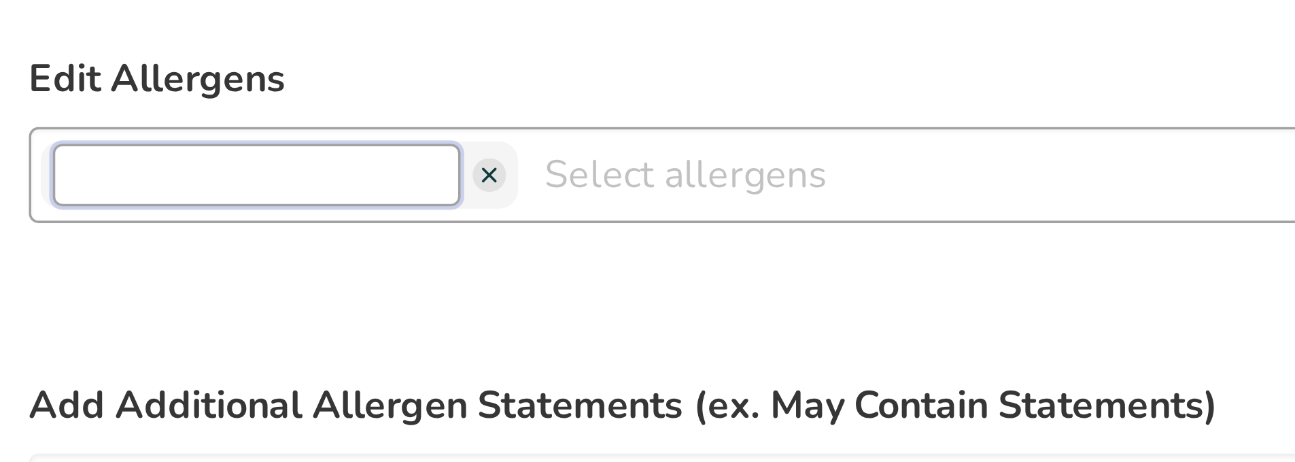
click at [244, 179] on input "text" at bounding box center [222, 175] width 116 height 18
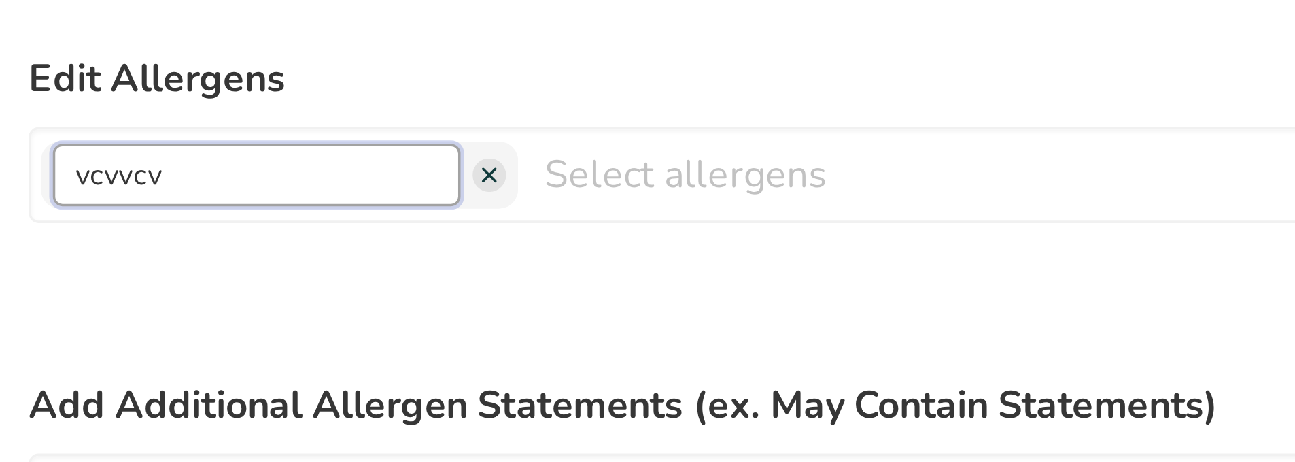
type input "vcvvcv"
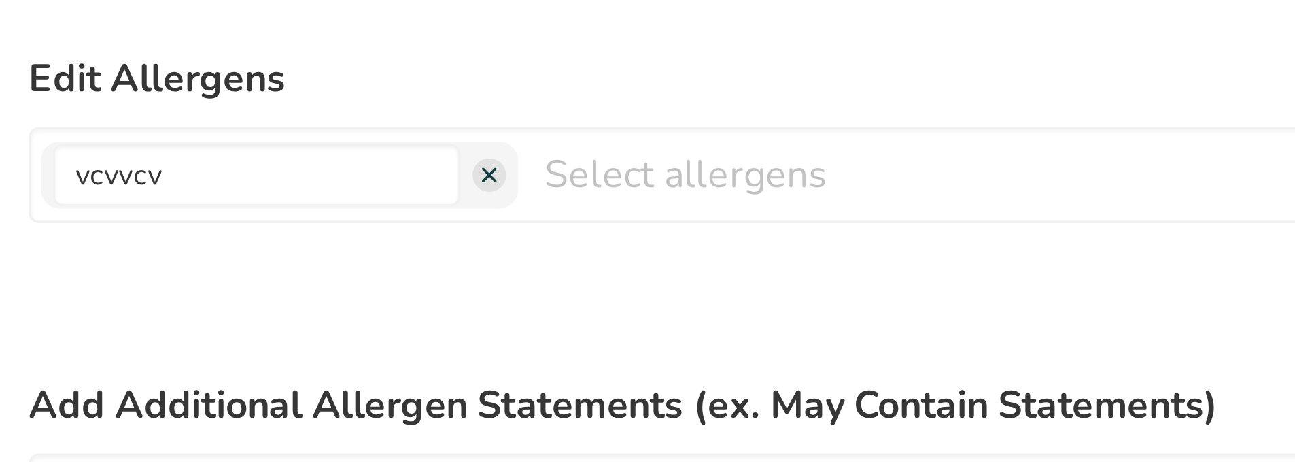
click at [277, 145] on label "Edit Allergens" at bounding box center [596, 147] width 876 height 16
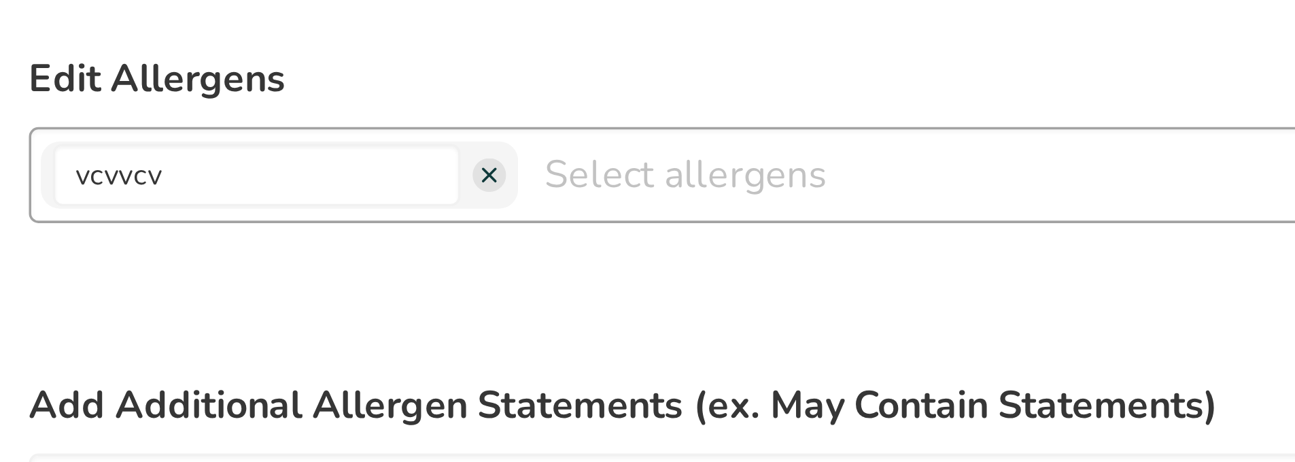
click at [283, 170] on span at bounding box center [288, 175] width 10 height 10
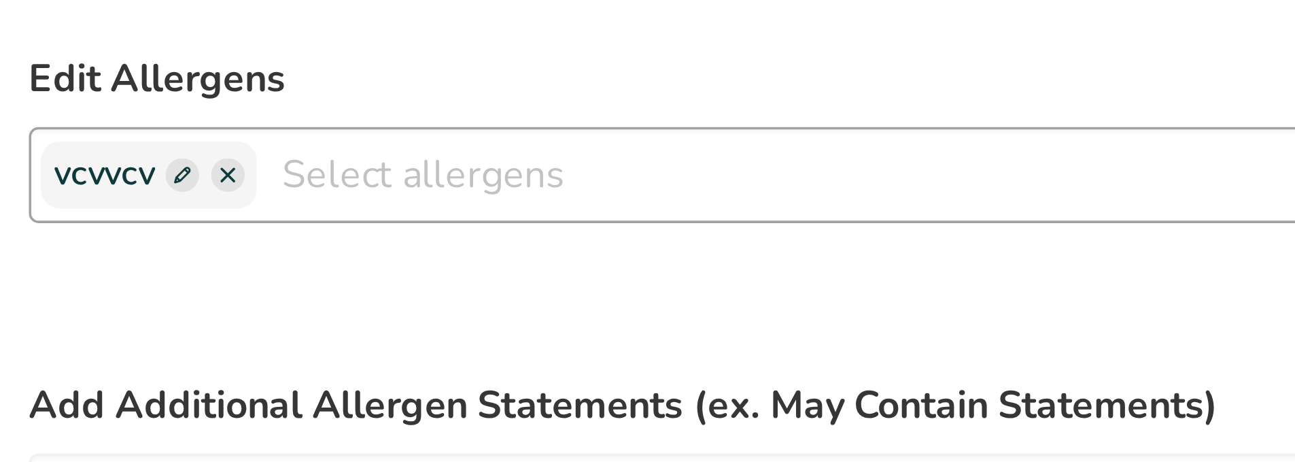
click at [204, 173] on span at bounding box center [201, 175] width 10 height 10
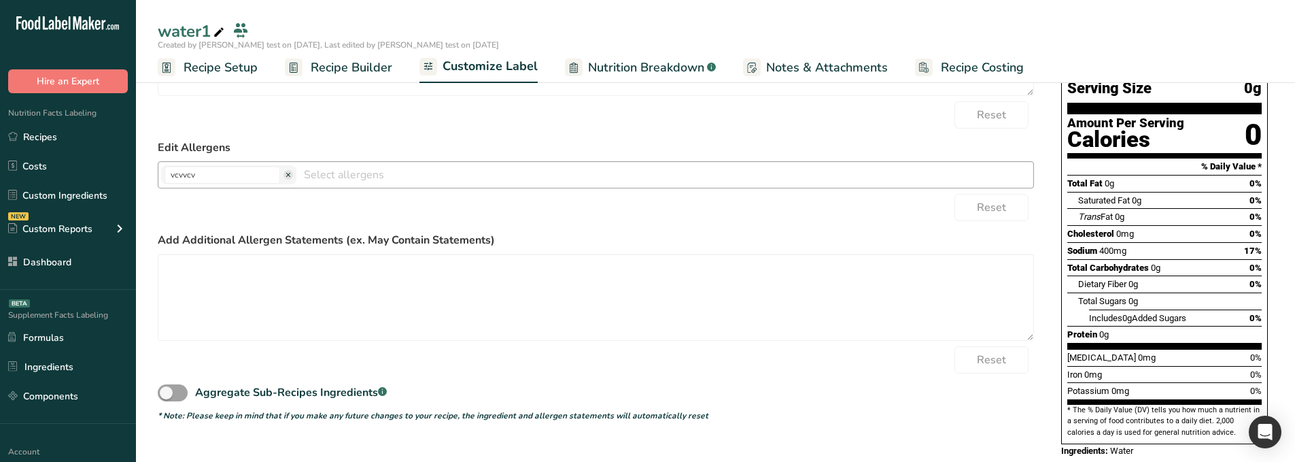
scroll to position [186, 0]
click at [283, 173] on span at bounding box center [288, 176] width 10 height 10
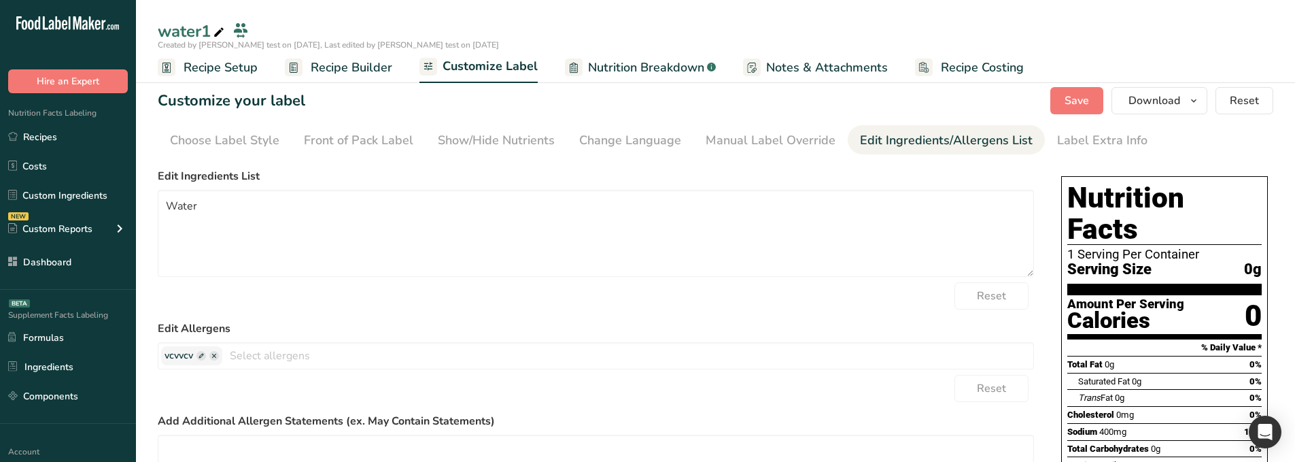
scroll to position [0, 0]
